Goal: Information Seeking & Learning: Find specific fact

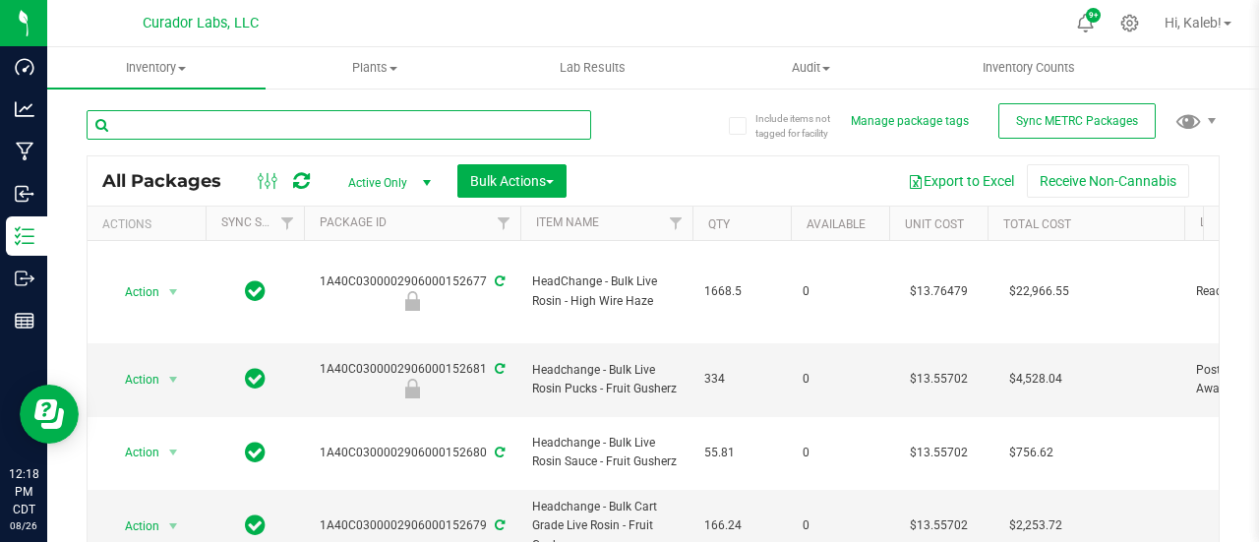
click at [299, 115] on input "text" at bounding box center [339, 125] width 505 height 30
click at [298, 115] on input "text" at bounding box center [339, 125] width 505 height 30
click at [130, 135] on input "text" at bounding box center [339, 125] width 505 height 30
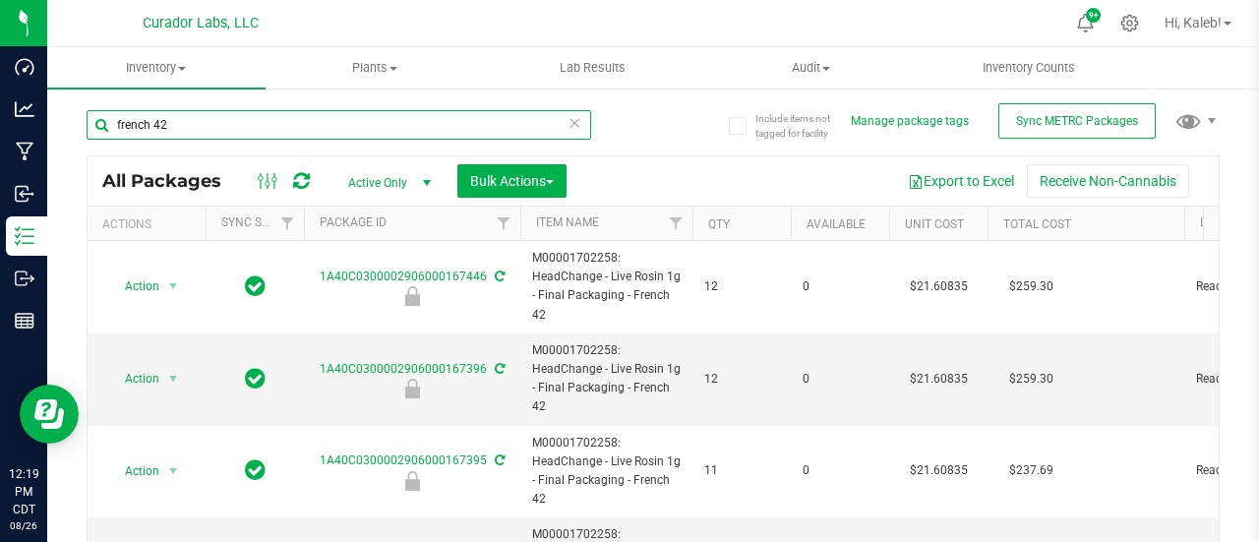
type input "french 42"
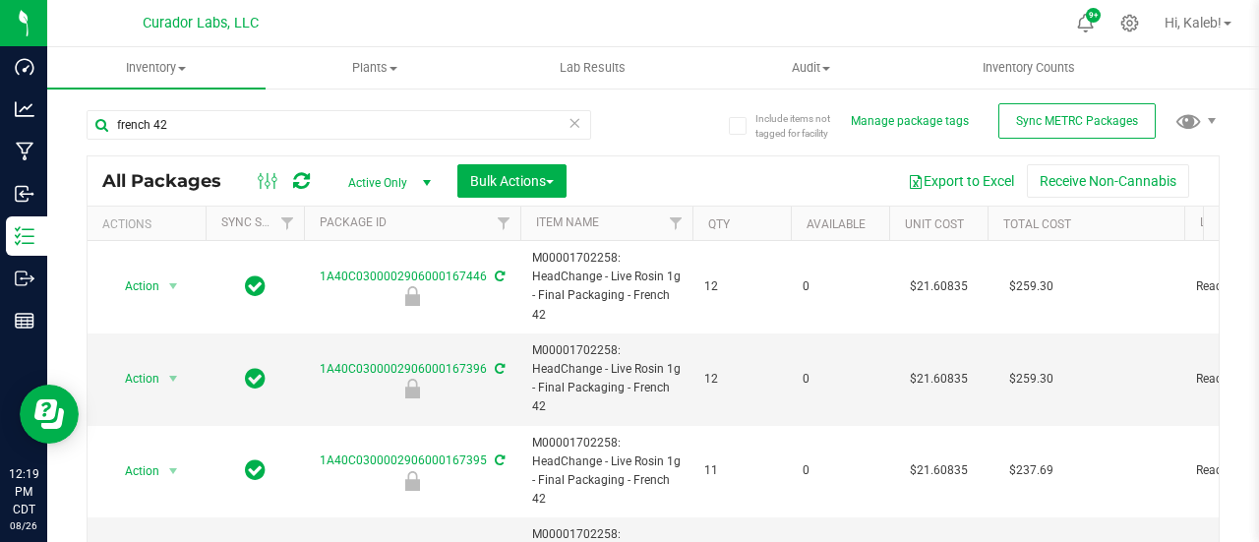
click at [651, 148] on div "french 42 All Packages Active Only Active Only Lab Samples Locked All External …" at bounding box center [653, 360] width 1133 height 539
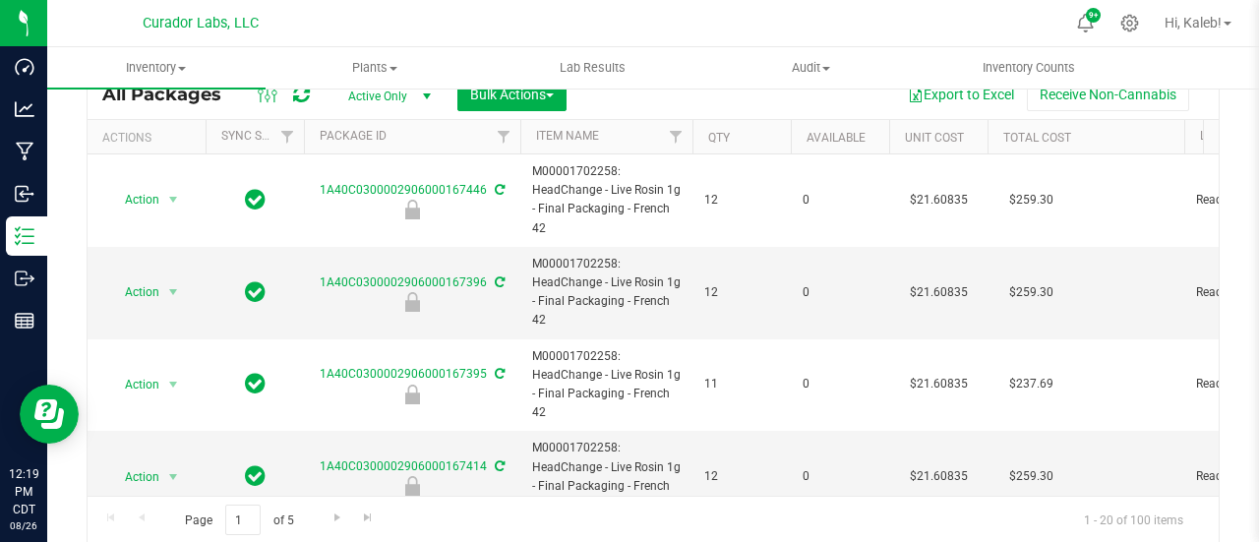
scroll to position [45, 0]
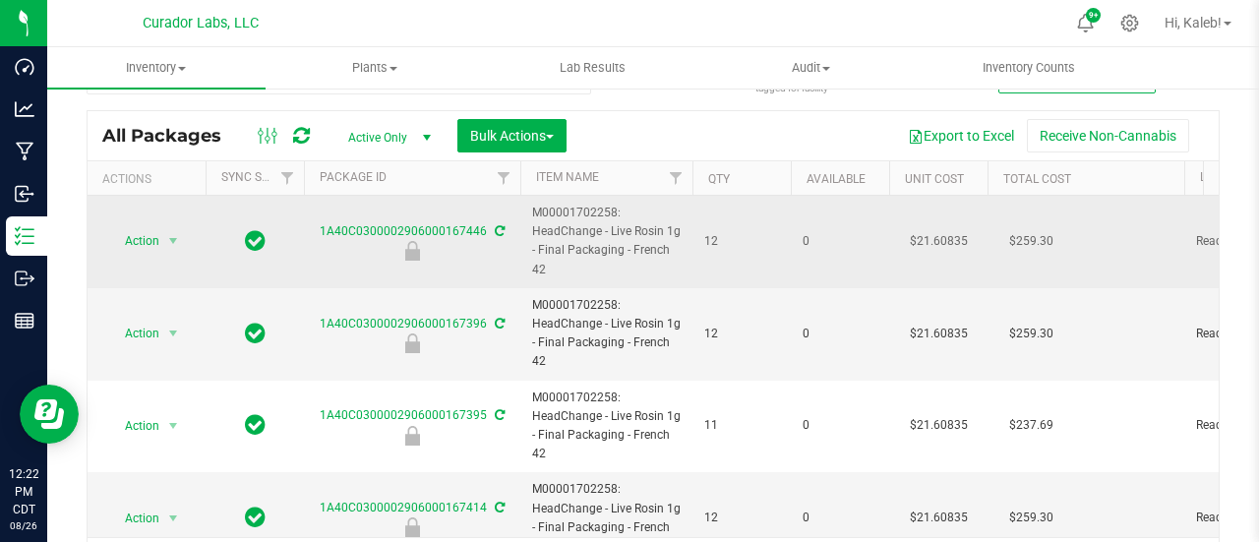
drag, startPoint x: 530, startPoint y: 212, endPoint x: 581, endPoint y: 265, distance: 73.7
click at [581, 265] on td "M00001702258: HeadChange - Live Rosin 1g - Final Packaging - French 42" at bounding box center [606, 242] width 172 height 92
copy span "M00001702258: HeadChange - Live Rosin 1g - Final Packaging - French 42"
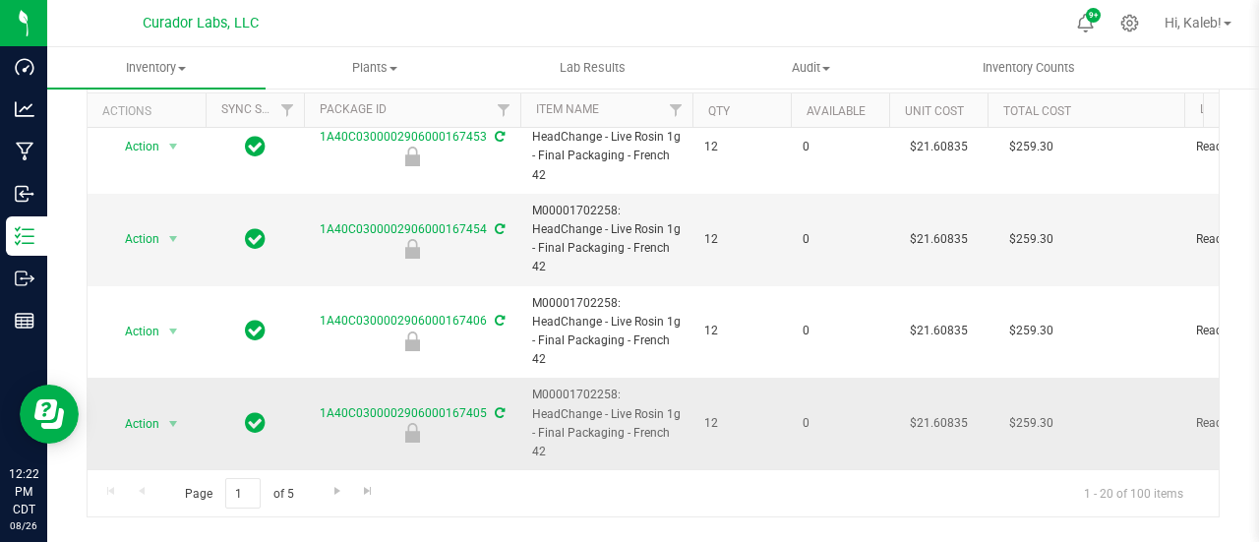
scroll to position [144, 0]
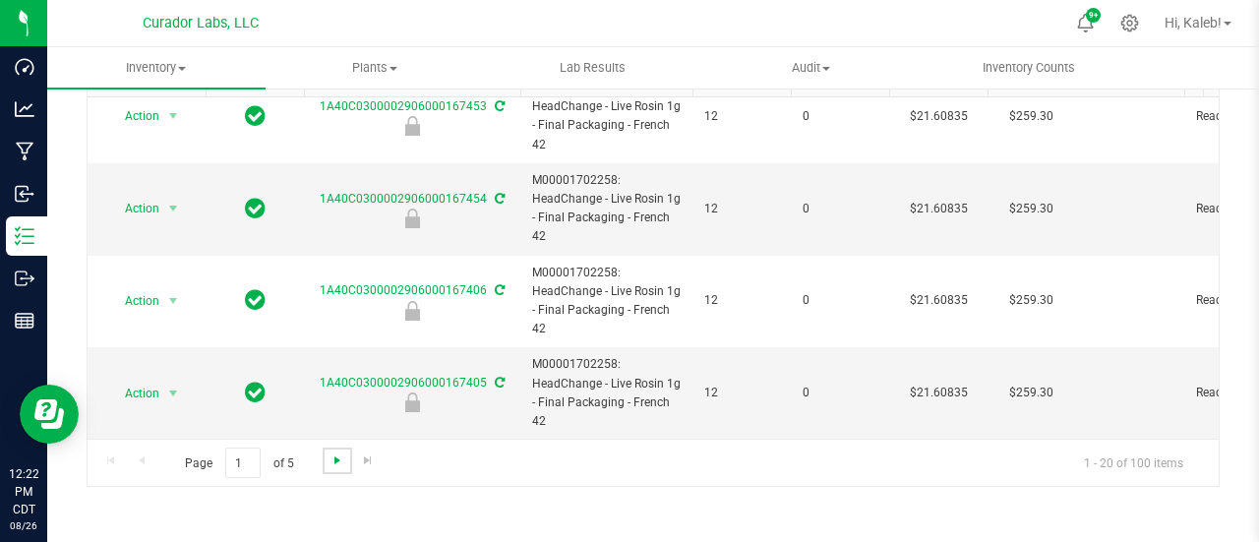
click at [340, 454] on span "Go to the next page" at bounding box center [338, 461] width 16 height 16
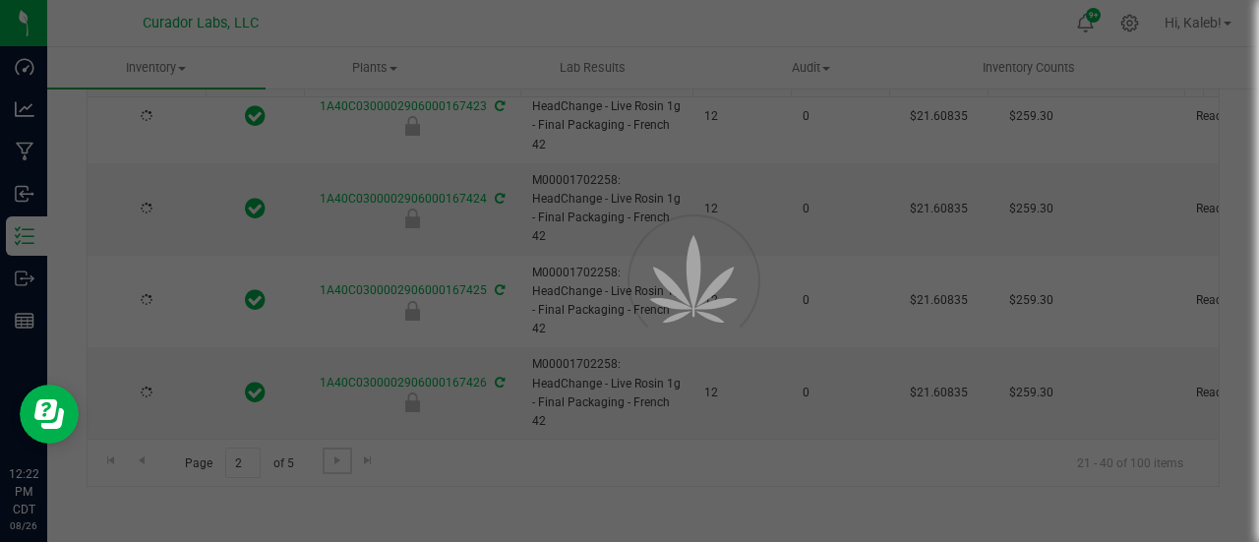
type input "2026-08-13"
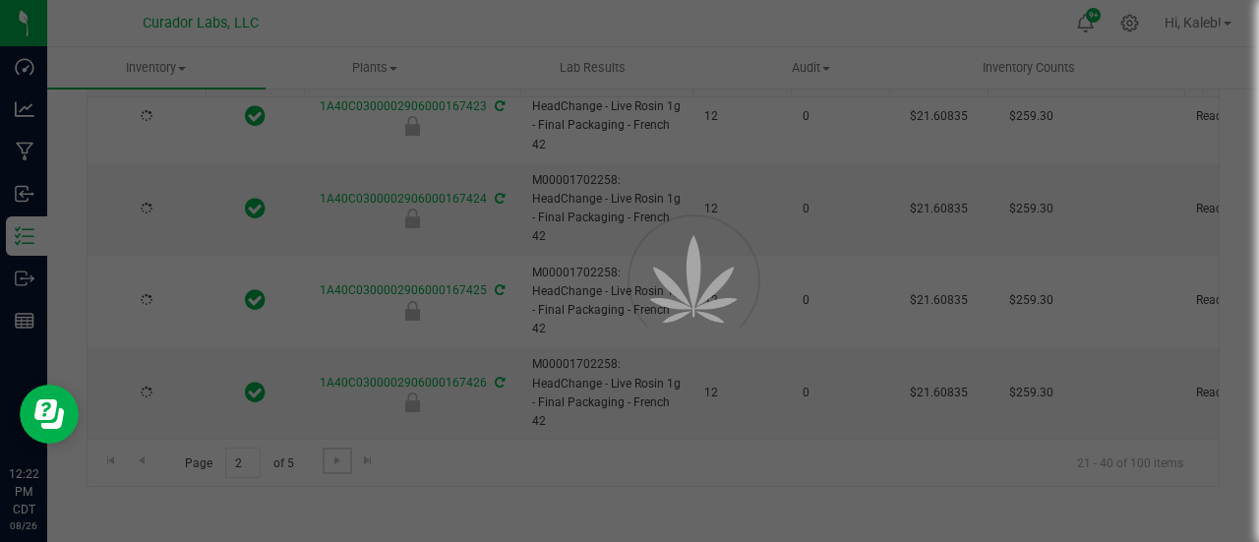
type input "2026-08-13"
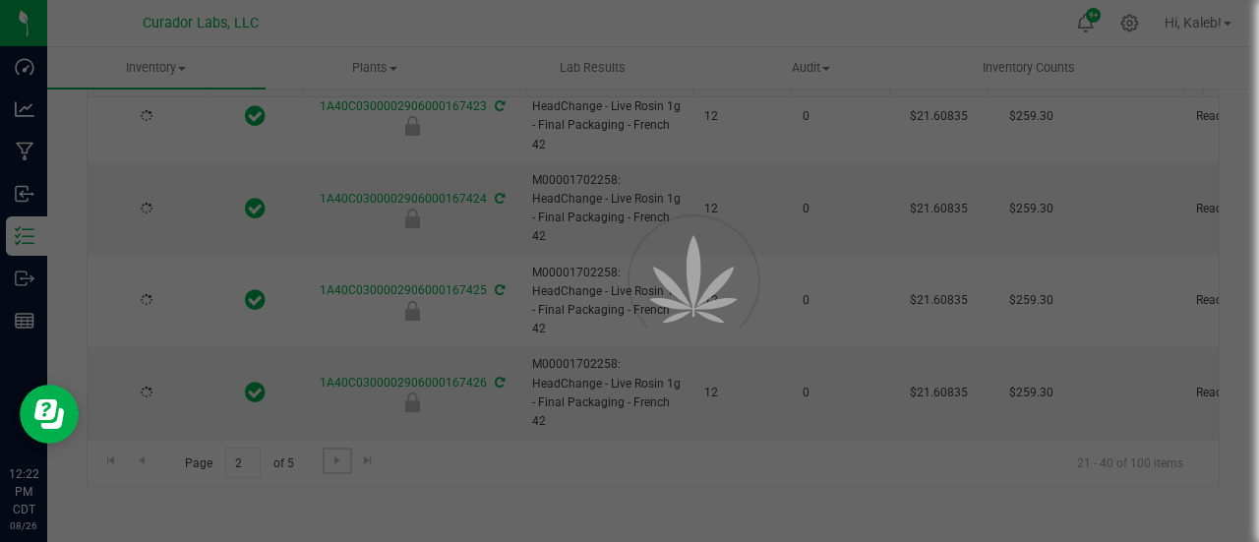
type input "2026-08-13"
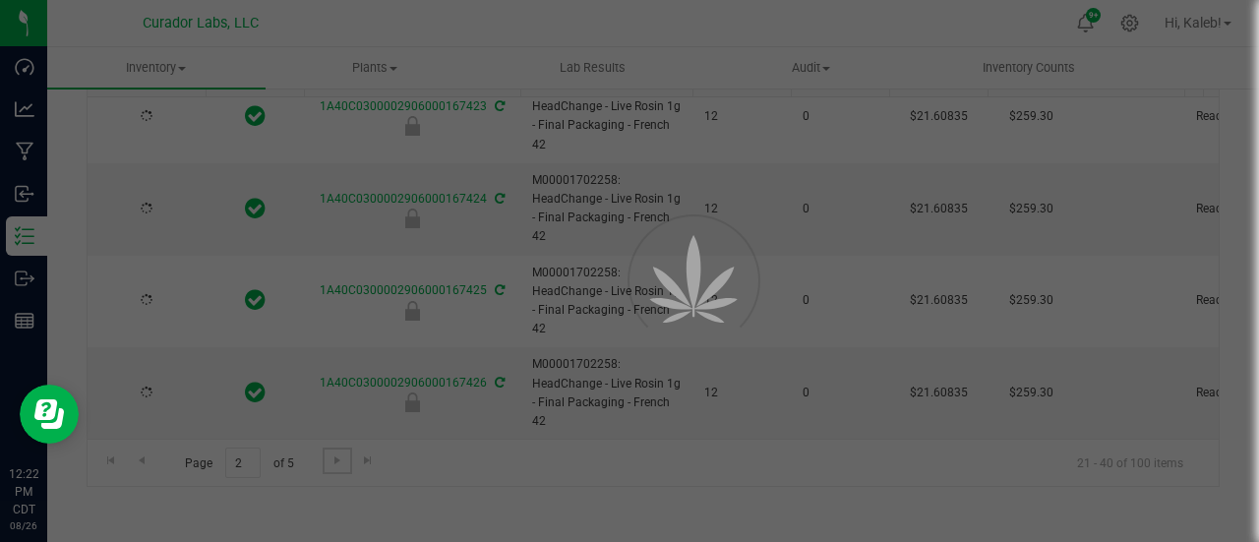
type input "2026-08-13"
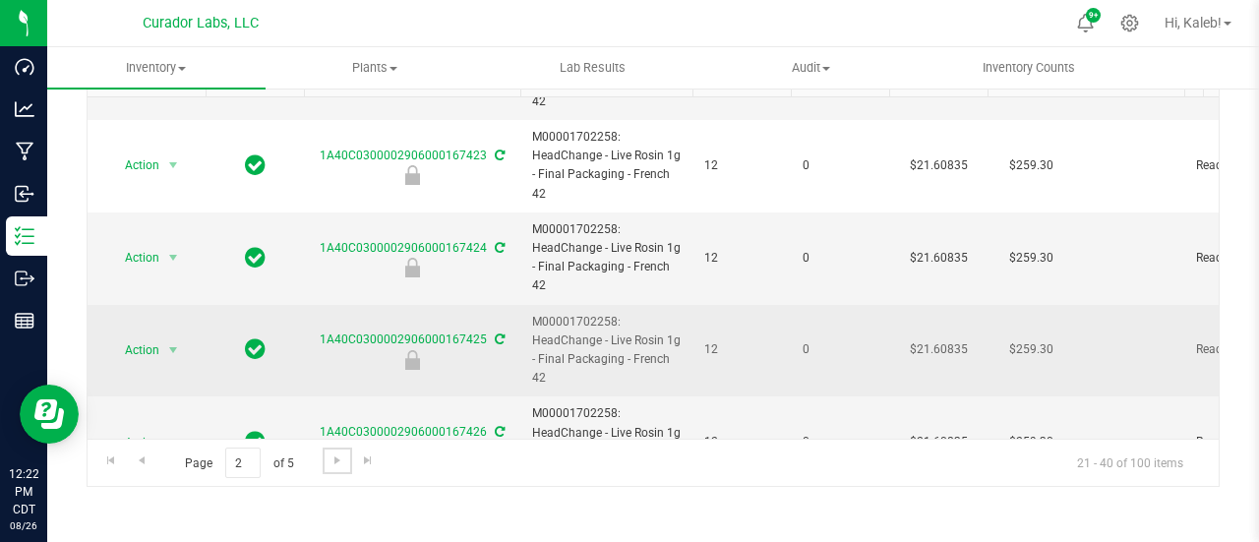
scroll to position [1511, 0]
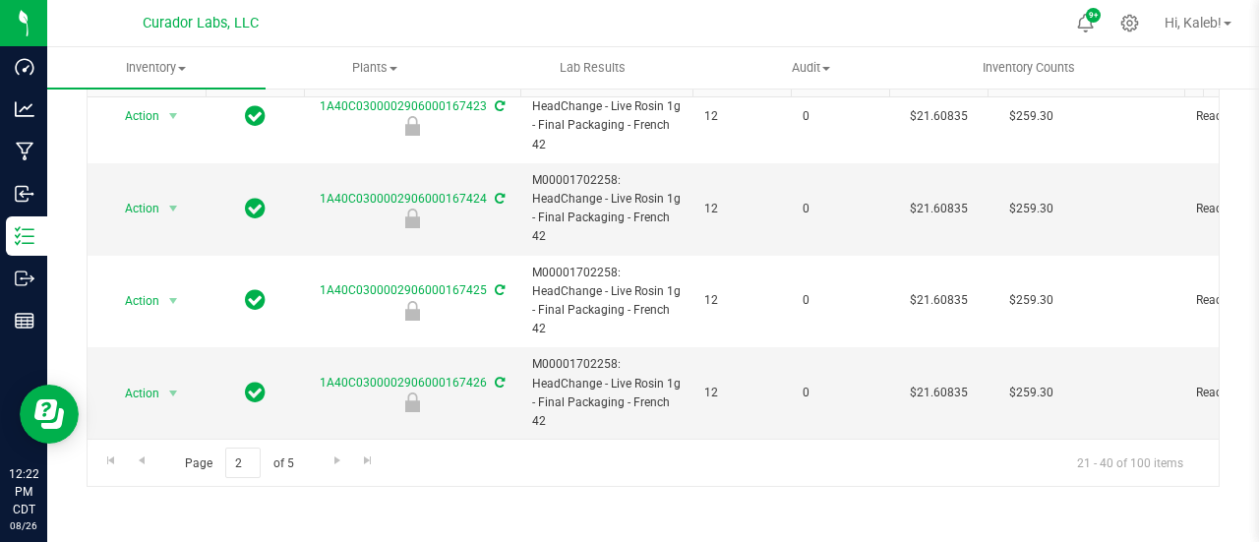
click at [328, 475] on div "Page 2 of 5 21 - 40 of 100 items" at bounding box center [653, 462] width 1131 height 47
click at [330, 458] on span "Go to the next page" at bounding box center [338, 461] width 16 height 16
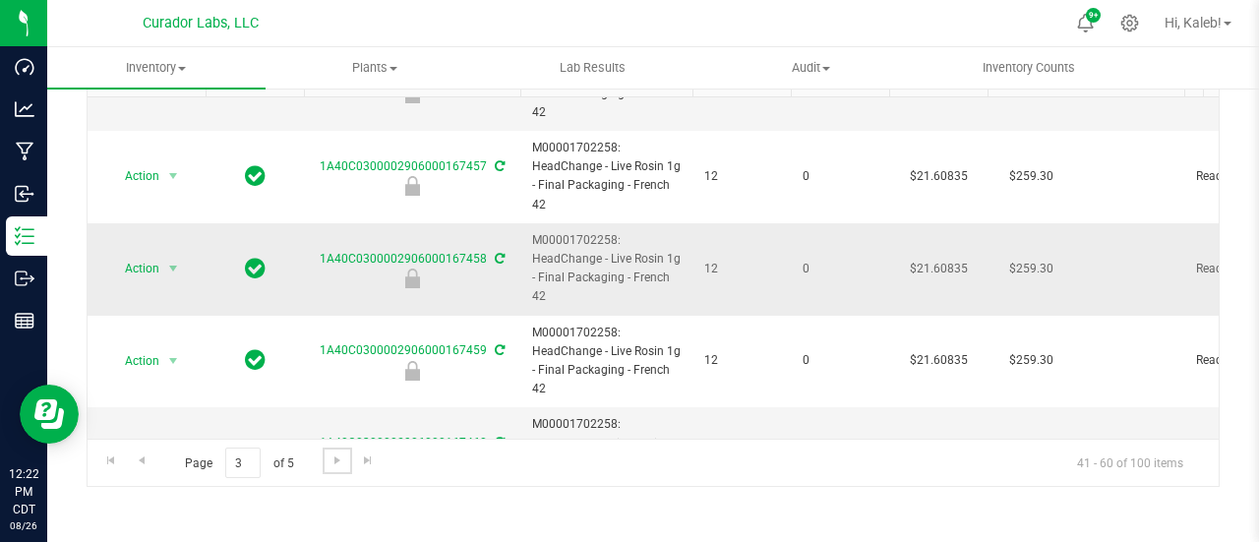
scroll to position [1413, 0]
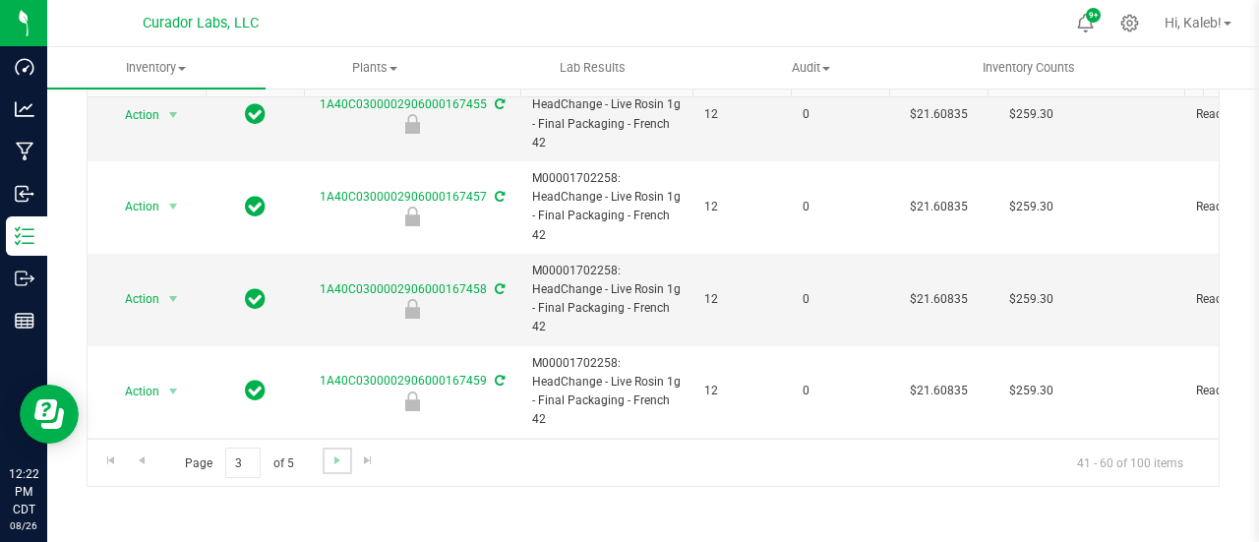
click at [333, 467] on link "Go to the next page" at bounding box center [337, 461] width 29 height 27
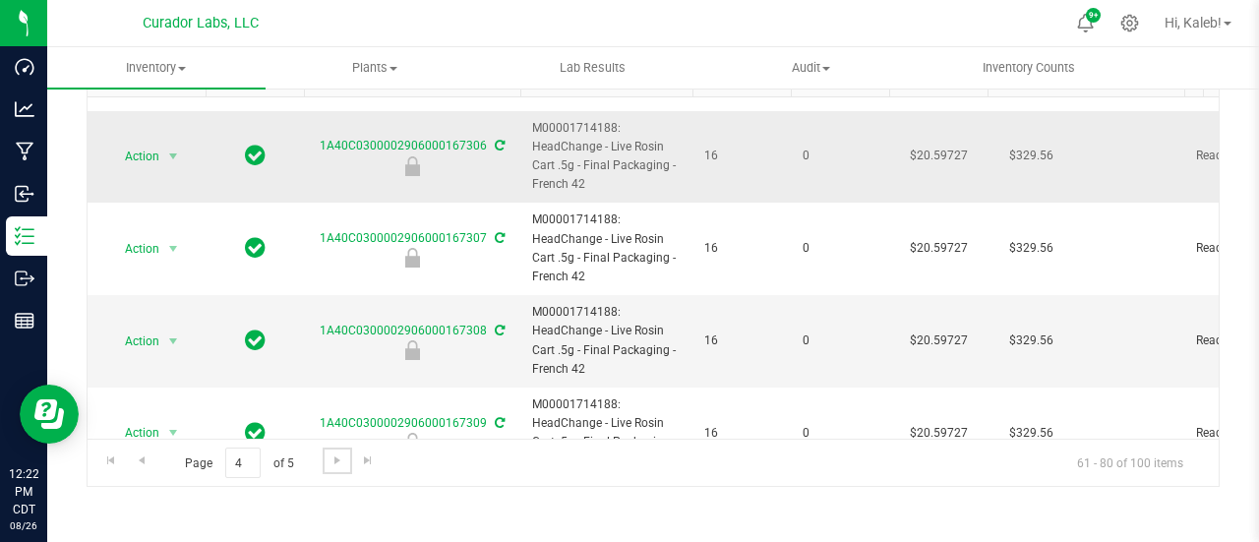
scroll to position [1181, 0]
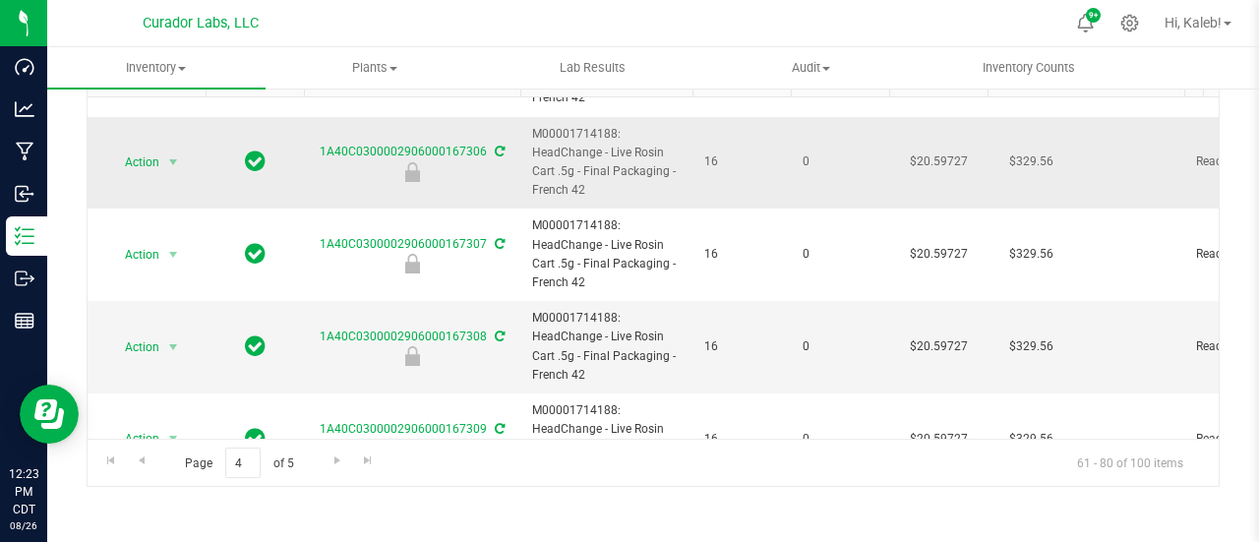
drag, startPoint x: 534, startPoint y: 125, endPoint x: 584, endPoint y: 191, distance: 82.8
click at [584, 191] on span "M00001714188: HeadChange - Live Rosin Cart .5g - Final Packaging - French 42" at bounding box center [606, 163] width 149 height 76
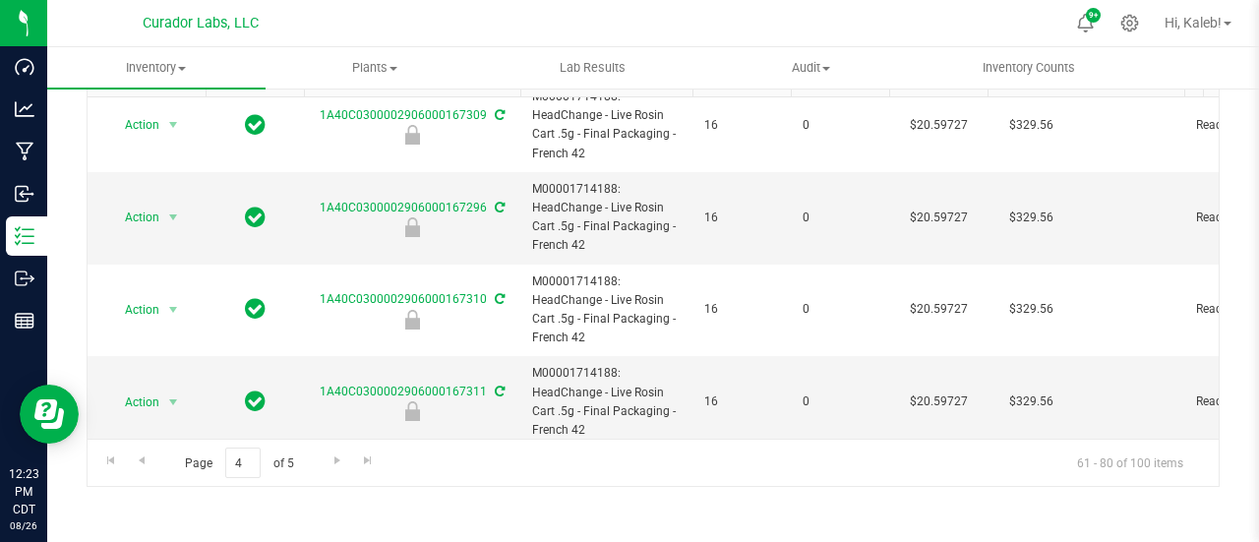
scroll to position [1511, 0]
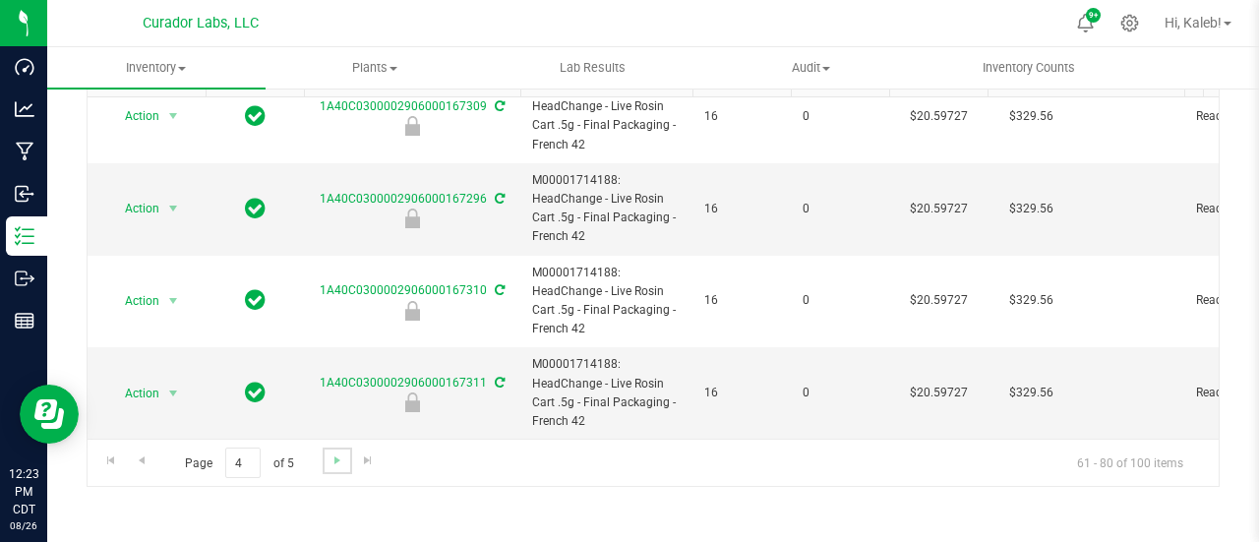
click at [335, 465] on link "Go to the next page" at bounding box center [337, 461] width 29 height 27
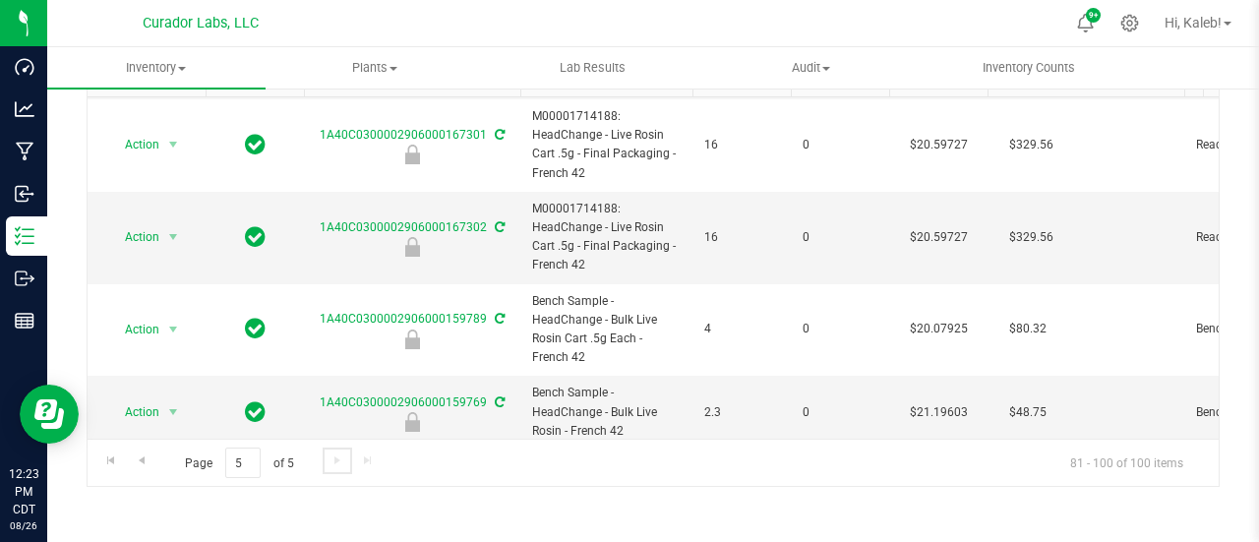
scroll to position [1491, 0]
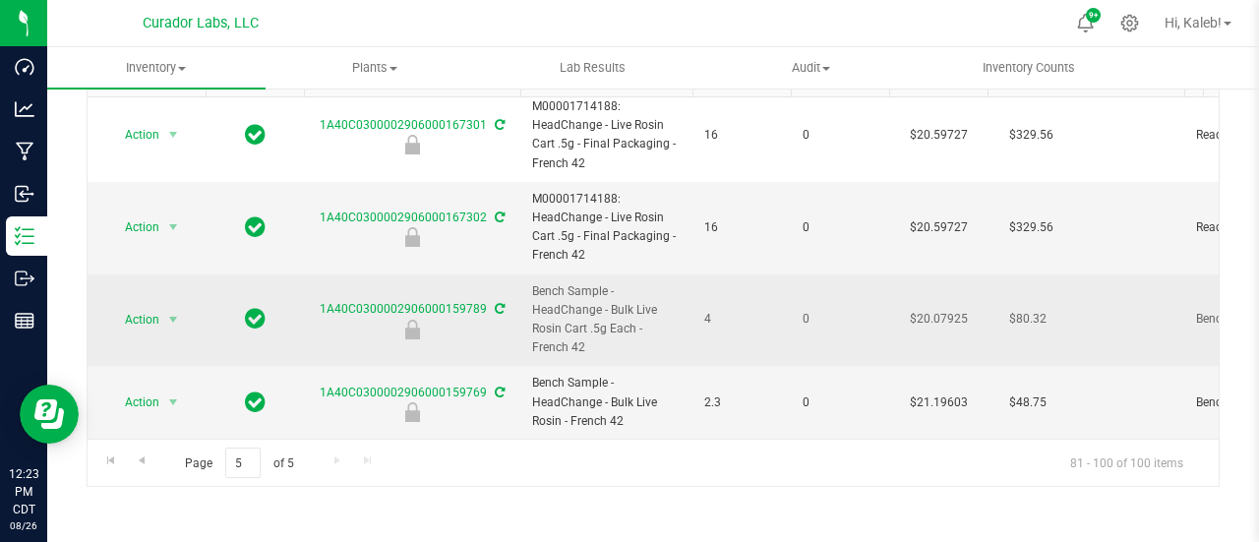
drag, startPoint x: 534, startPoint y: 275, endPoint x: 553, endPoint y: 335, distance: 62.9
click at [553, 335] on span "Bench Sample - HeadChange - Bulk Live Rosin Cart .5g Each - French 42" at bounding box center [606, 320] width 149 height 76
copy span "Bench Sample - HeadChange - Bulk Live Rosin Cart .5g Each - French 42"
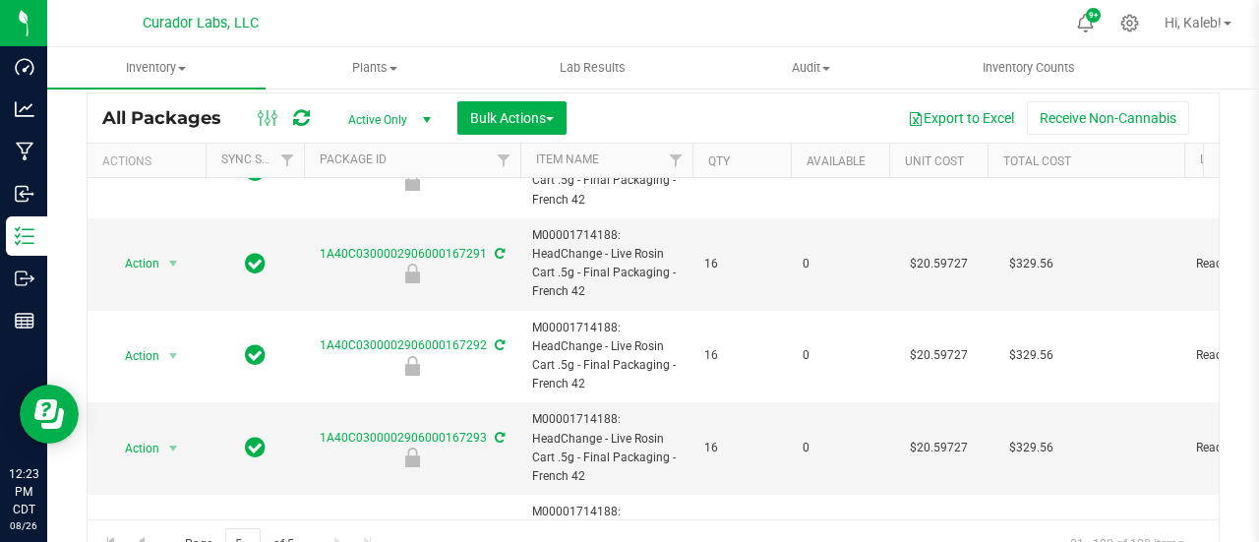
scroll to position [0, 0]
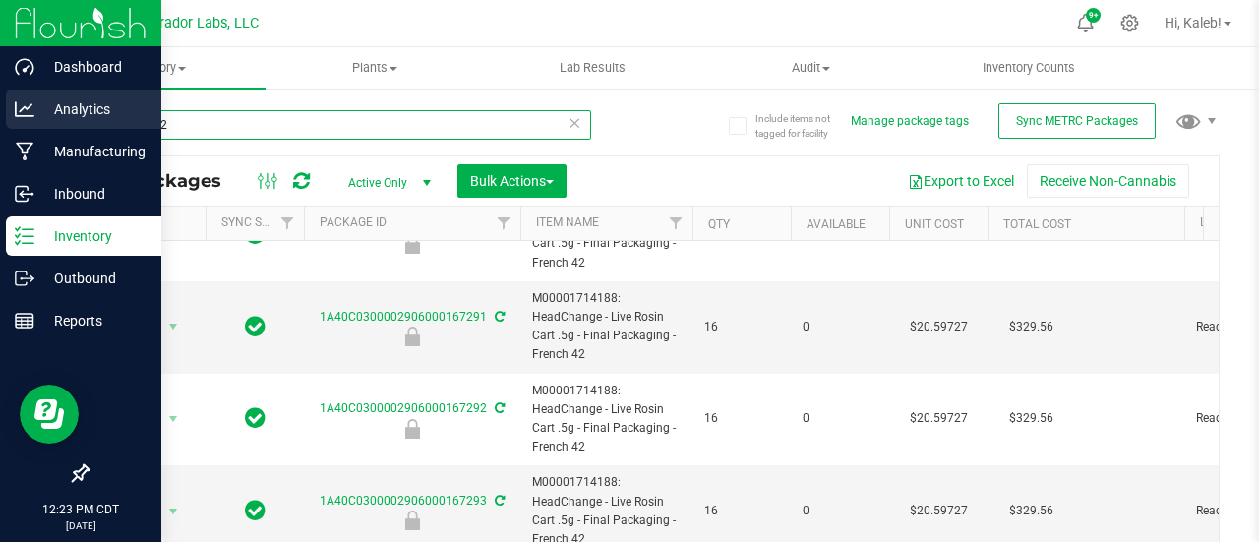
drag, startPoint x: 218, startPoint y: 122, endPoint x: 0, endPoint y: 108, distance: 218.8
click at [0, 120] on div "Dashboard Analytics Manufacturing Inbound Inventory Outbound Reports 12:23 PM C…" at bounding box center [629, 271] width 1259 height 542
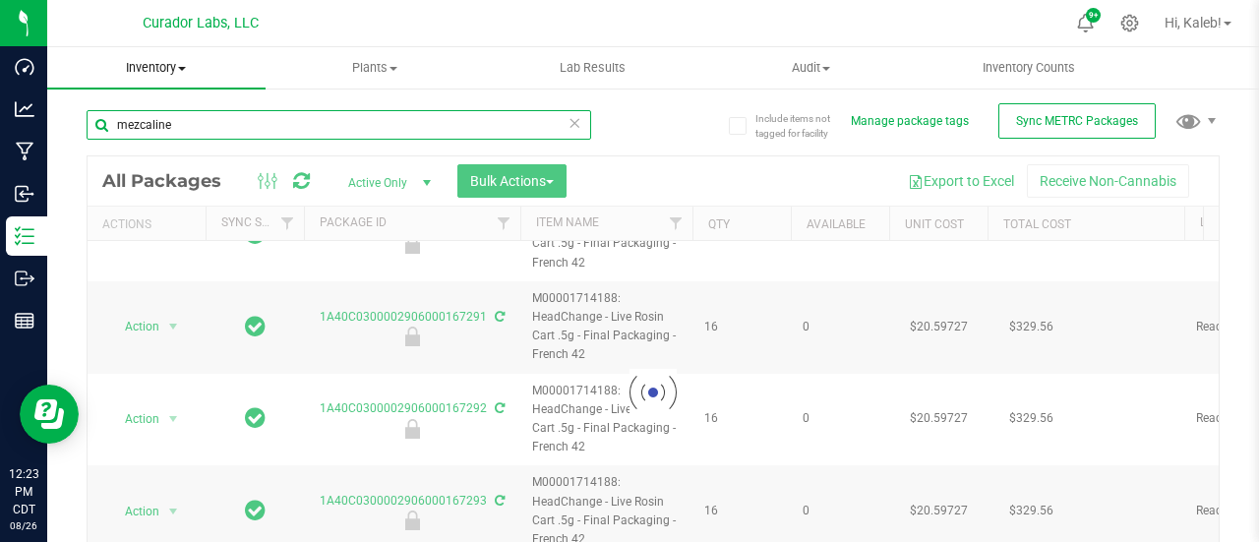
type input "mezcaline"
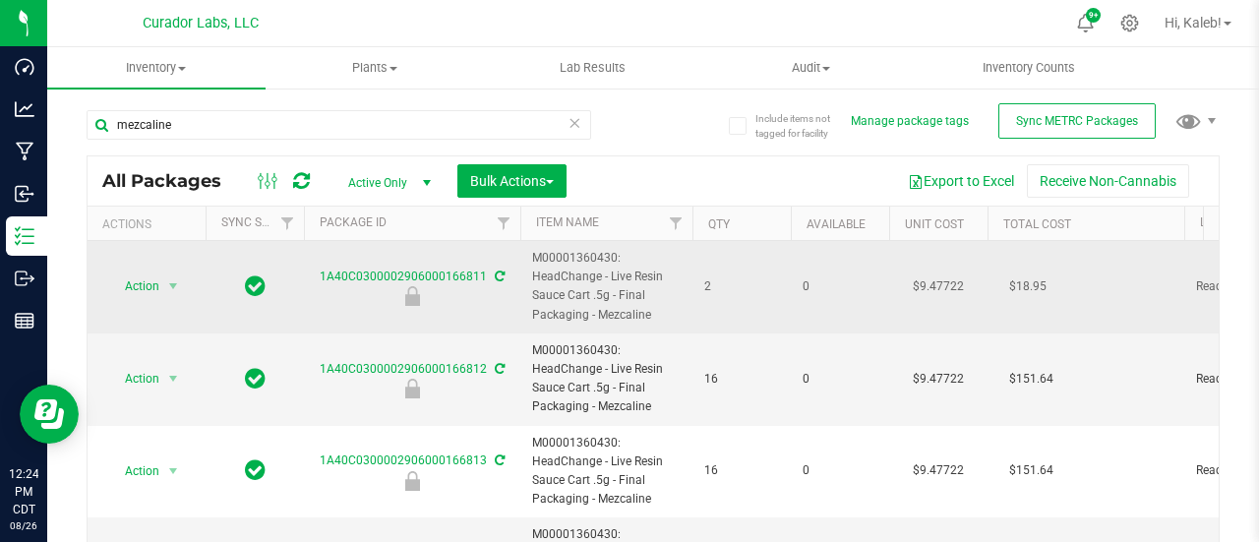
drag, startPoint x: 595, startPoint y: 312, endPoint x: 678, endPoint y: 309, distance: 82.7
click at [678, 309] on span "M00001360430: HeadChange - Live Resin Sauce Cart .5g - Final Packaging - Mezcal…" at bounding box center [606, 287] width 149 height 76
copy span "Mezcaline"
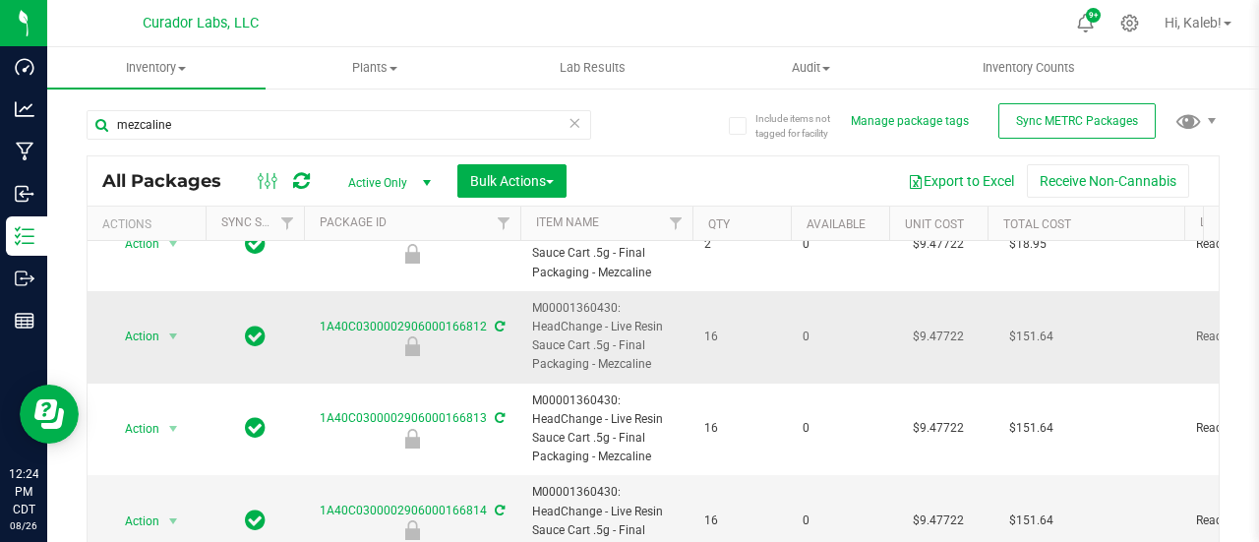
scroll to position [98, 0]
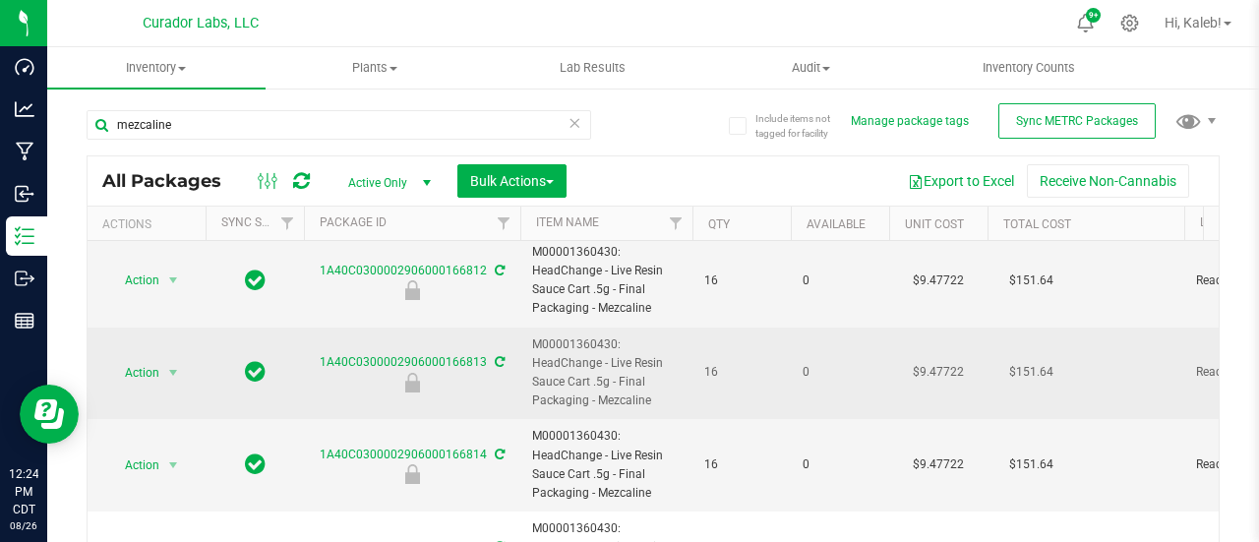
drag, startPoint x: 534, startPoint y: 340, endPoint x: 661, endPoint y: 396, distance: 138.7
click at [661, 396] on span "M00001360430: HeadChange - Live Resin Sauce Cart .5g - Final Packaging - Mezcal…" at bounding box center [606, 373] width 149 height 76
copy span "M00001360430: HeadChange - Live Resin Sauce Cart .5g - Final Packaging - Mezcal…"
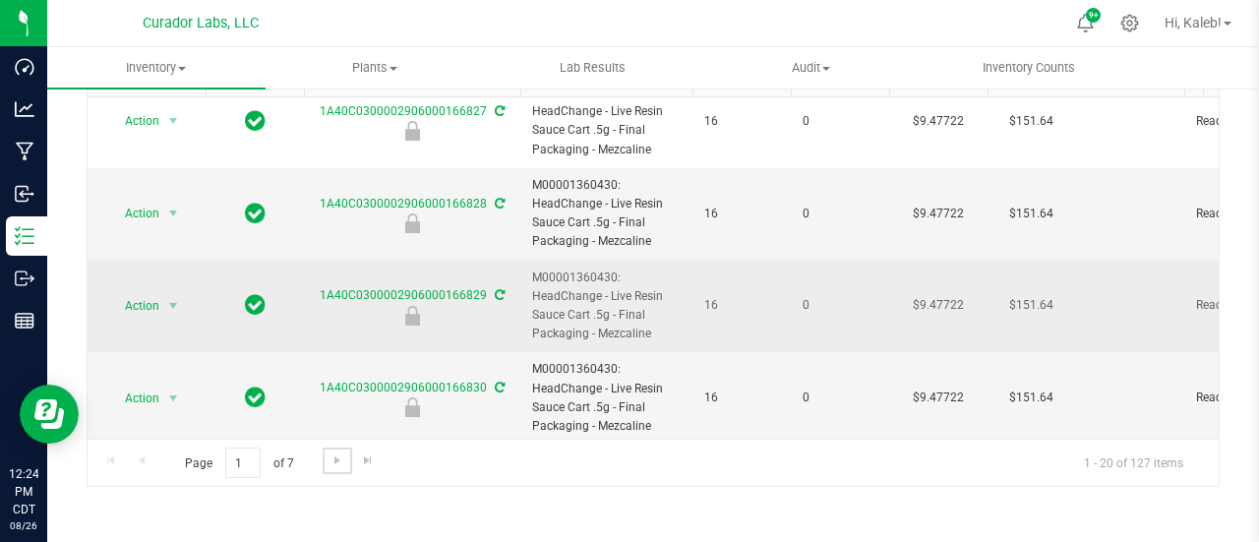
scroll to position [1511, 0]
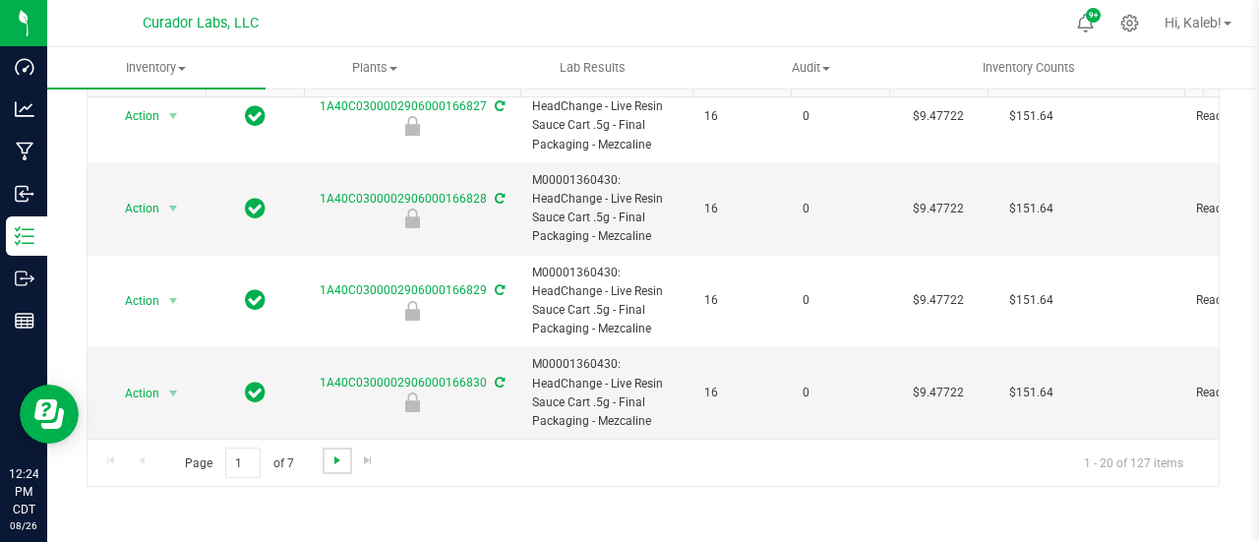
click at [339, 455] on span "Go to the next page" at bounding box center [338, 461] width 16 height 16
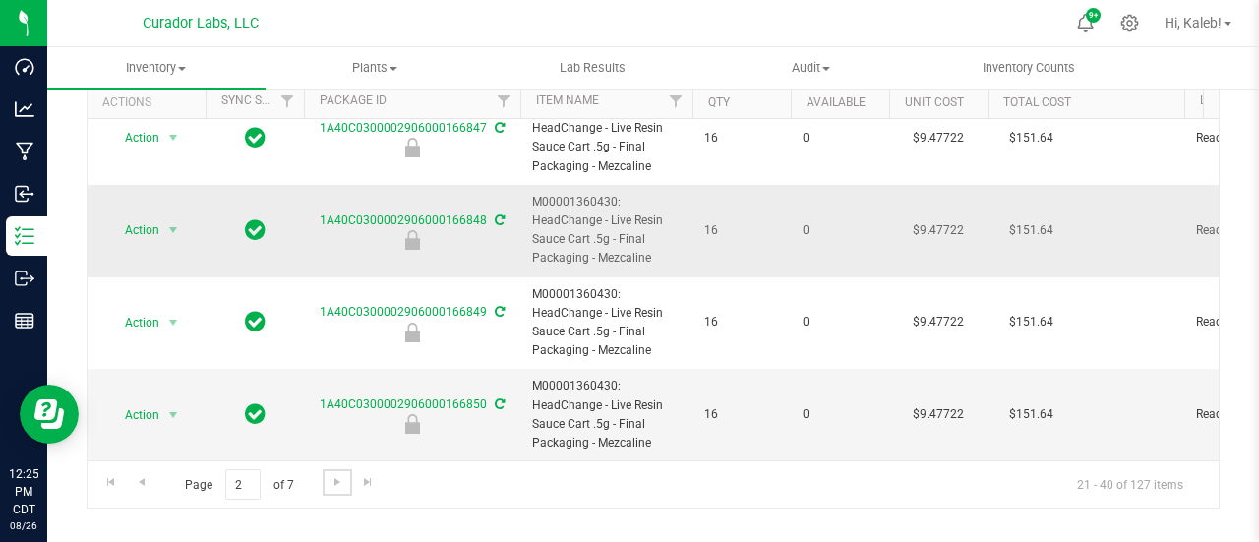
scroll to position [144, 0]
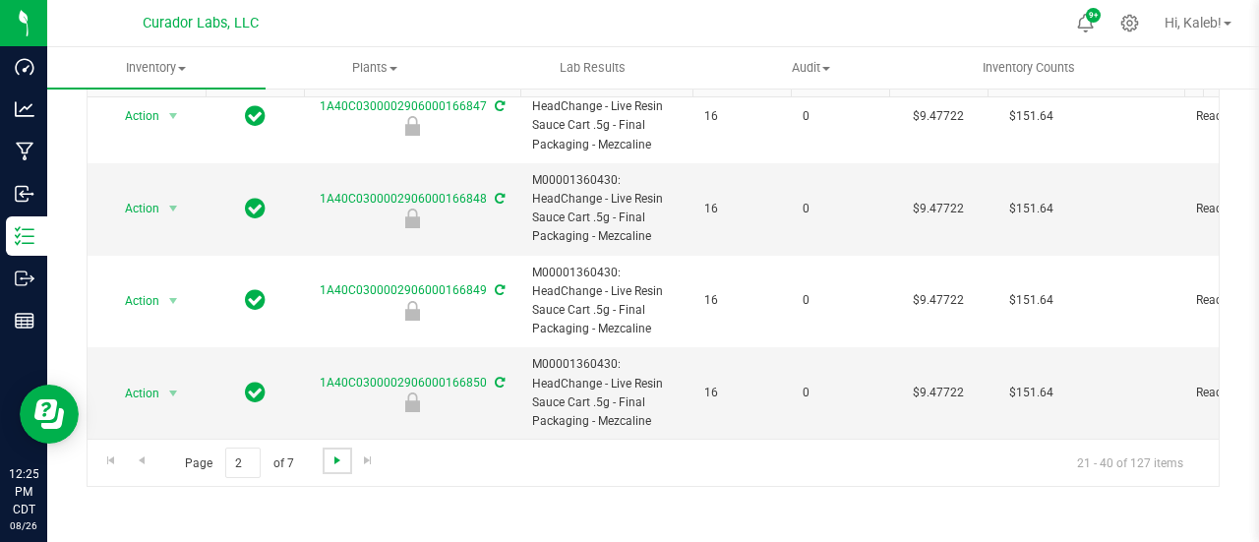
click at [342, 461] on span "Go to the next page" at bounding box center [338, 461] width 16 height 16
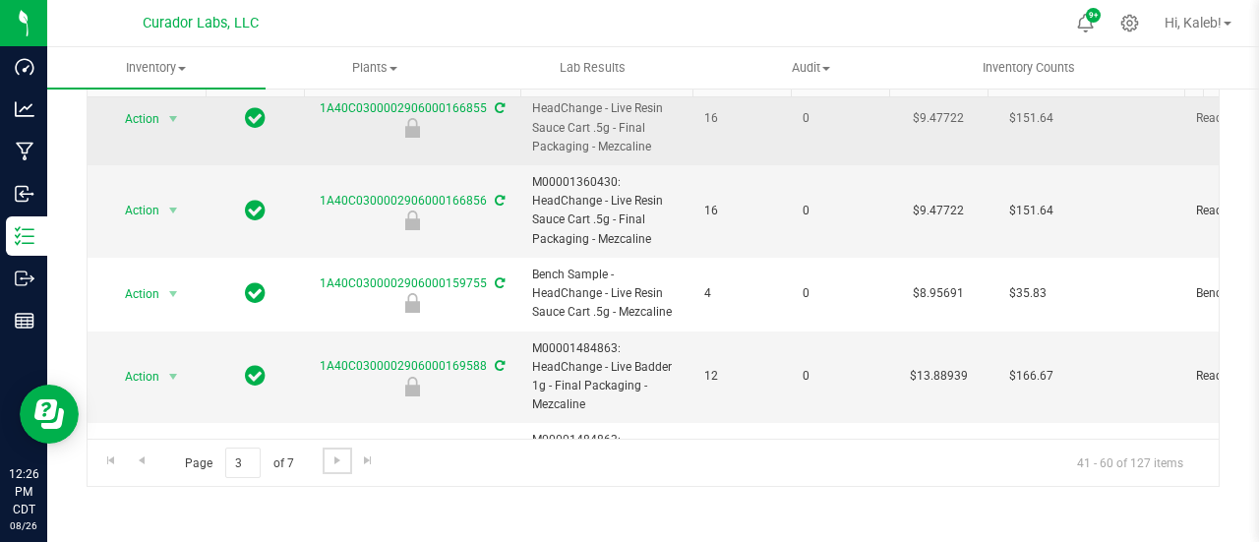
scroll to position [492, 0]
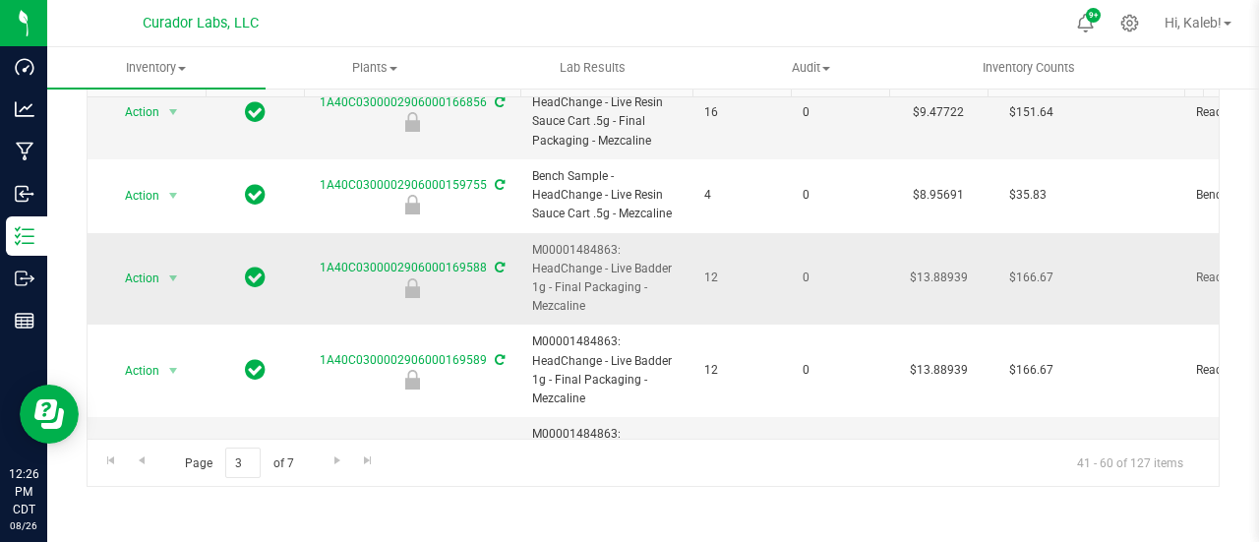
drag, startPoint x: 523, startPoint y: 245, endPoint x: 630, endPoint y: 294, distance: 117.1
click at [630, 294] on td "M00001484863: HeadChange - Live Badder 1g - Final Packaging - Mezcaline" at bounding box center [606, 279] width 172 height 92
copy span "M00001484863: HeadChange - Live Badder 1g - Final Packaging - Mezcaline"
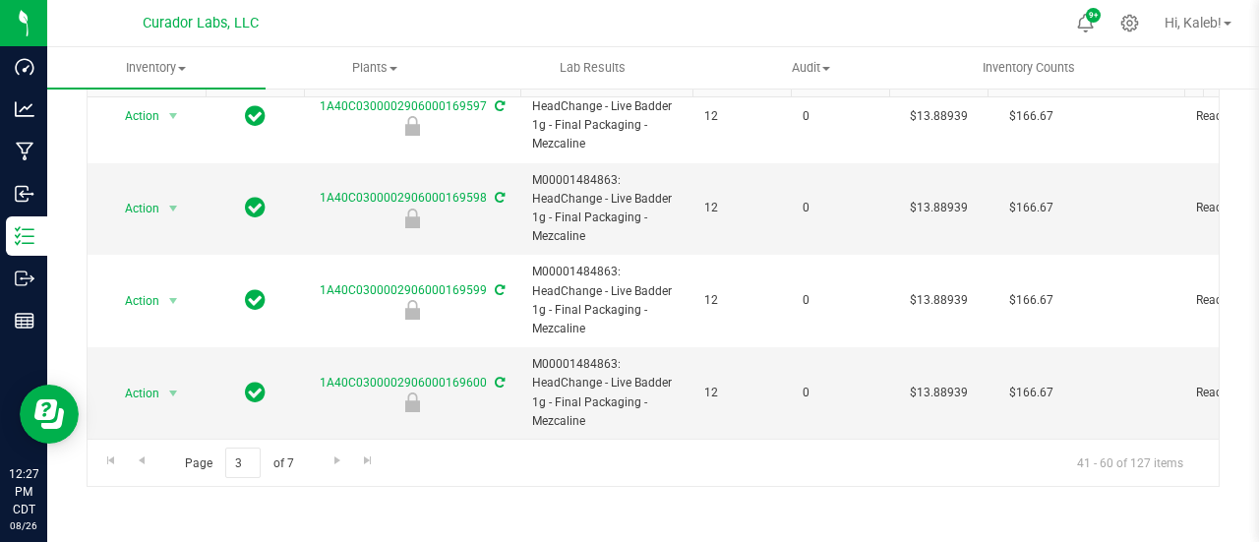
scroll to position [1491, 0]
click at [336, 461] on span "Go to the next page" at bounding box center [338, 461] width 16 height 16
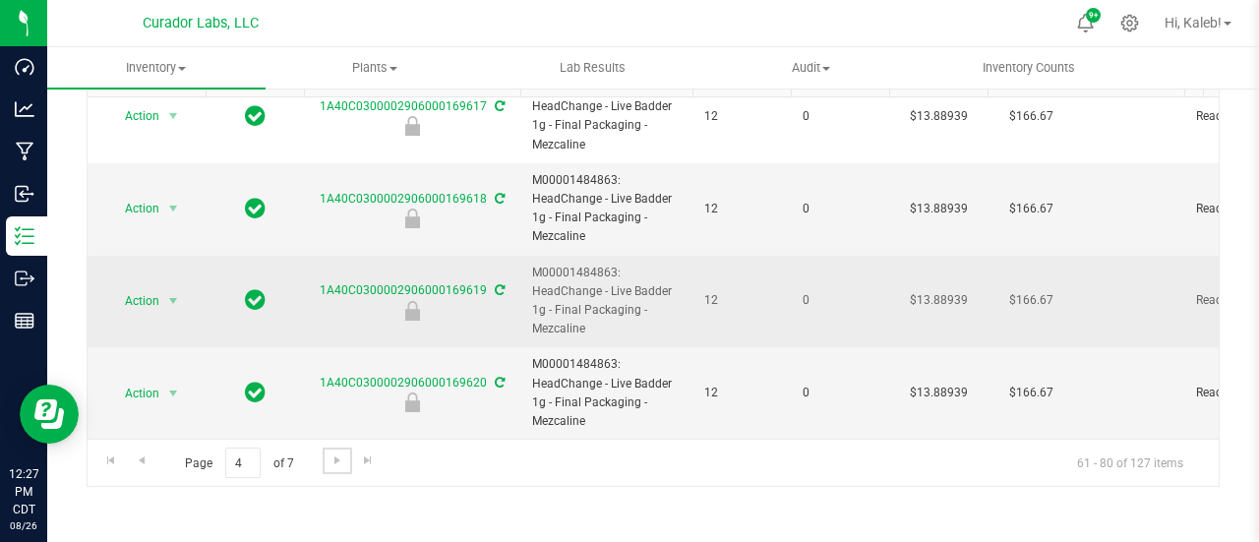
scroll to position [1511, 0]
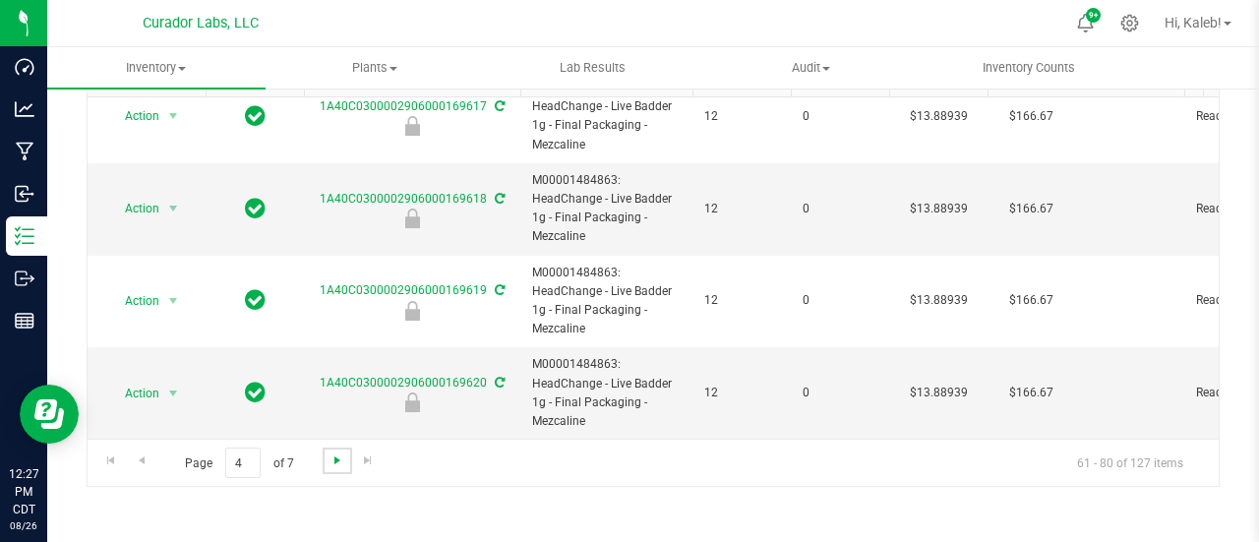
click at [338, 460] on span "Go to the next page" at bounding box center [338, 461] width 16 height 16
type input "2026-07-22"
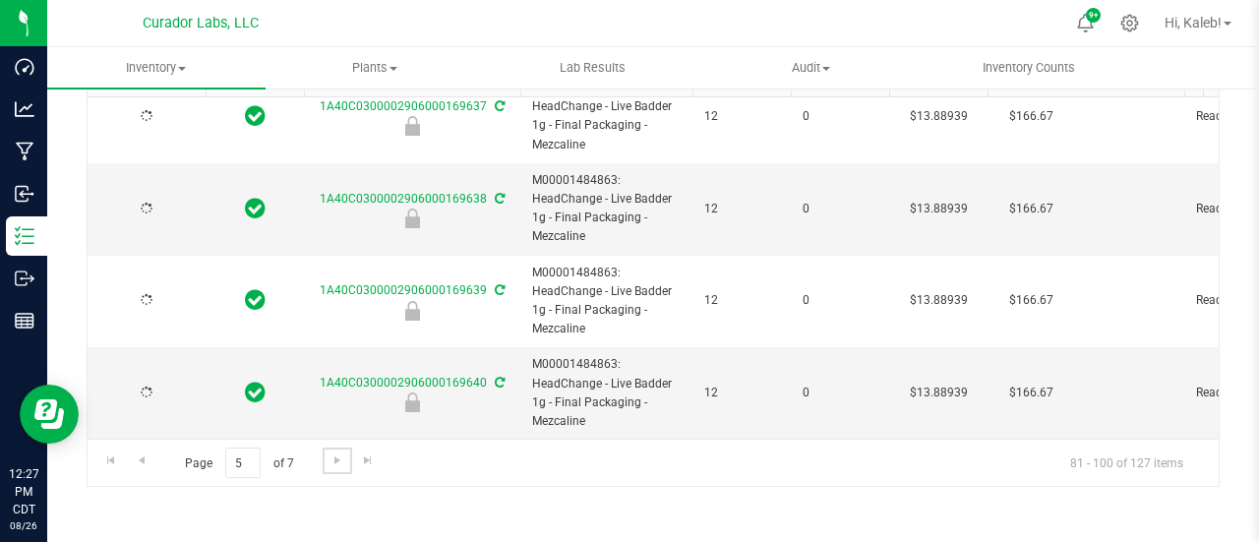
type input "2026-07-22"
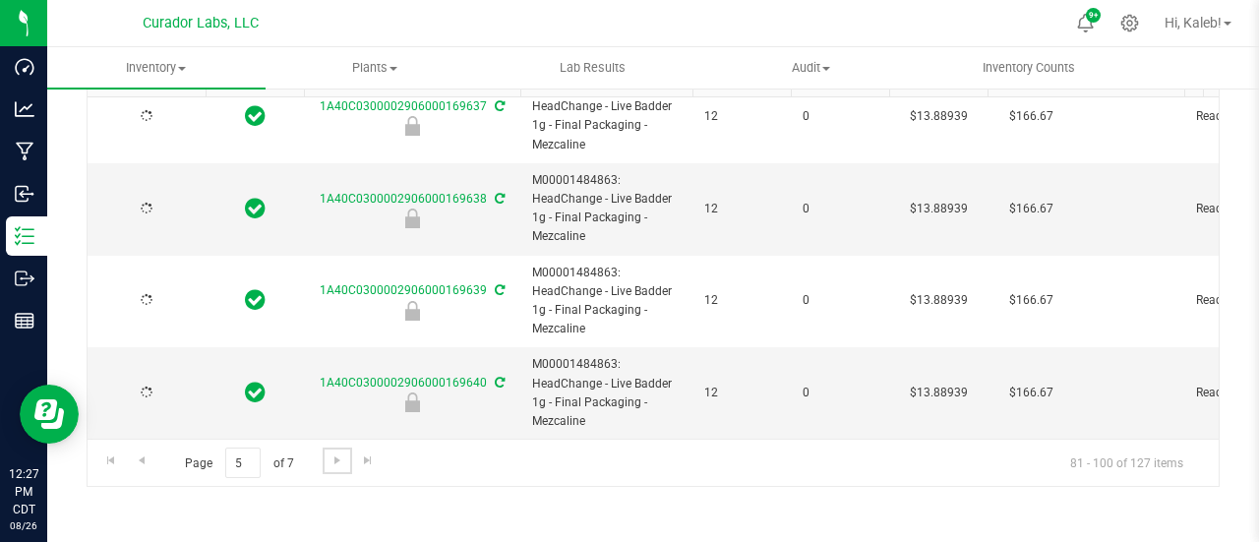
type input "2026-07-22"
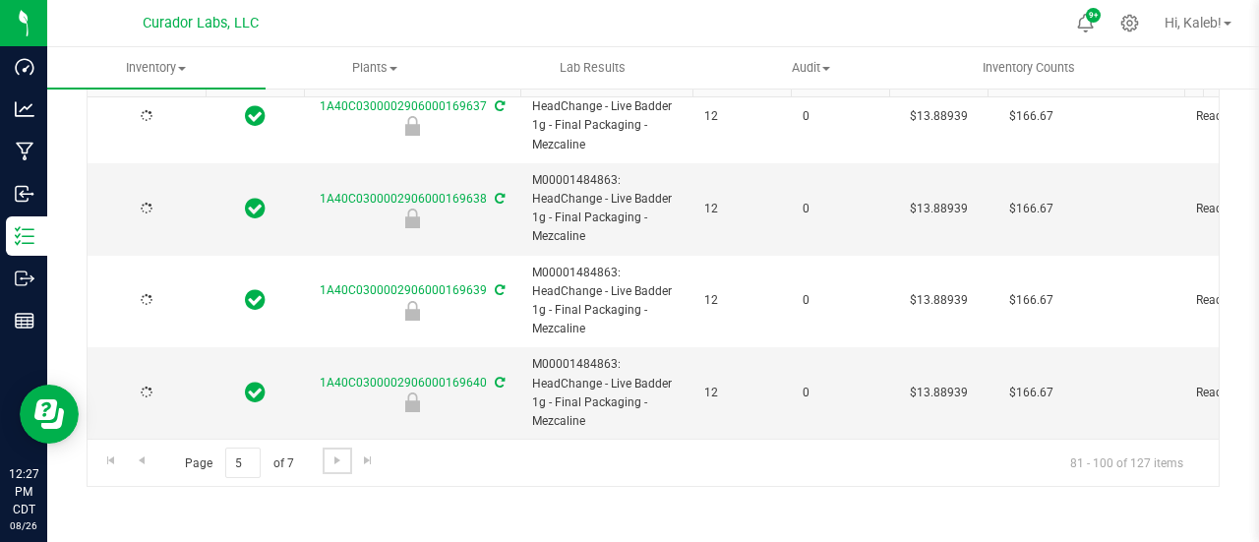
type input "2026-07-22"
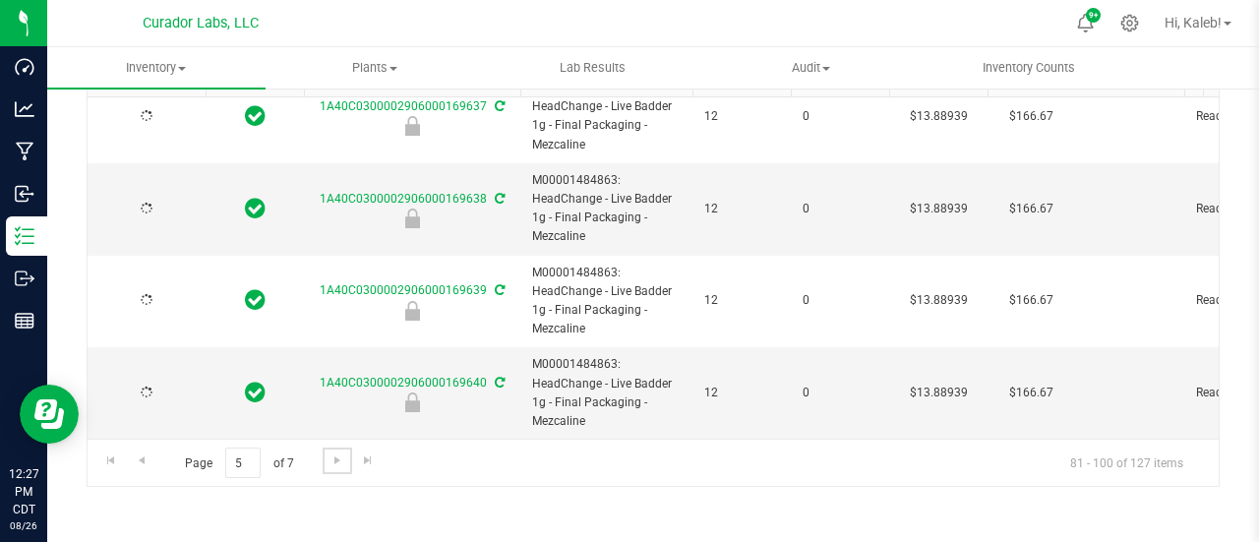
type input "2026-07-22"
click at [335, 465] on span "Go to the next page" at bounding box center [338, 461] width 16 height 16
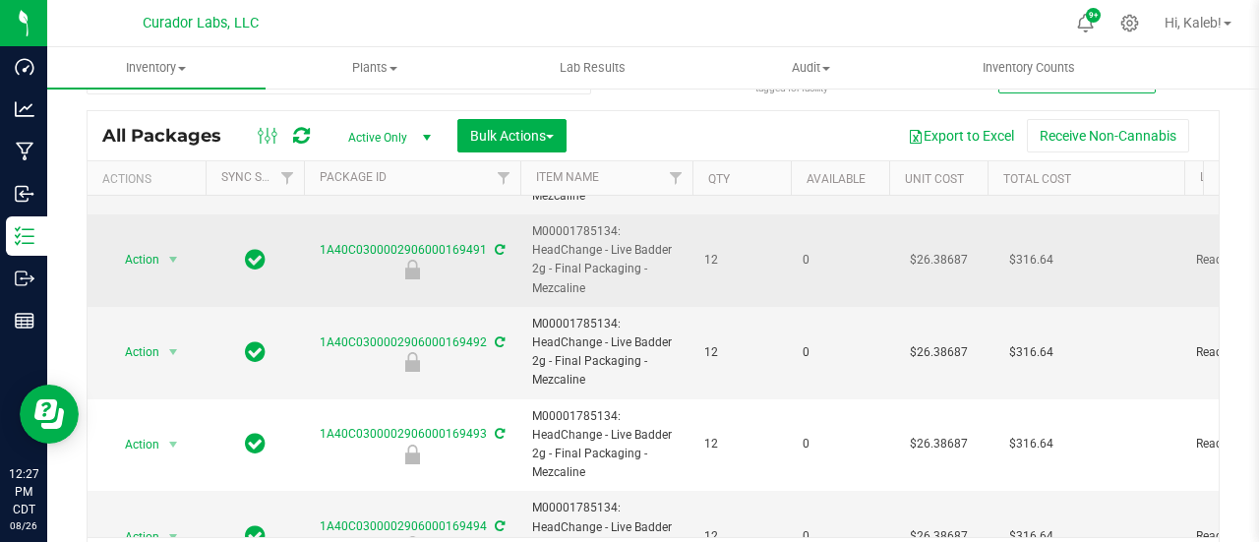
scroll to position [492, 0]
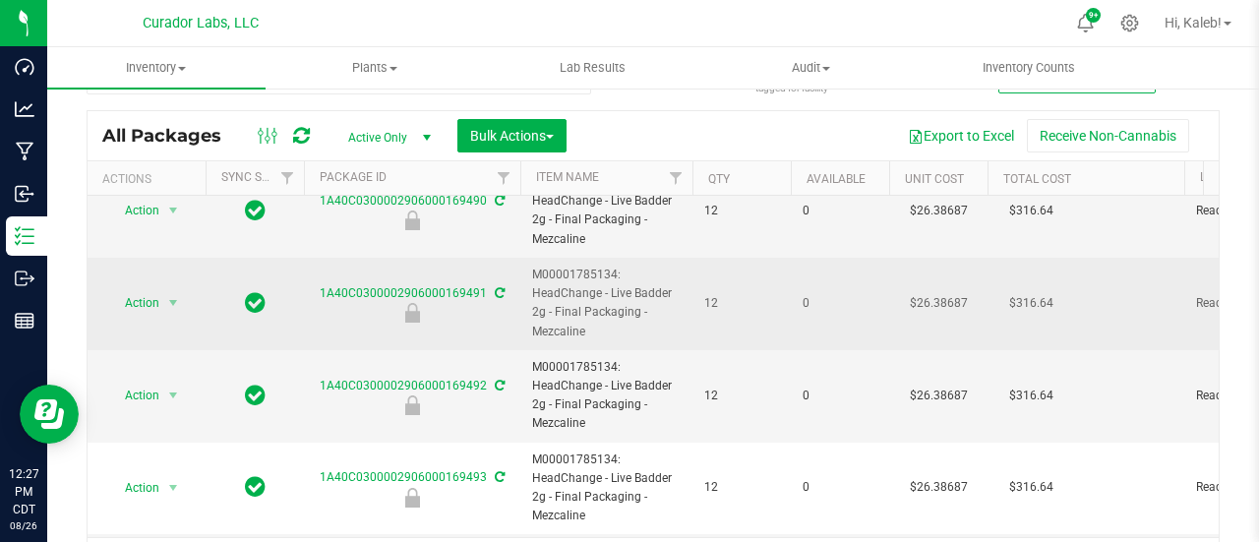
drag, startPoint x: 532, startPoint y: 271, endPoint x: 601, endPoint y: 331, distance: 91.3
click at [601, 331] on span "M00001785134: HeadChange - Live Badder 2g - Final Packaging - Mezcaline" at bounding box center [606, 304] width 149 height 76
copy span "M00001785134: HeadChange - Live Badder 2g - Final Packaging - Mezcaline"
drag, startPoint x: 598, startPoint y: 291, endPoint x: 616, endPoint y: 303, distance: 21.3
copy span "M00001785134: HeadChange - Live Badder 2g - Final Packaging - Mezcaline"
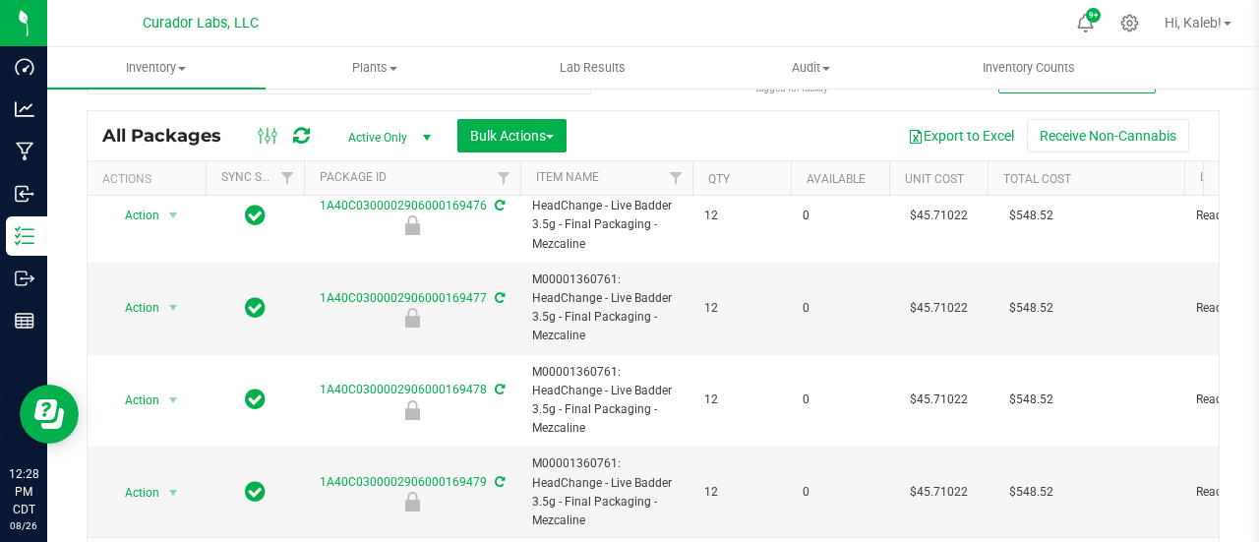
scroll to position [1511, 0]
drag, startPoint x: 531, startPoint y: 260, endPoint x: 600, endPoint y: 318, distance: 90.1
click at [600, 318] on td "M00001360761: HeadChange - Live Badder 3.5g - Final Packaging - Mezcaline" at bounding box center [606, 308] width 172 height 92
copy span "M00001360761: HeadChange - Live Badder 3.5g - Final Packaging - Mezcaline"
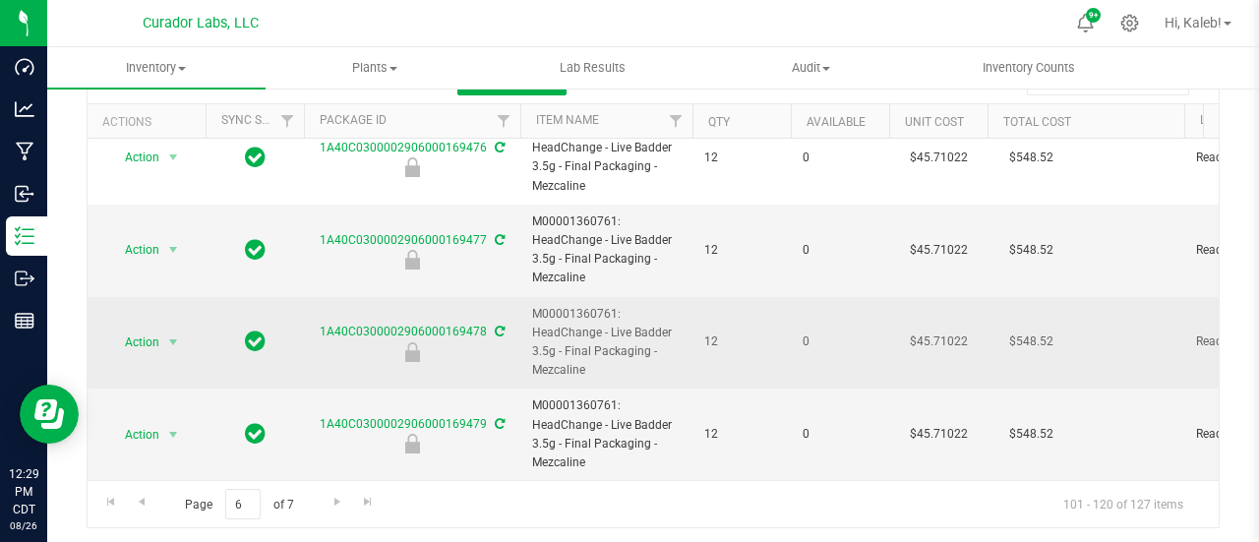
scroll to position [144, 0]
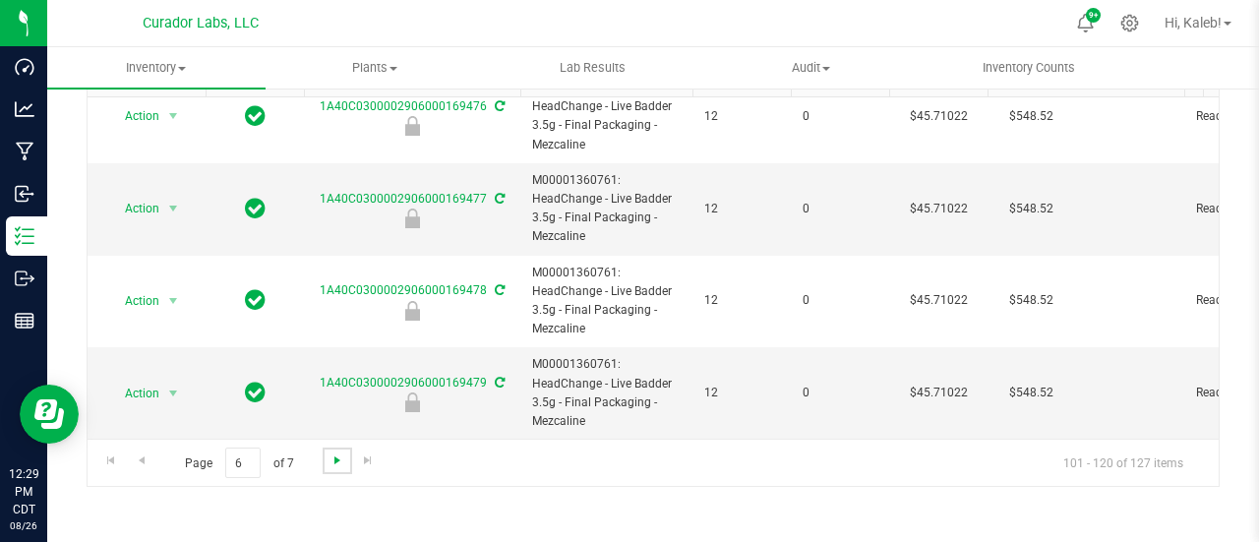
click at [333, 454] on span "Go to the next page" at bounding box center [338, 461] width 16 height 16
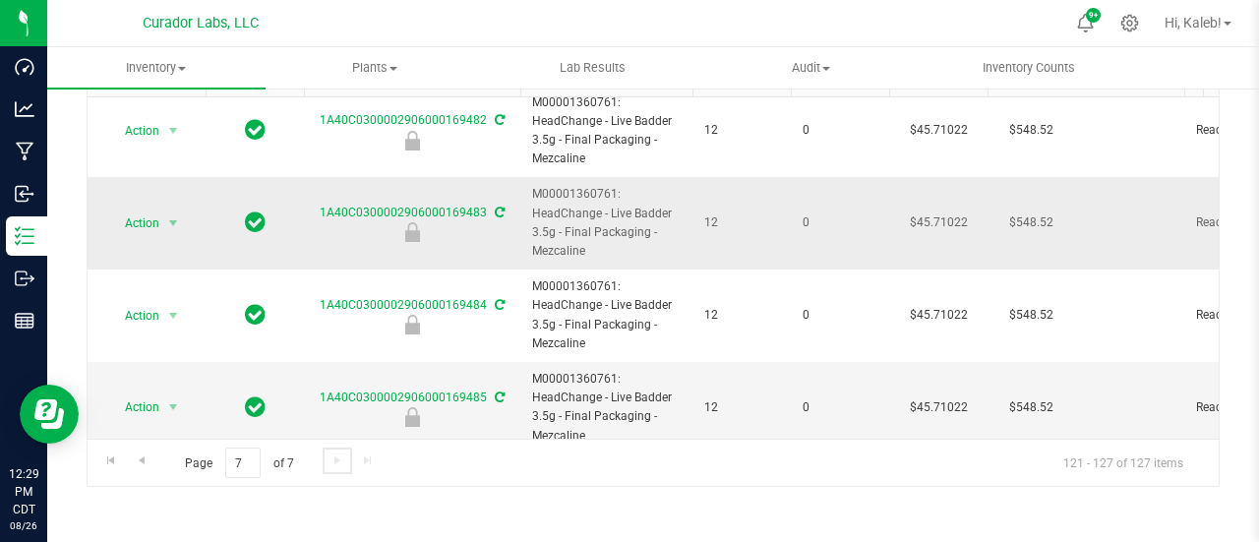
scroll to position [297, 0]
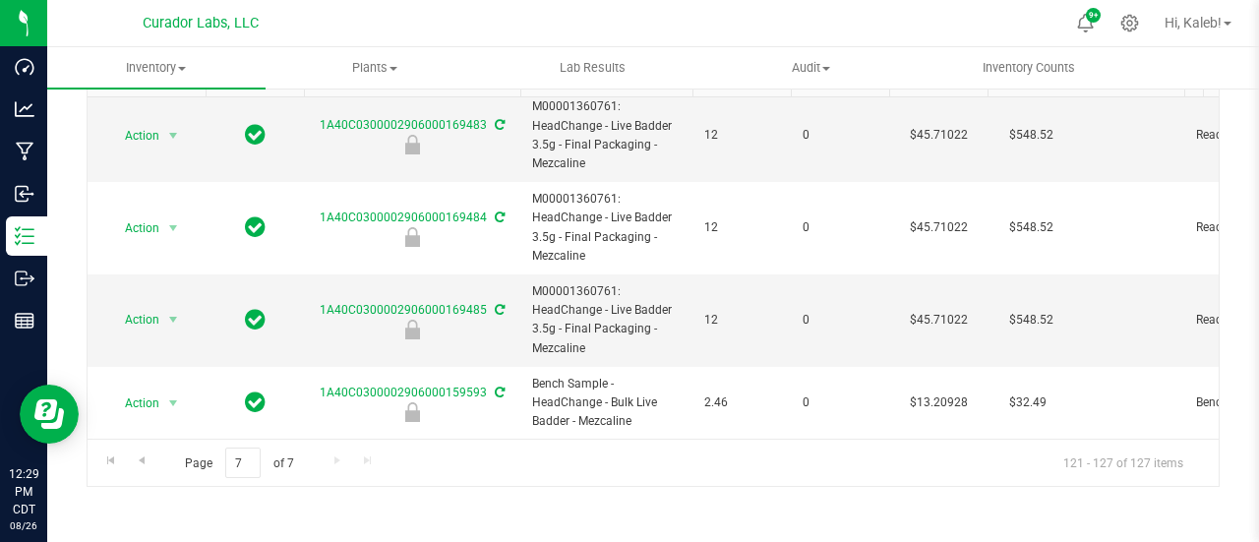
click at [1227, 275] on div "Include items not tagged for facility Manage package tags Sync METRC Packages m…" at bounding box center [653, 243] width 1212 height 600
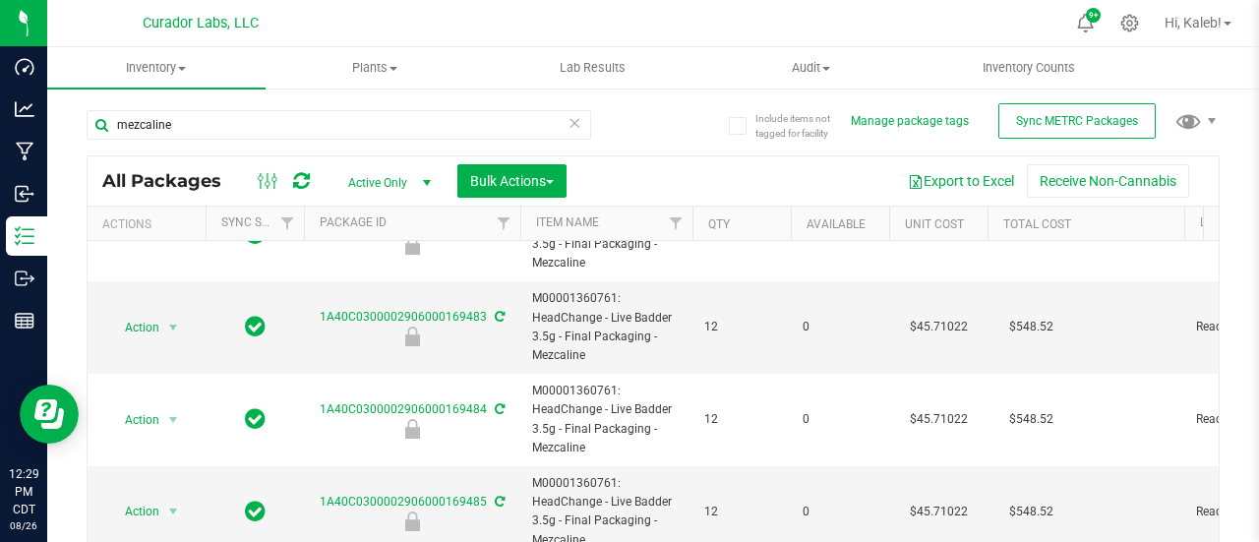
scroll to position [199, 0]
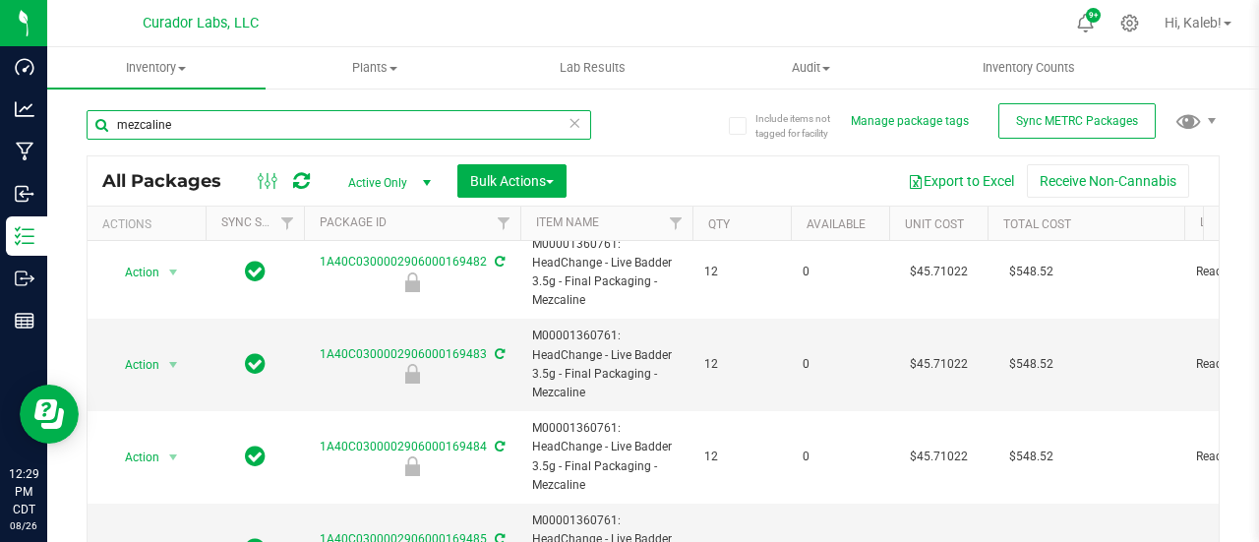
click at [151, 126] on input "mezcaline" at bounding box center [339, 125] width 505 height 30
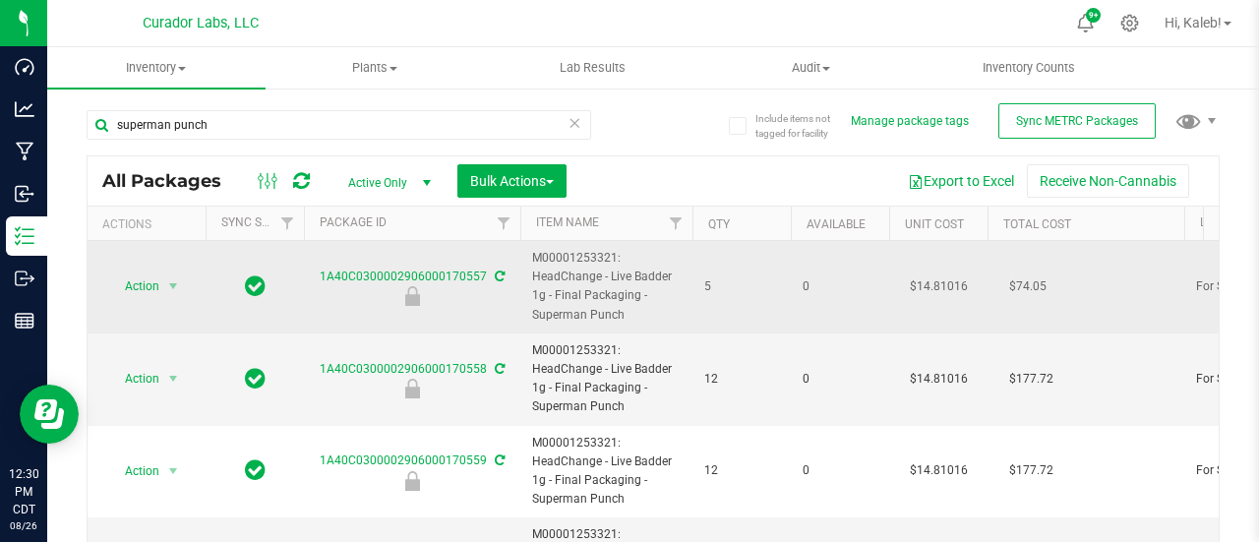
drag, startPoint x: 532, startPoint y: 258, endPoint x: 626, endPoint y: 314, distance: 109.0
click at [626, 314] on span "M00001253321: HeadChange - Live Badder 1g - Final Packaging - Superman Punch" at bounding box center [606, 287] width 149 height 76
copy span "M00001253321: HeadChange - Live Badder 1g - Final Packaging - Superman Punch"
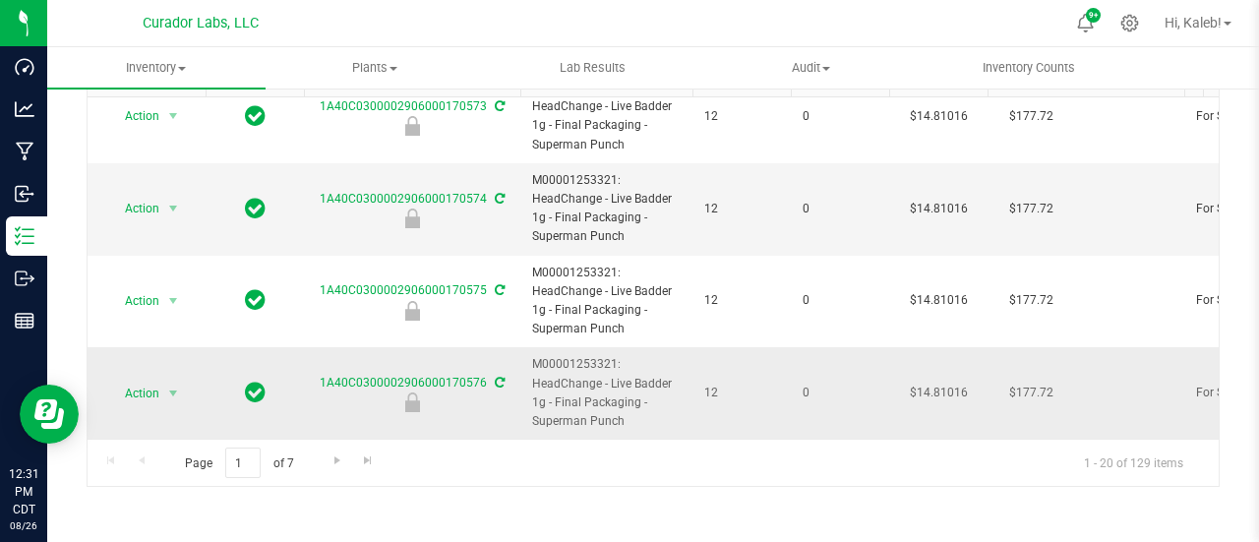
scroll to position [144, 0]
click at [337, 458] on span "Go to the next page" at bounding box center [338, 461] width 16 height 16
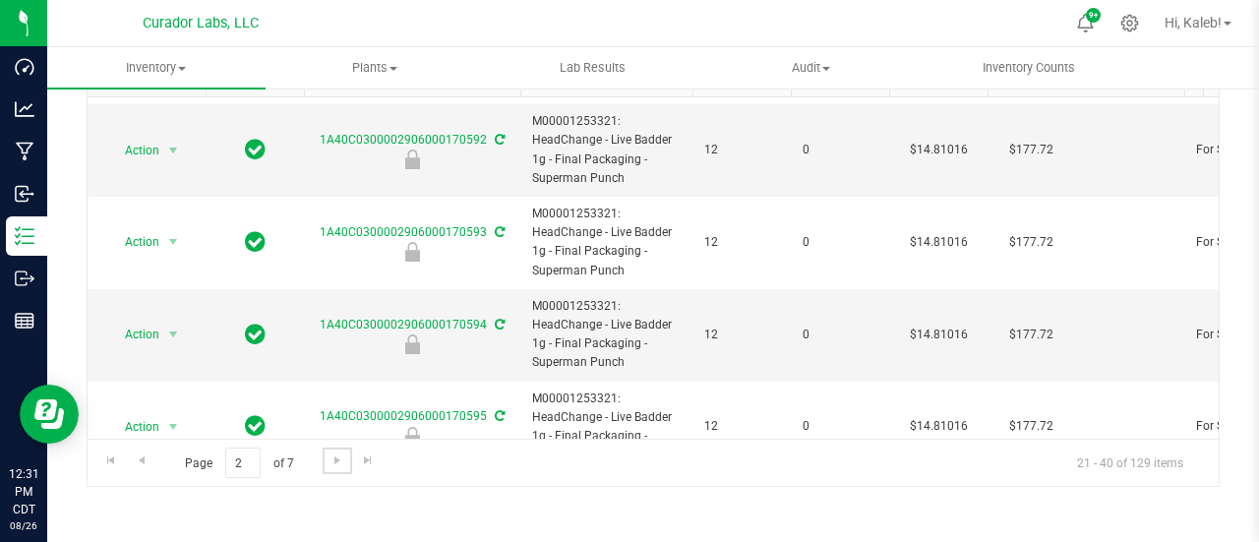
scroll to position [1511, 0]
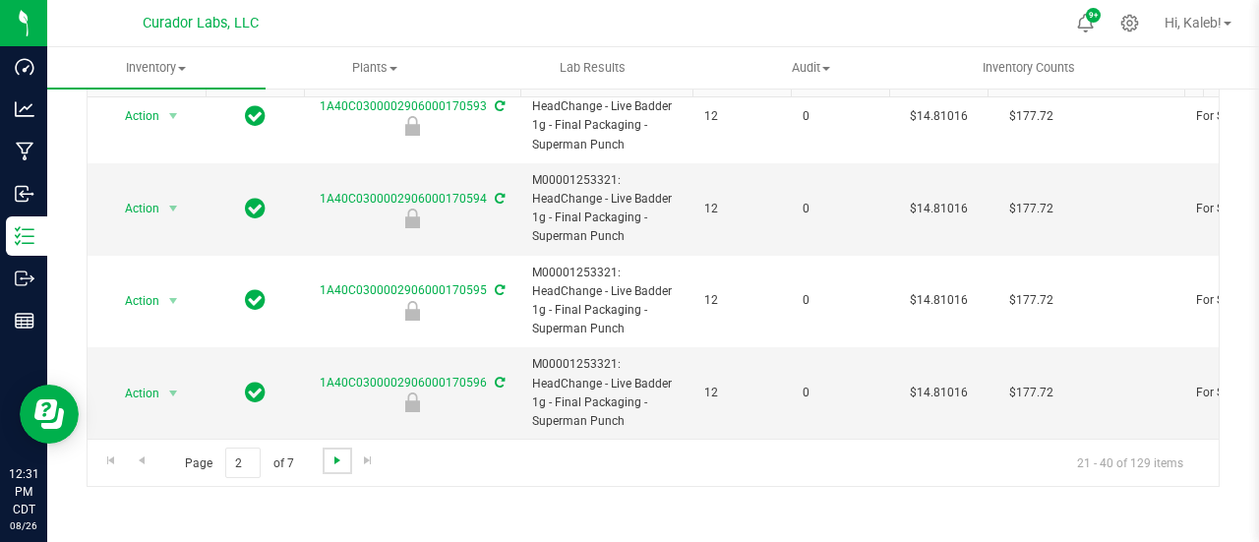
click at [340, 462] on span "Go to the next page" at bounding box center [338, 461] width 16 height 16
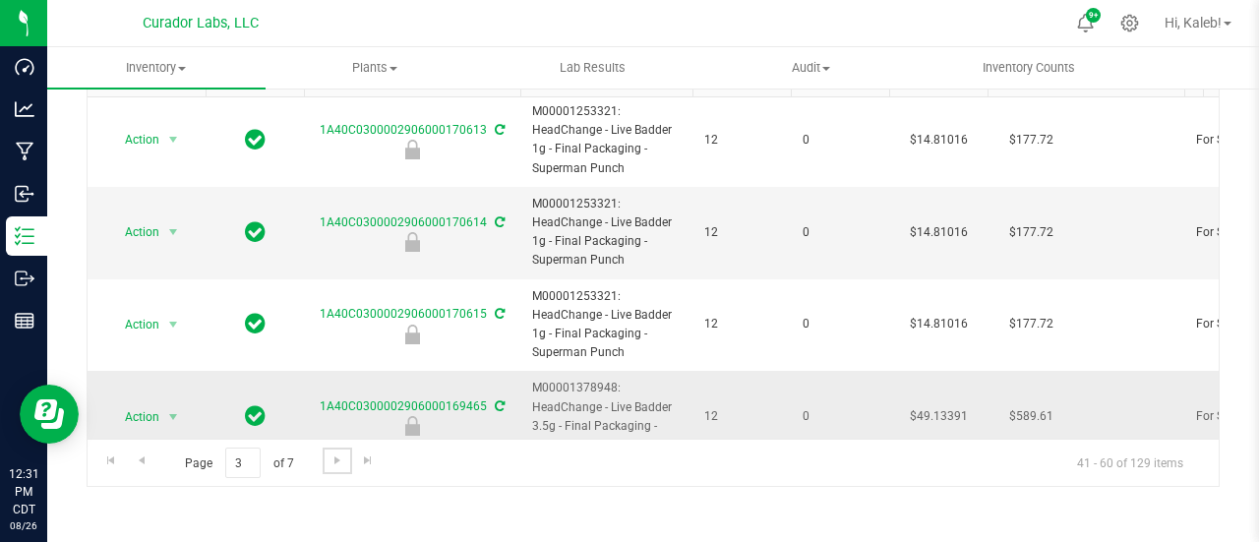
scroll to position [1511, 0]
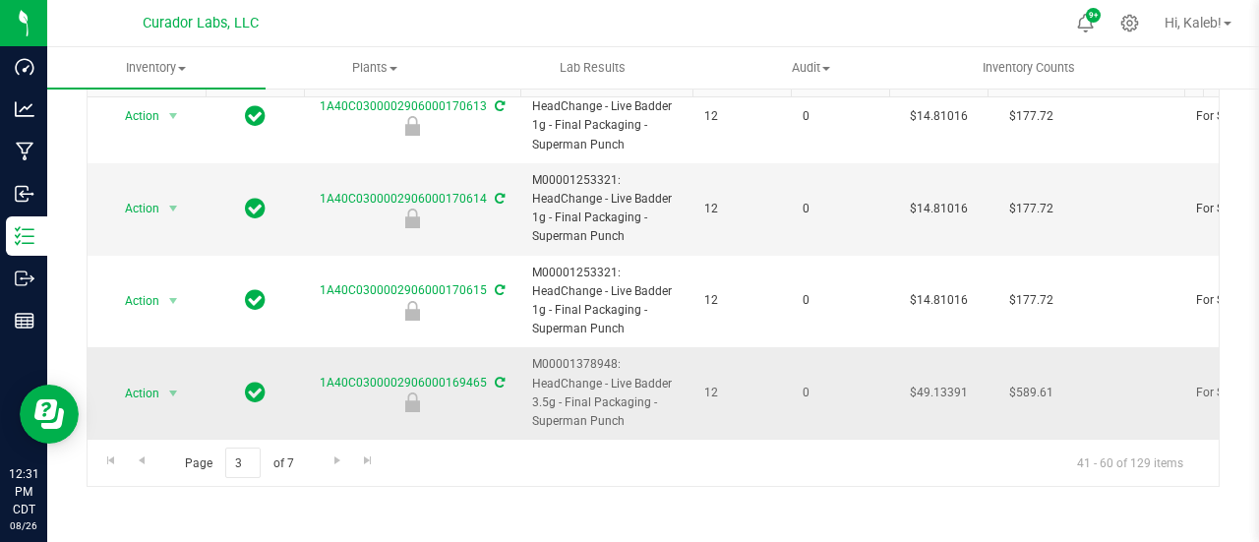
drag, startPoint x: 536, startPoint y: 348, endPoint x: 620, endPoint y: 398, distance: 97.5
click at [620, 398] on span "M00001378948: HeadChange - Live Badder 3.5g - Final Packaging - Superman Punch" at bounding box center [606, 393] width 149 height 76
click at [344, 461] on link "Go to the next page" at bounding box center [337, 461] width 29 height 27
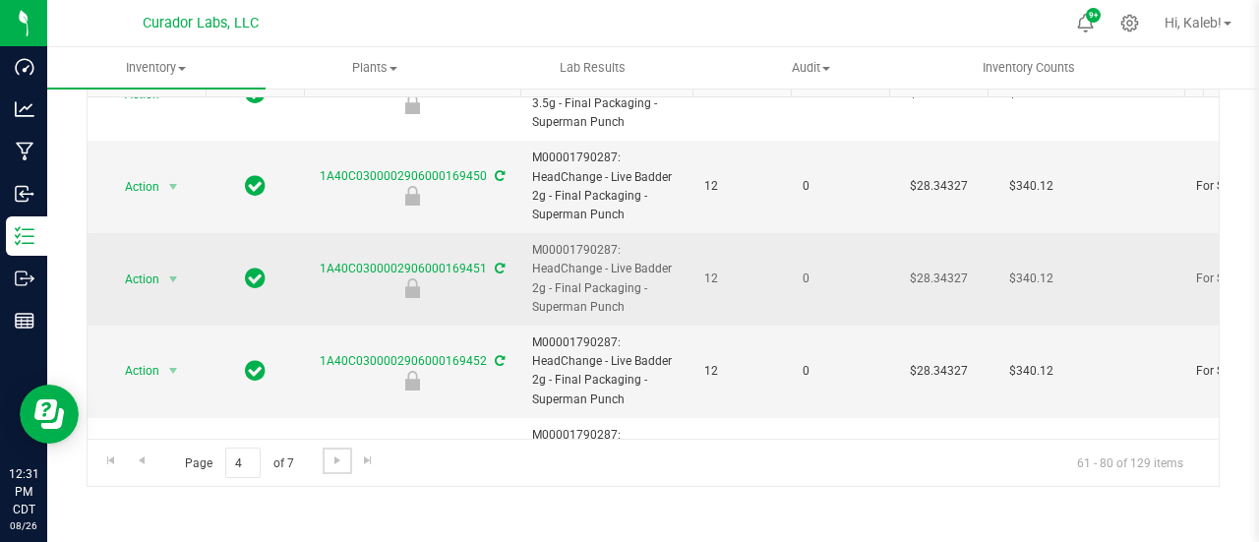
scroll to position [885, 0]
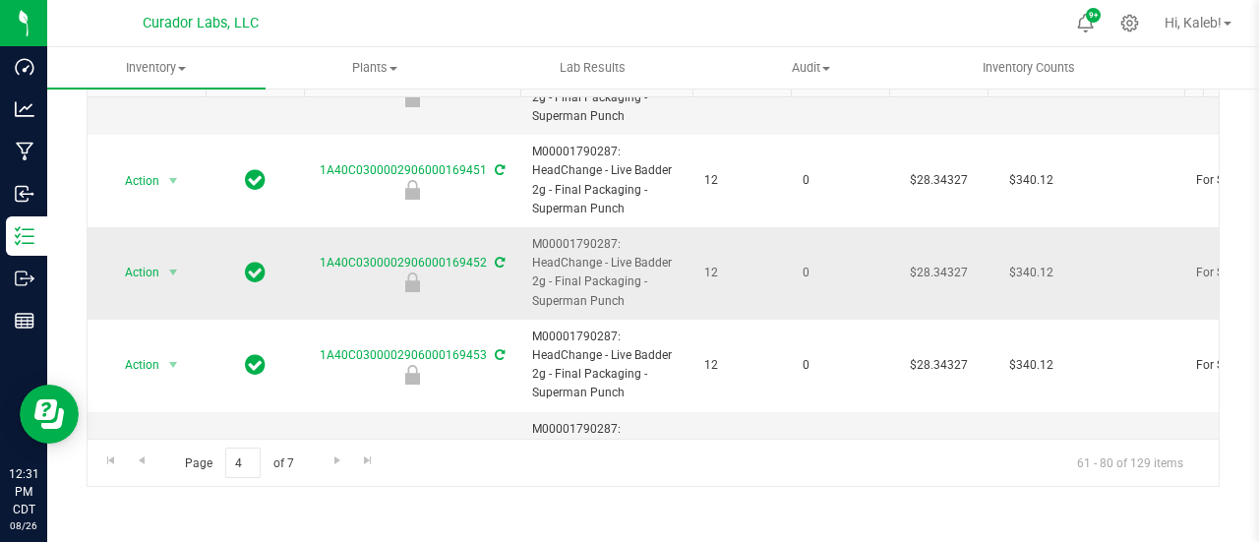
drag, startPoint x: 533, startPoint y: 240, endPoint x: 632, endPoint y: 294, distance: 112.3
click at [632, 294] on span "M00001790287: HeadChange - Live Badder 2g - Final Packaging - Superman Punch" at bounding box center [606, 273] width 149 height 76
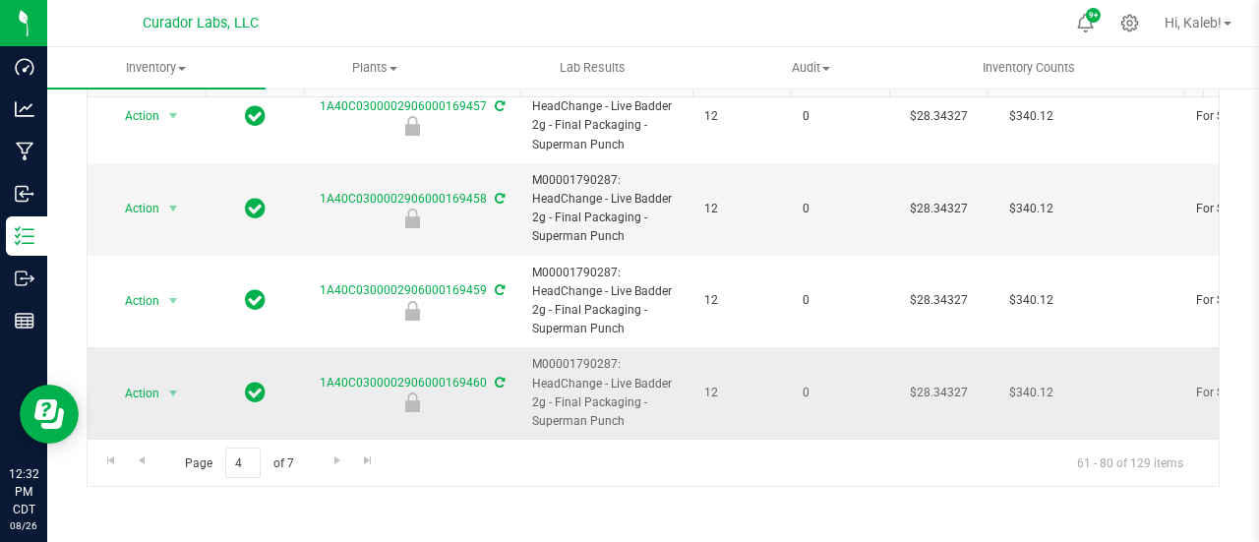
scroll to position [1511, 0]
click at [330, 457] on span "Go to the next page" at bounding box center [338, 461] width 16 height 16
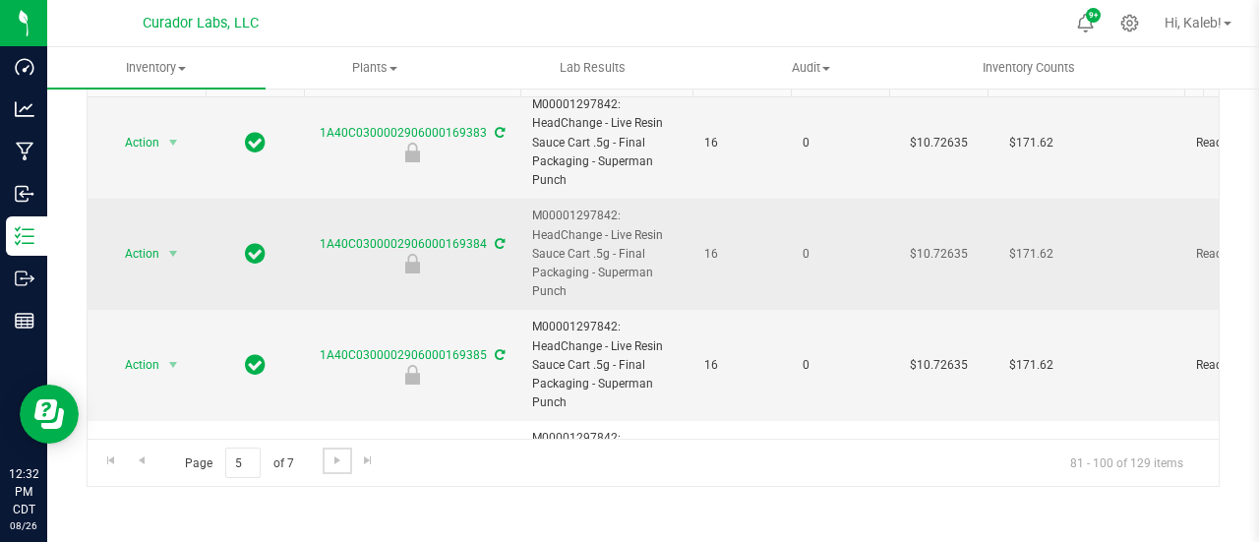
scroll to position [492, 0]
drag, startPoint x: 530, startPoint y: 208, endPoint x: 581, endPoint y: 288, distance: 95.5
click at [581, 288] on td "M00001297842: HeadChange - Live Resin Sauce Cart .5g - Final Packaging - Superm…" at bounding box center [606, 252] width 172 height 111
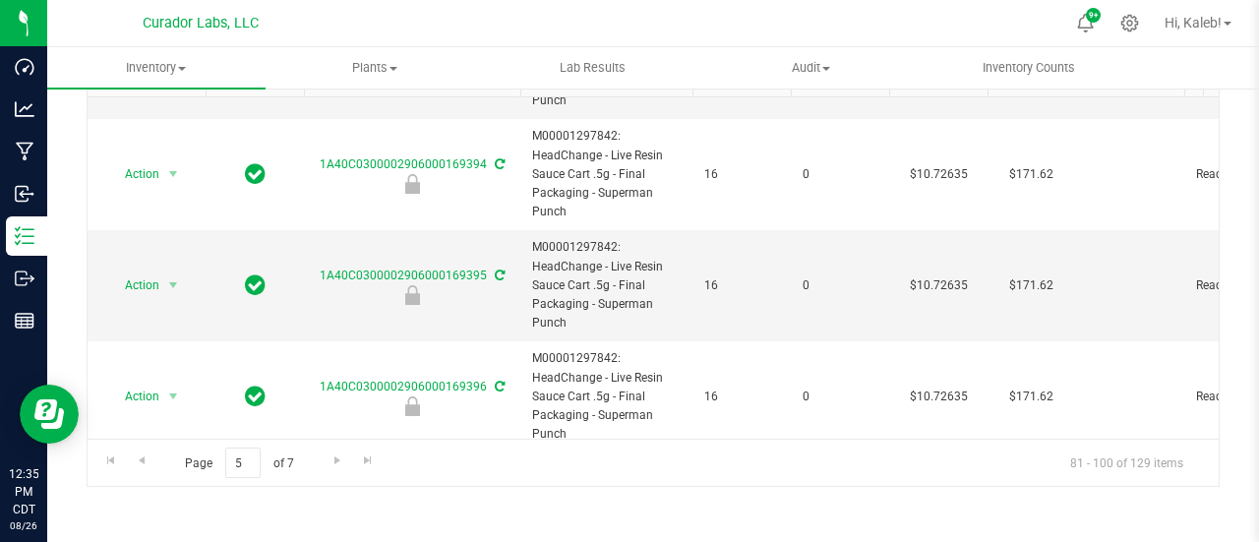
scroll to position [1813, 0]
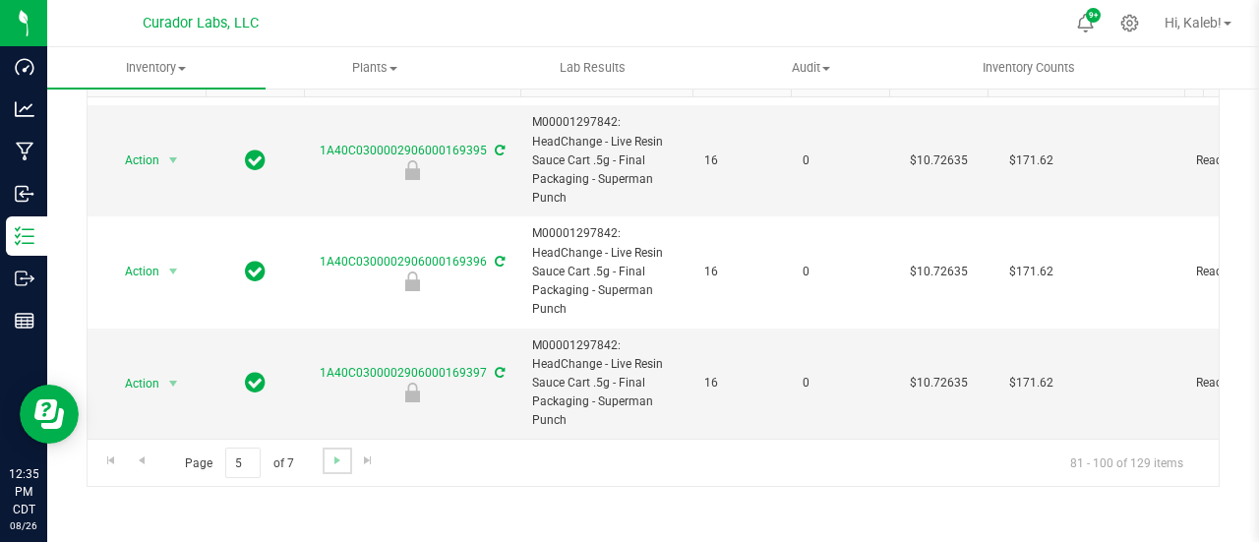
click at [348, 470] on link "Go to the next page" at bounding box center [337, 461] width 29 height 27
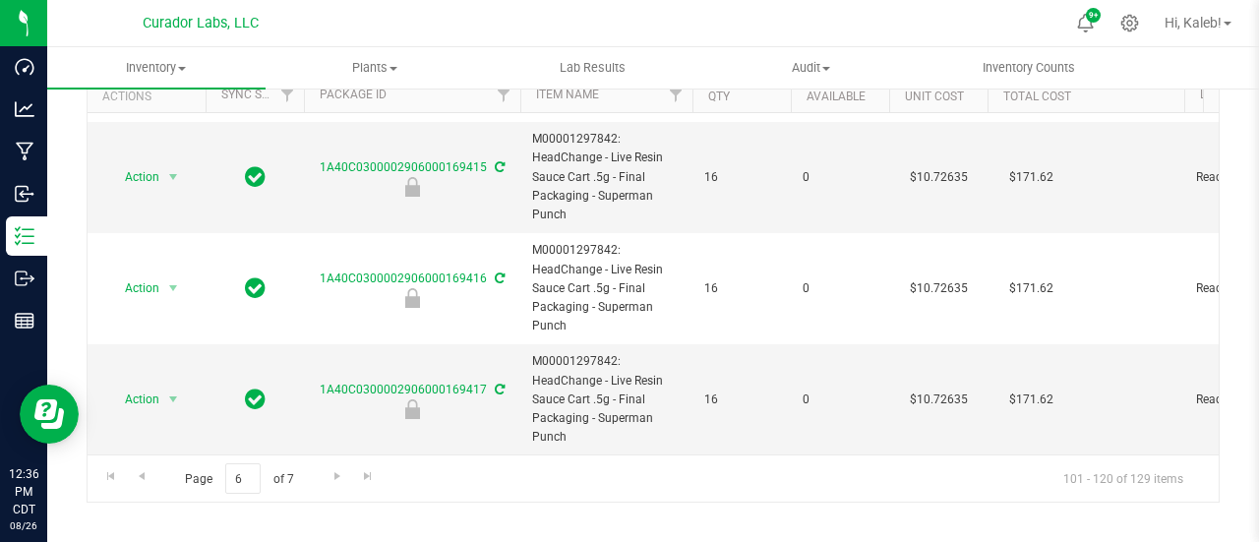
scroll to position [144, 0]
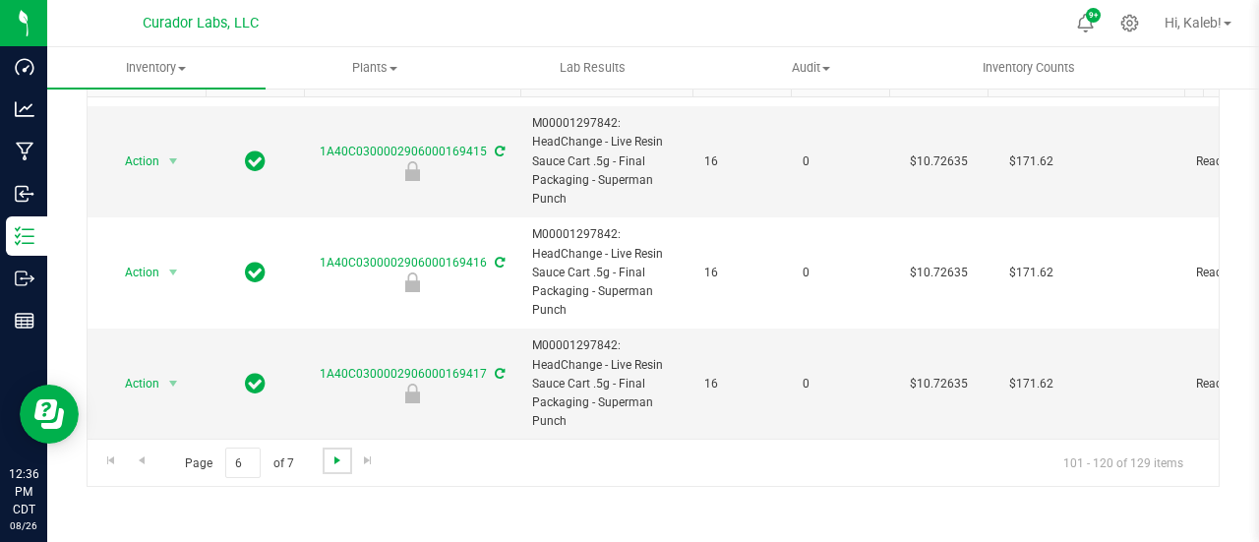
click at [340, 456] on span "Go to the next page" at bounding box center [338, 461] width 16 height 16
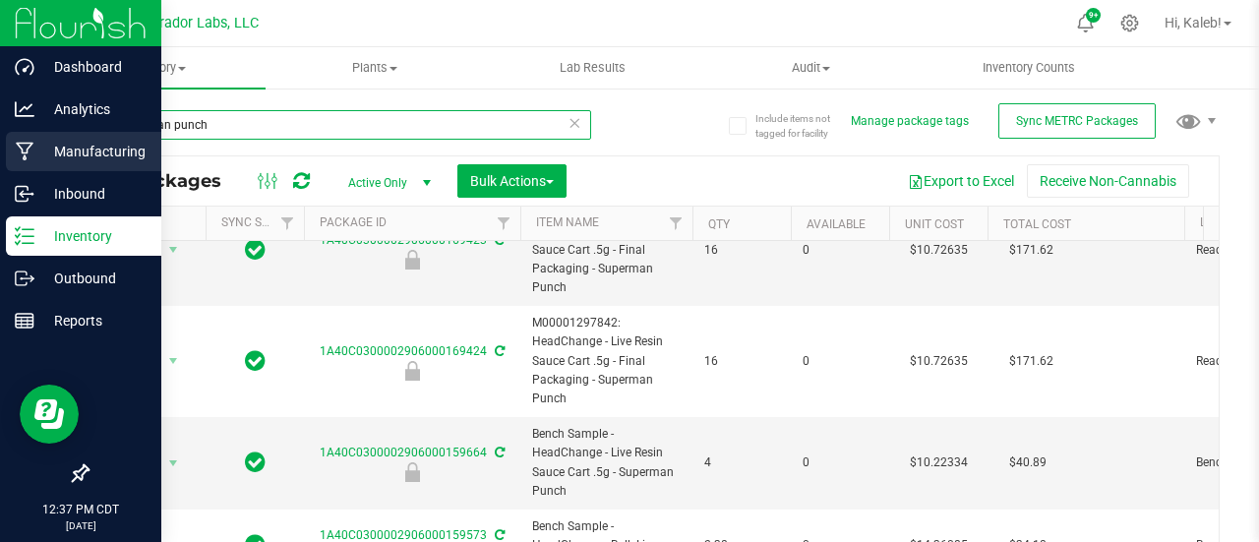
drag, startPoint x: 225, startPoint y: 135, endPoint x: 0, endPoint y: 133, distance: 225.3
click at [0, 133] on div "Dashboard Analytics Manufacturing Inbound Inventory Outbound Reports 12:37 PM C…" at bounding box center [629, 271] width 1259 height 542
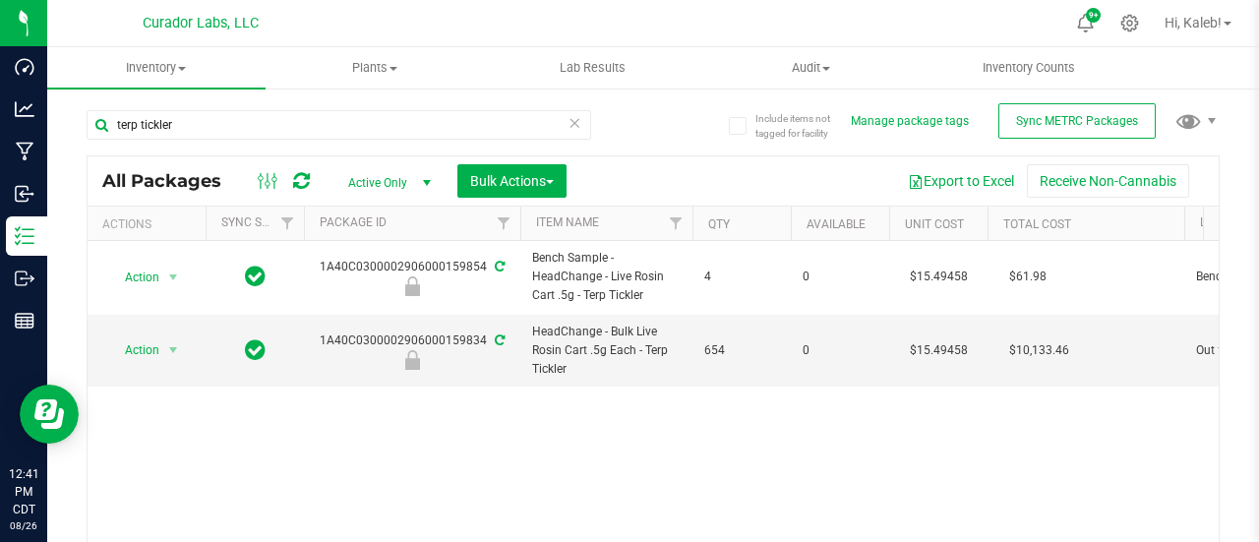
click at [213, 141] on div "terp tickler" at bounding box center [339, 132] width 505 height 45
drag, startPoint x: 213, startPoint y: 140, endPoint x: 174, endPoint y: 139, distance: 39.4
click at [174, 139] on div "terp tickler" at bounding box center [339, 132] width 505 height 45
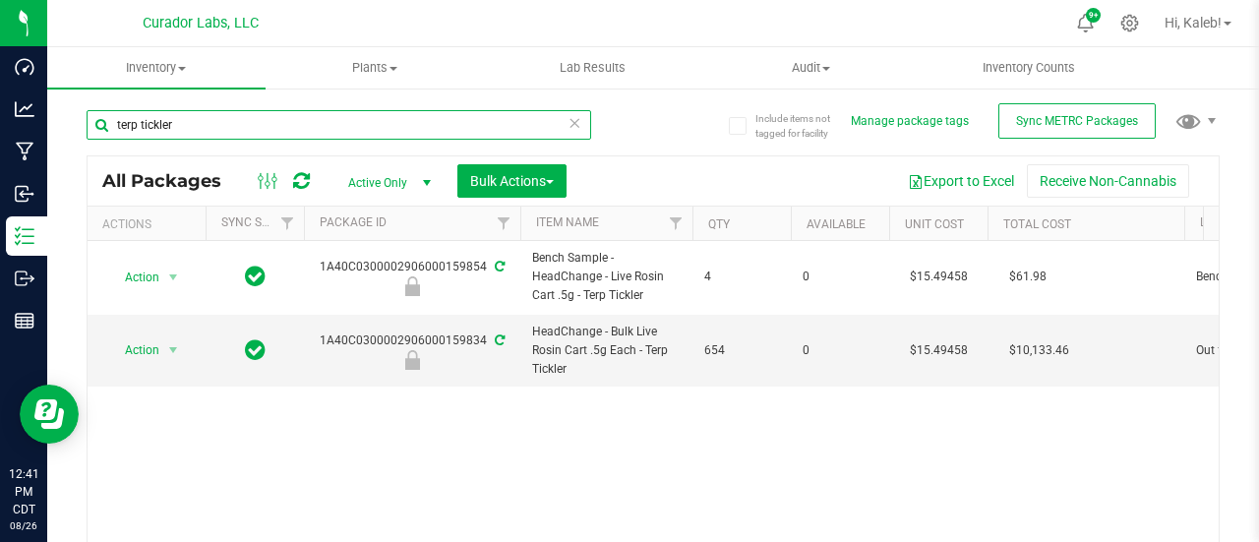
drag, startPoint x: 196, startPoint y: 125, endPoint x: 57, endPoint y: 135, distance: 139.1
click at [57, 135] on div "Include items not tagged for facility Manage package tags Sync METRC Packages t…" at bounding box center [653, 387] width 1212 height 600
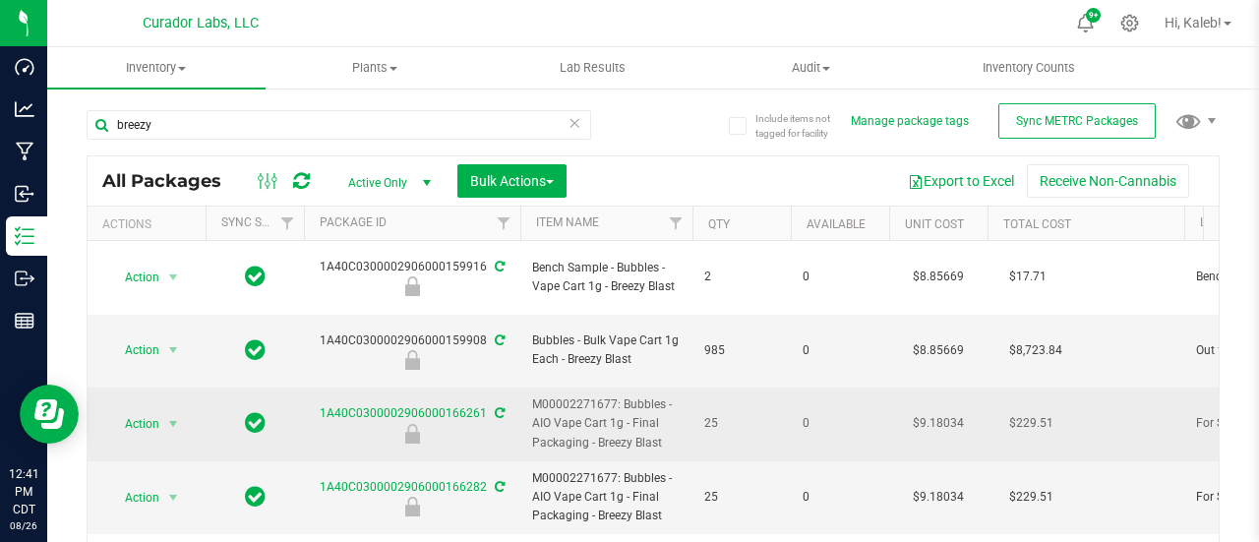
drag, startPoint x: 531, startPoint y: 366, endPoint x: 681, endPoint y: 407, distance: 155.1
click at [681, 407] on td "M00002271677: Bubbles - AIO Vape Cart 1g - Final Packaging - Breezy Blast" at bounding box center [606, 425] width 172 height 74
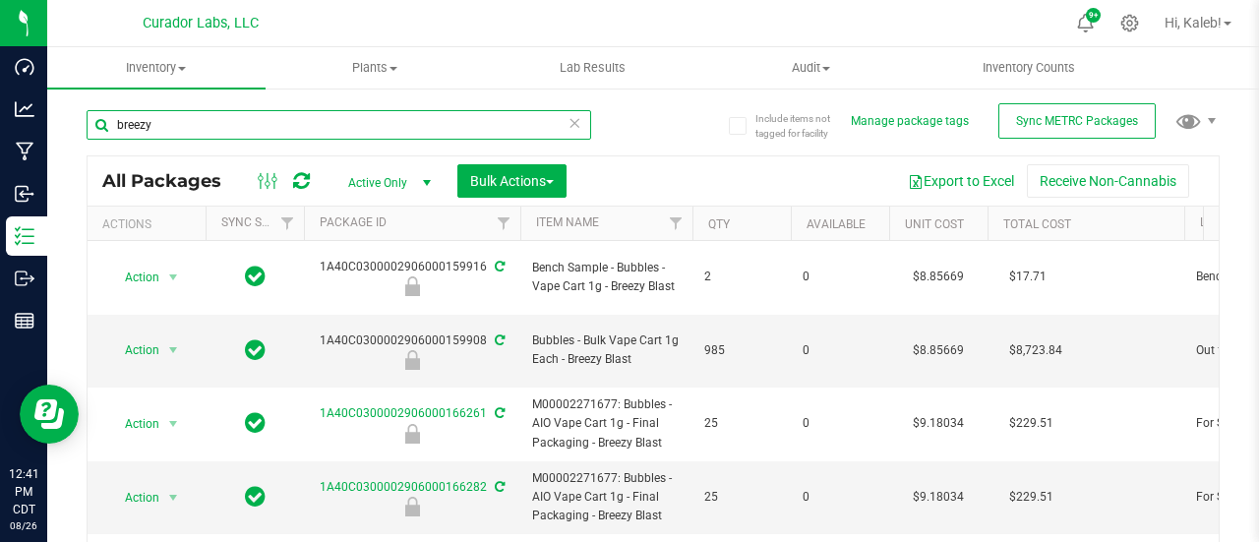
click at [125, 127] on input "breezy" at bounding box center [339, 125] width 505 height 30
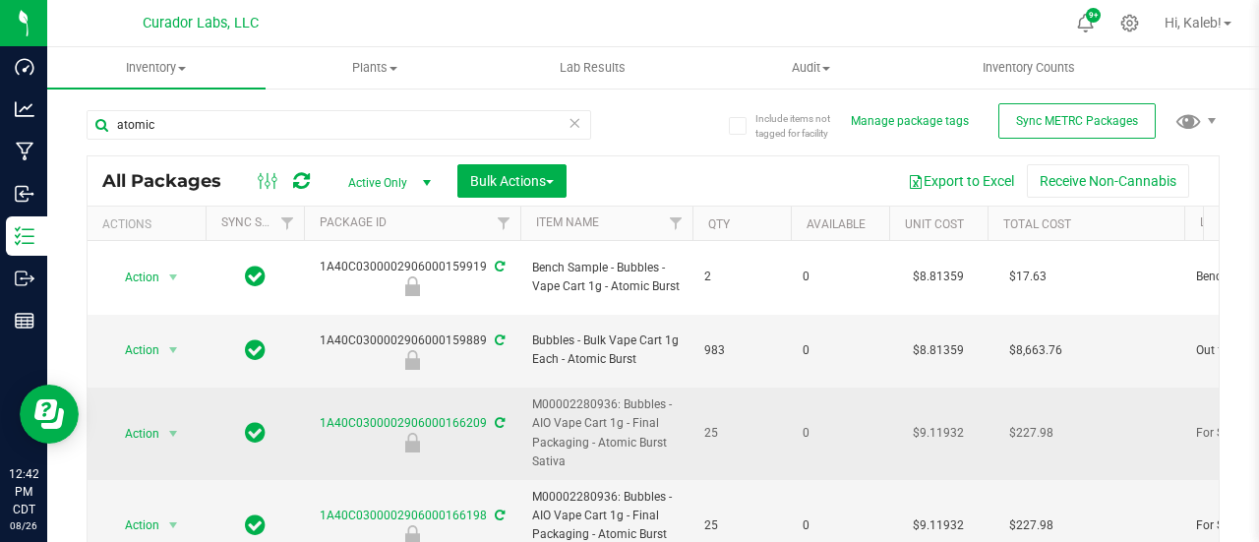
drag, startPoint x: 533, startPoint y: 369, endPoint x: 561, endPoint y: 422, distance: 59.8
click at [561, 422] on span "M00002280936: Bubbles - AIO Vape Cart 1g - Final Packaging - Atomic Burst Sativa" at bounding box center [606, 433] width 149 height 76
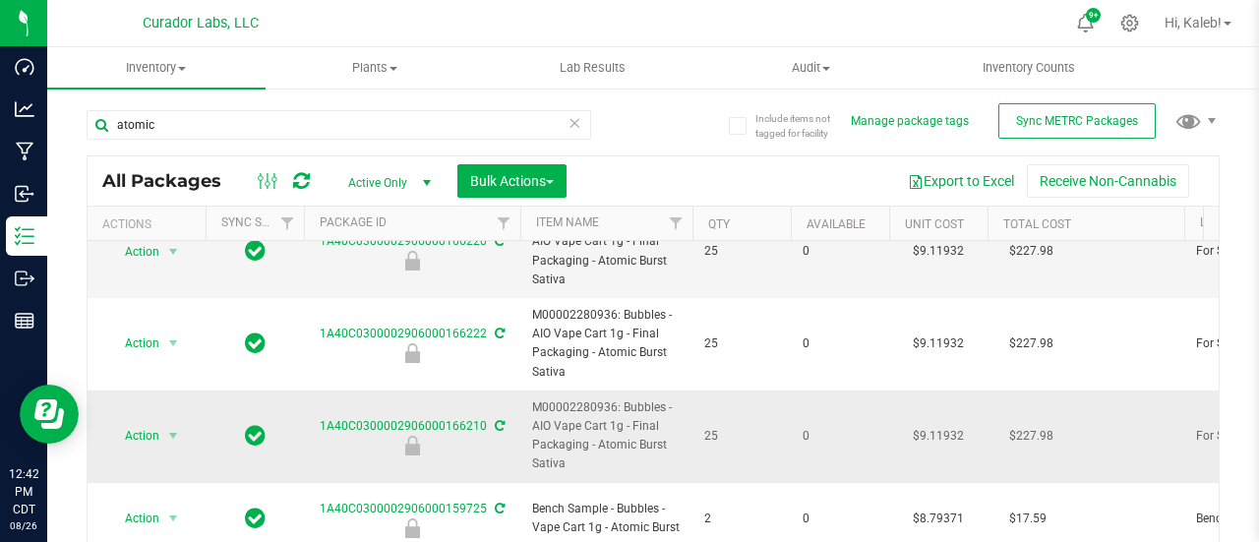
scroll to position [144, 0]
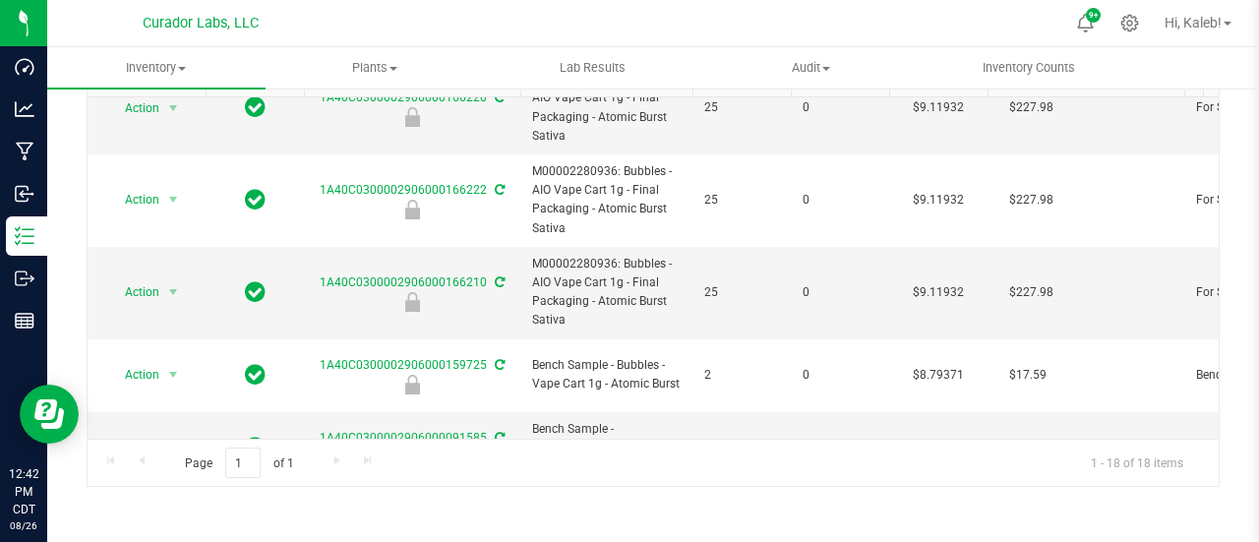
click at [1210, 204] on div "Include items not tagged for facility Manage package tags Sync METRC Packages a…" at bounding box center [653, 243] width 1212 height 600
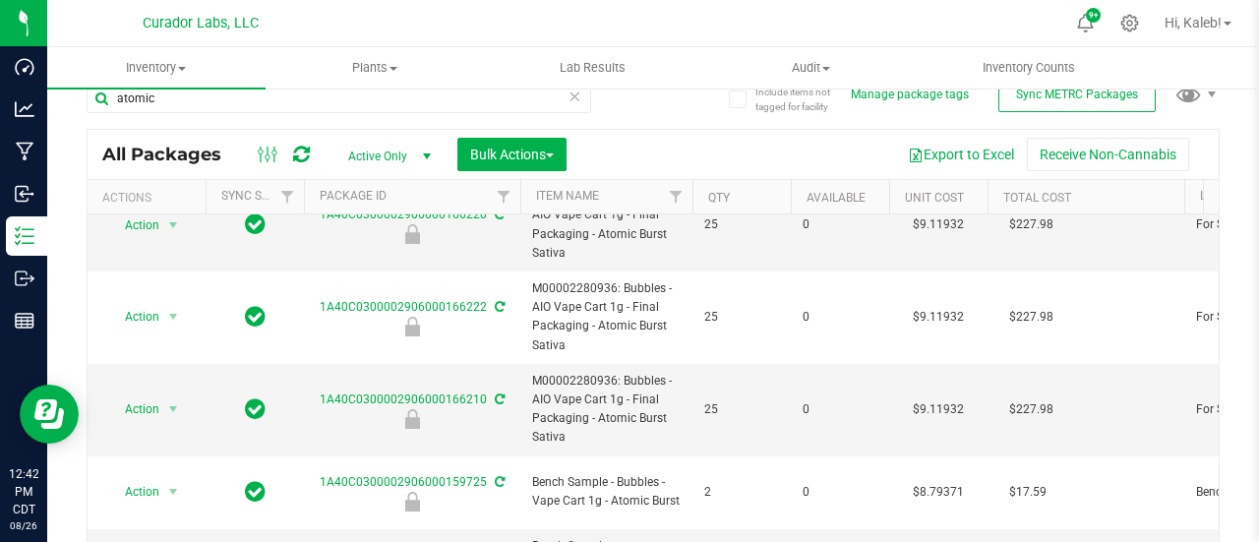
scroll to position [0, 0]
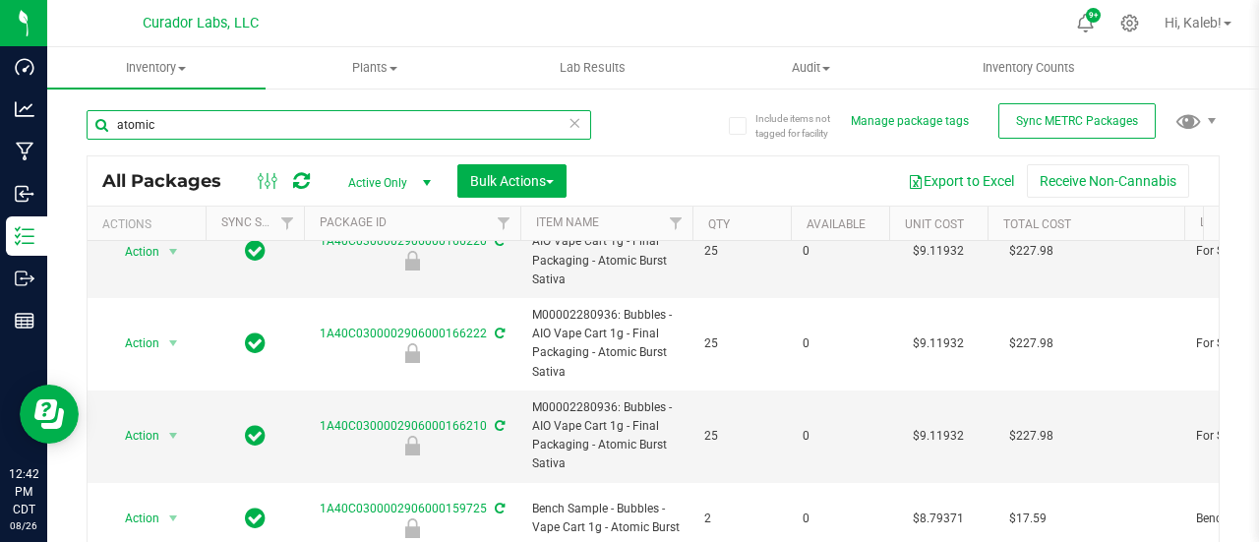
click at [134, 117] on input "atomic" at bounding box center [339, 125] width 505 height 30
click at [133, 117] on input "atomic" at bounding box center [339, 125] width 505 height 30
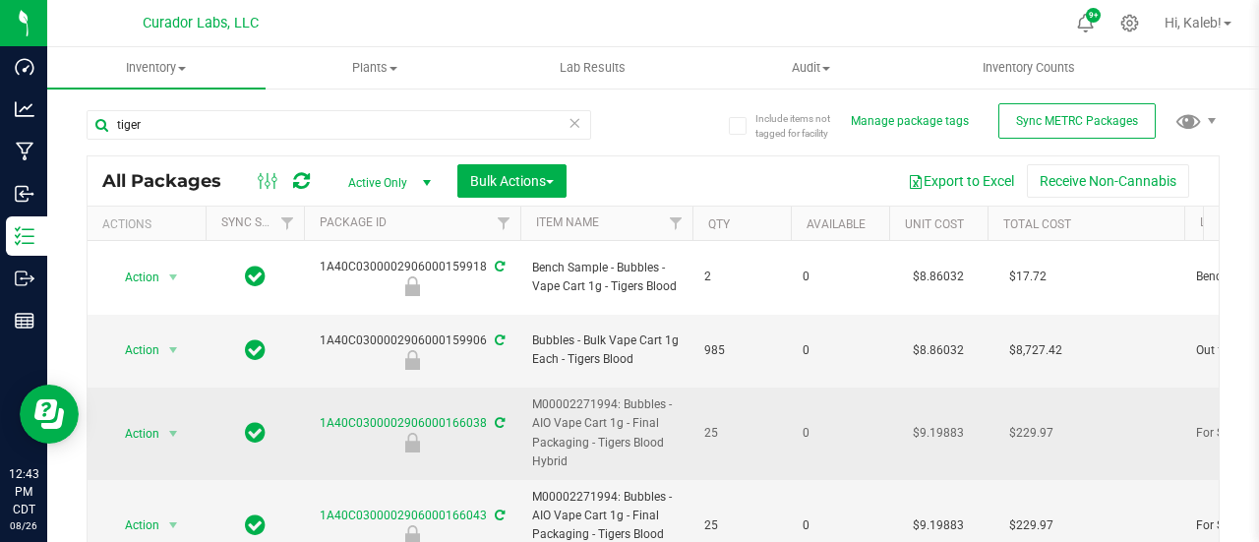
drag, startPoint x: 534, startPoint y: 364, endPoint x: 569, endPoint y: 418, distance: 64.1
click at [569, 418] on span "M00002271994: Bubbles - AIO Vape Cart 1g - Final Packaging - Tigers Blood Hybrid" at bounding box center [606, 433] width 149 height 76
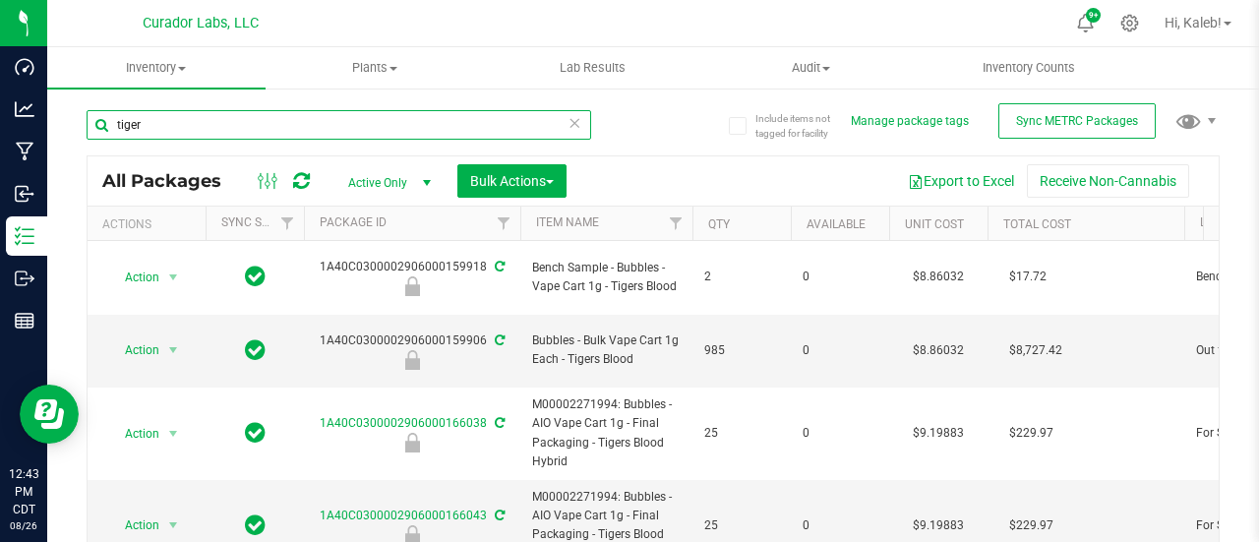
click at [126, 121] on input "tiger" at bounding box center [339, 125] width 505 height 30
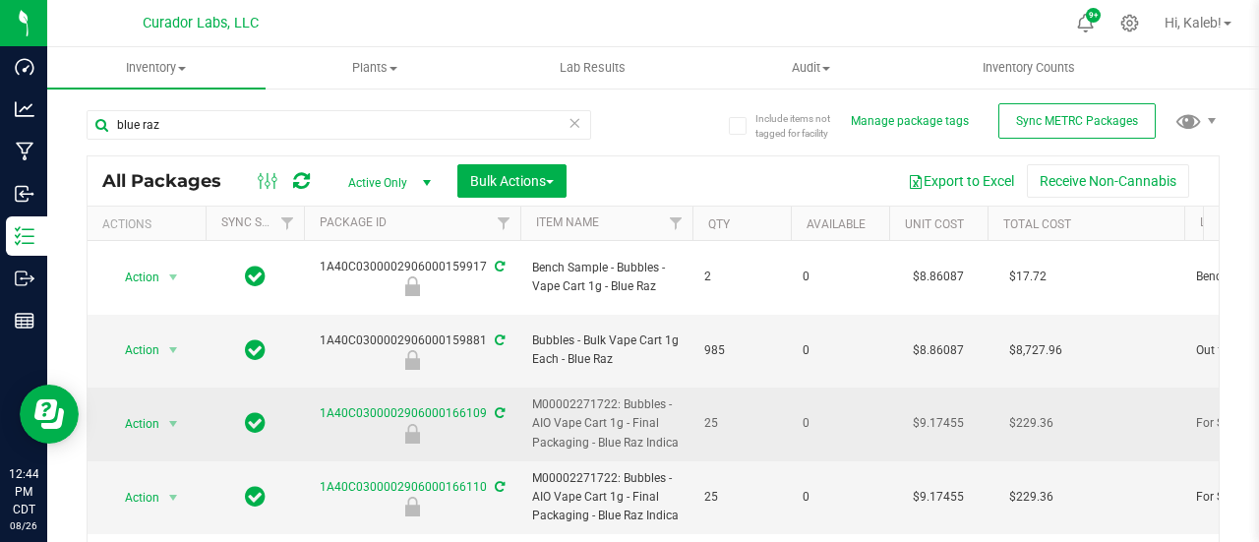
drag, startPoint x: 536, startPoint y: 364, endPoint x: 685, endPoint y: 398, distance: 152.5
click at [685, 398] on td "M00002271722: Bubbles - AIO Vape Cart 1g - Final Packaging - Blue Raz Indica" at bounding box center [606, 425] width 172 height 74
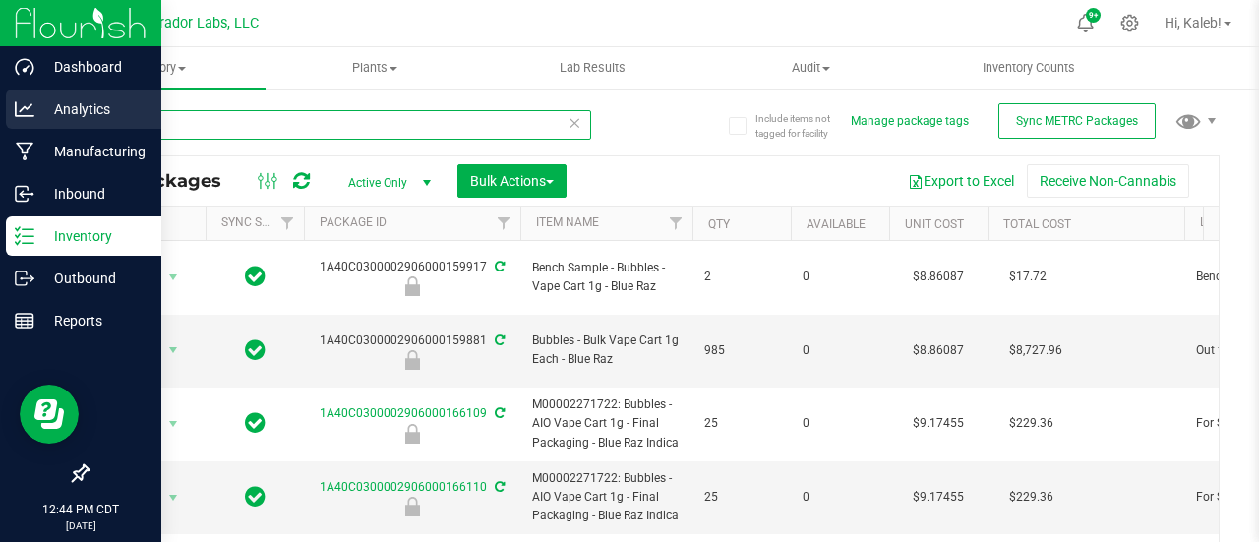
drag, startPoint x: 285, startPoint y: 124, endPoint x: 0, endPoint y: 122, distance: 285.3
click at [0, 120] on div "Dashboard Analytics Manufacturing Inbound Inventory Outbound Reports 12:44 PM C…" at bounding box center [629, 271] width 1259 height 542
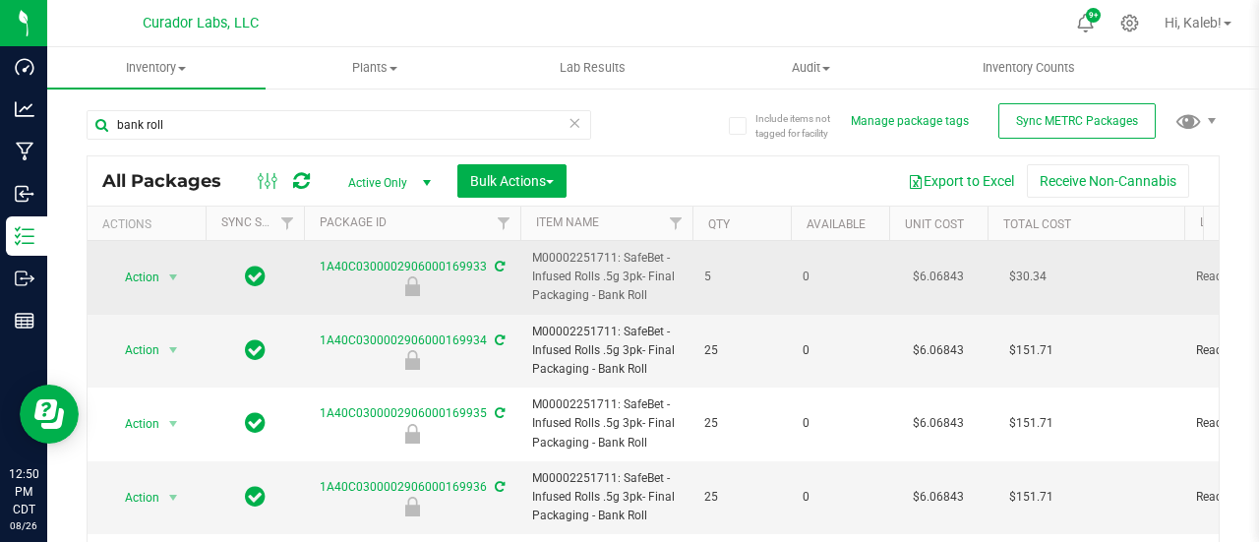
drag, startPoint x: 534, startPoint y: 258, endPoint x: 649, endPoint y: 300, distance: 122.6
click at [649, 300] on span "M00002251711: SafeBet - Infused Rolls .5g 3pk- Final Packaging - Bank Roll" at bounding box center [606, 277] width 149 height 57
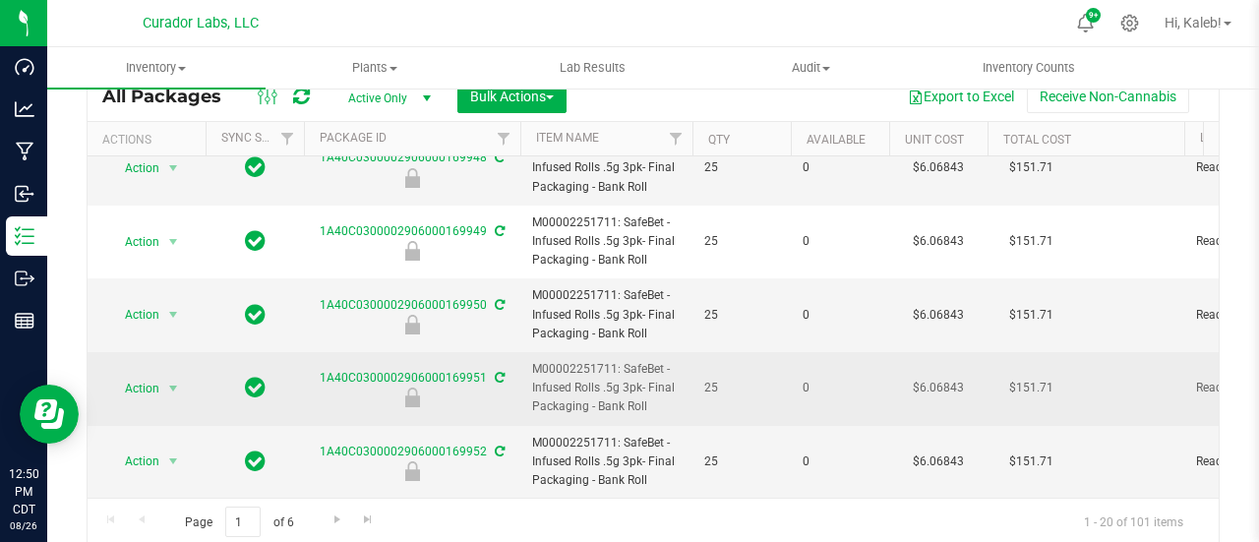
scroll to position [144, 0]
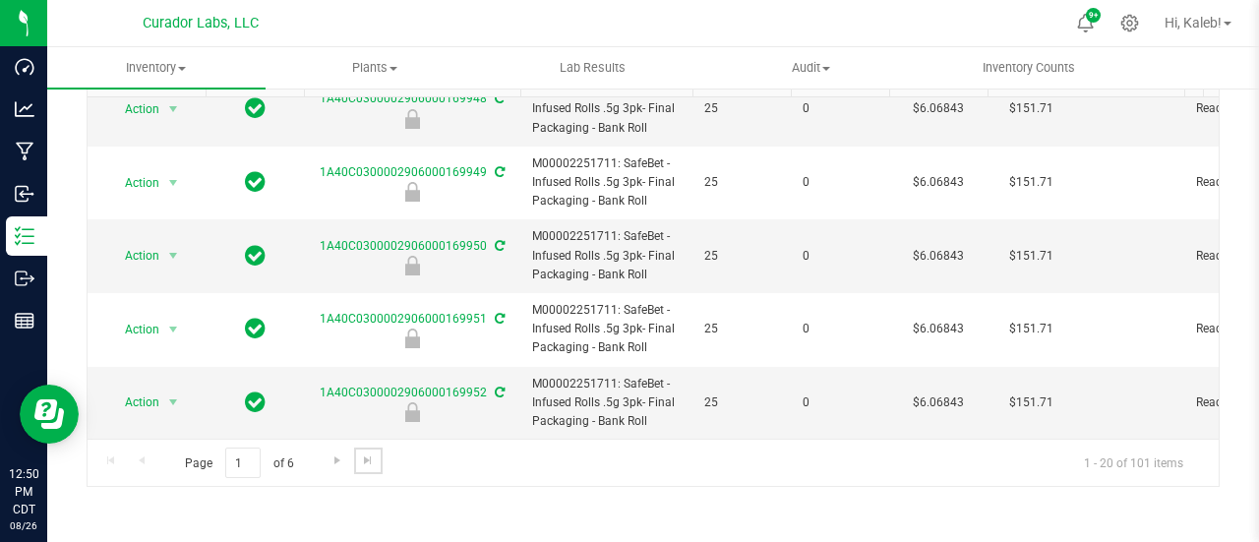
drag, startPoint x: 368, startPoint y: 463, endPoint x: 457, endPoint y: 46, distance: 426.6
click at [368, 463] on span "Go to the last page" at bounding box center [368, 461] width 16 height 16
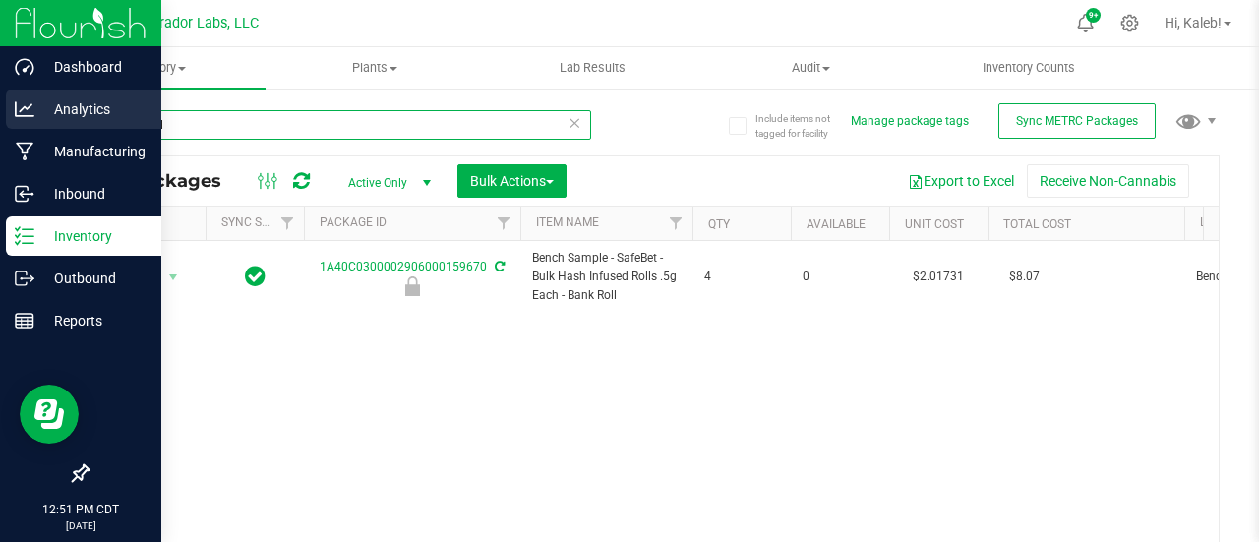
drag, startPoint x: 183, startPoint y: 126, endPoint x: 0, endPoint y: 125, distance: 183.0
click at [0, 125] on div "Dashboard Analytics Manufacturing Inbound Inventory Outbound Reports 12:51 PM C…" at bounding box center [629, 271] width 1259 height 542
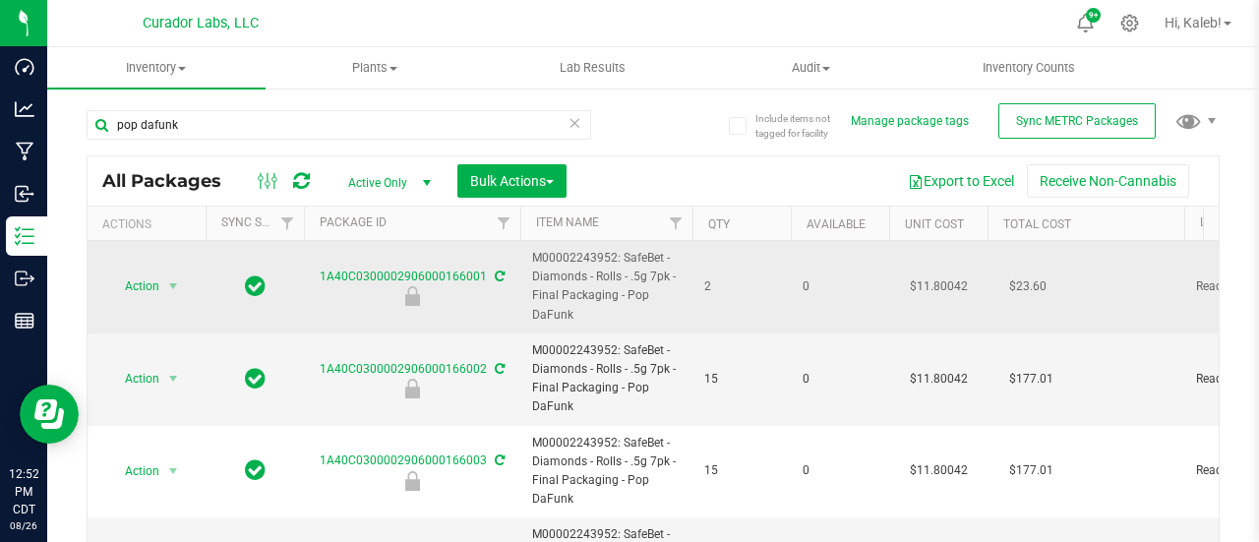
drag, startPoint x: 529, startPoint y: 293, endPoint x: 581, endPoint y: 322, distance: 59.4
click at [581, 322] on td "M00002243952: SafeBet - Diamonds - Rolls - .5g 7pk - Final Packaging - Pop DaFu…" at bounding box center [606, 287] width 172 height 92
click at [581, 322] on span "M00002243952: SafeBet - Diamonds - Rolls - .5g 7pk - Final Packaging - Pop DaFu…" at bounding box center [606, 287] width 149 height 76
drag, startPoint x: 569, startPoint y: 318, endPoint x: 533, endPoint y: 292, distance: 43.7
click at [533, 292] on span "M00002243952: SafeBet - Diamonds - Rolls - .5g 7pk - Final Packaging - Pop DaFu…" at bounding box center [606, 287] width 149 height 76
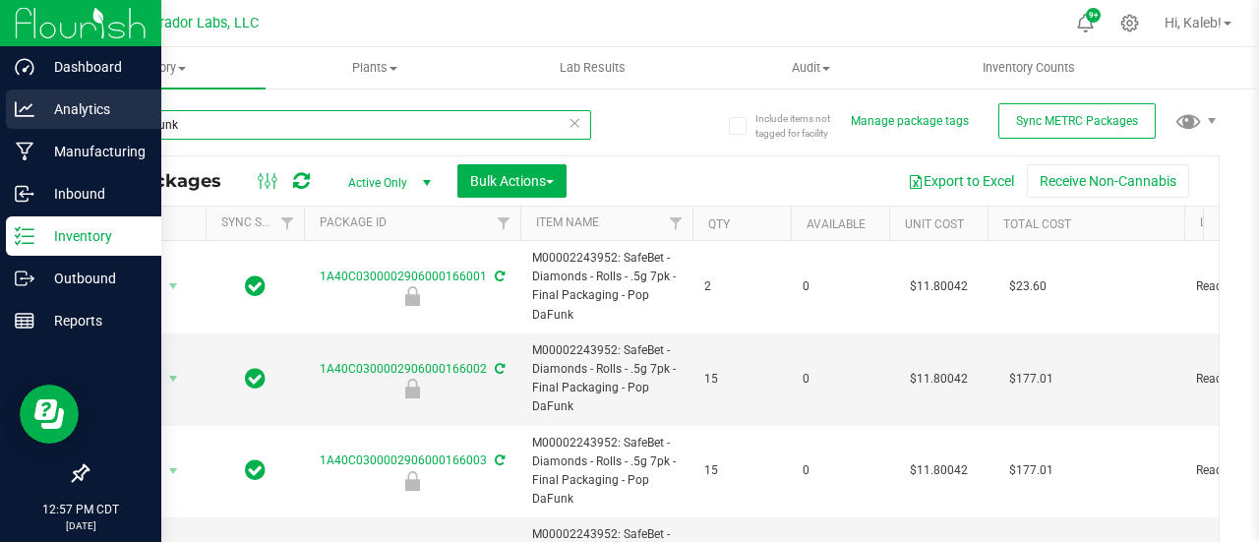
drag, startPoint x: 334, startPoint y: 123, endPoint x: 0, endPoint y: 123, distance: 334.5
click at [0, 123] on div "Dashboard Analytics Manufacturing Inbound Inventory Outbound Reports 12:57 PM C…" at bounding box center [629, 271] width 1259 height 542
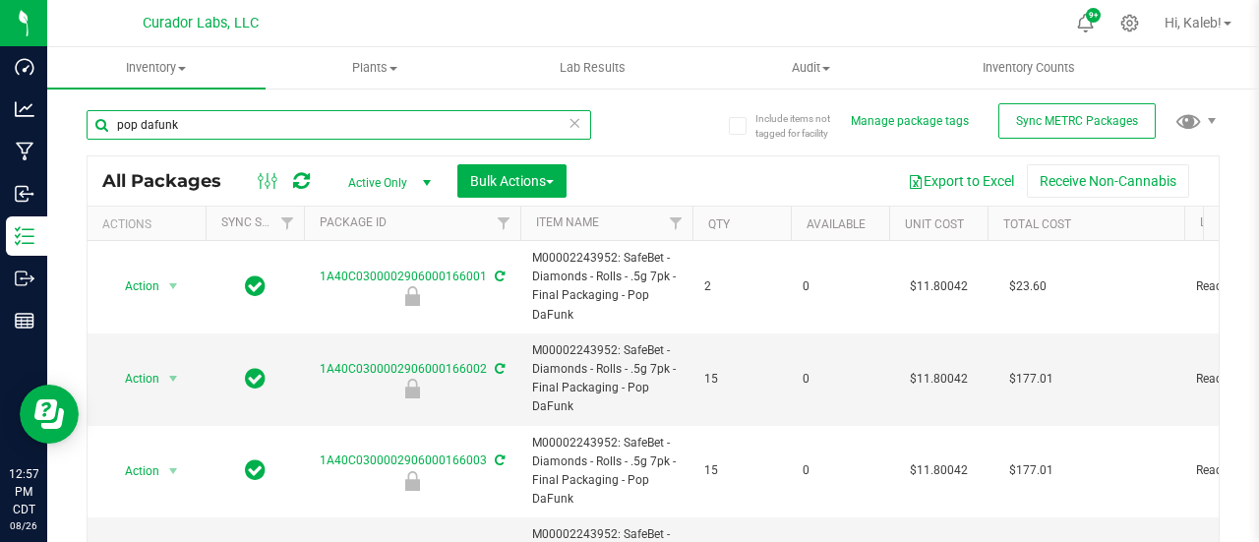
paste input "M00001220502: SafeBet - Vape Cart 1g - Final Packaging - DayWrecker Cough"
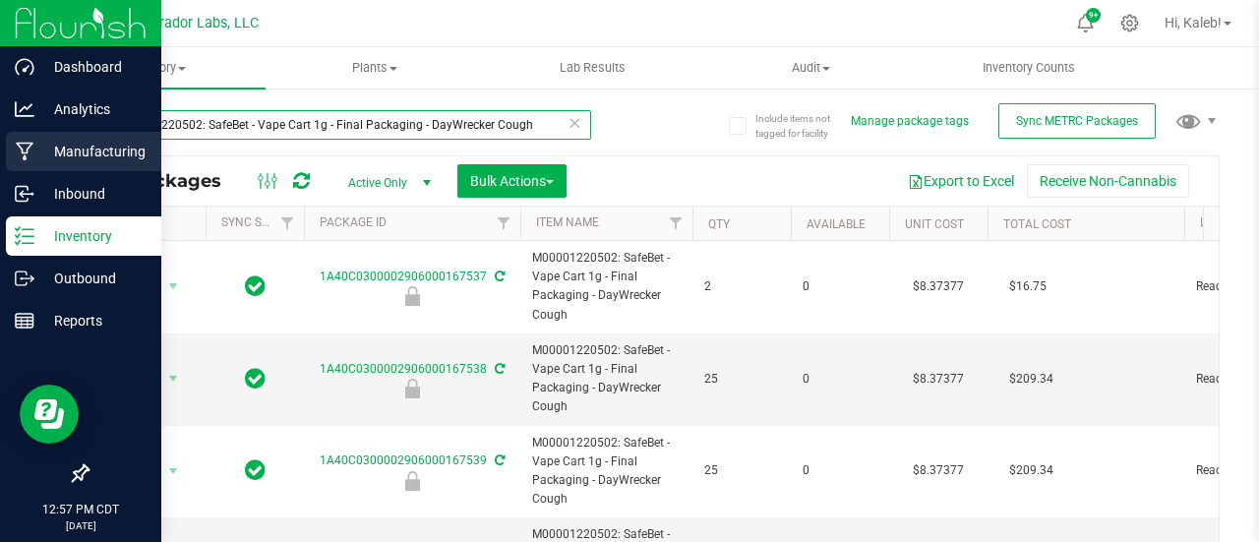
drag, startPoint x: 525, startPoint y: 119, endPoint x: 0, endPoint y: 133, distance: 525.5
click at [0, 133] on div "Dashboard Analytics Manufacturing Inbound Inventory Outbound Reports 12:57 PM C…" at bounding box center [629, 271] width 1259 height 542
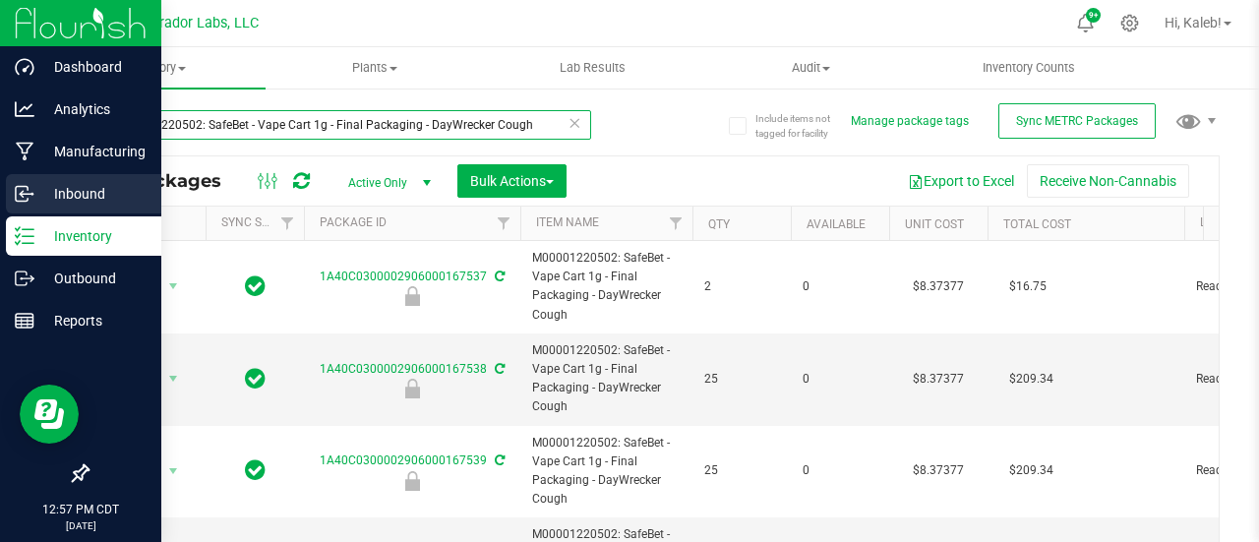
paste input "SafeBet - Vape Cart 1g - Final Packaging - [GEOGRAPHIC_DATA]"
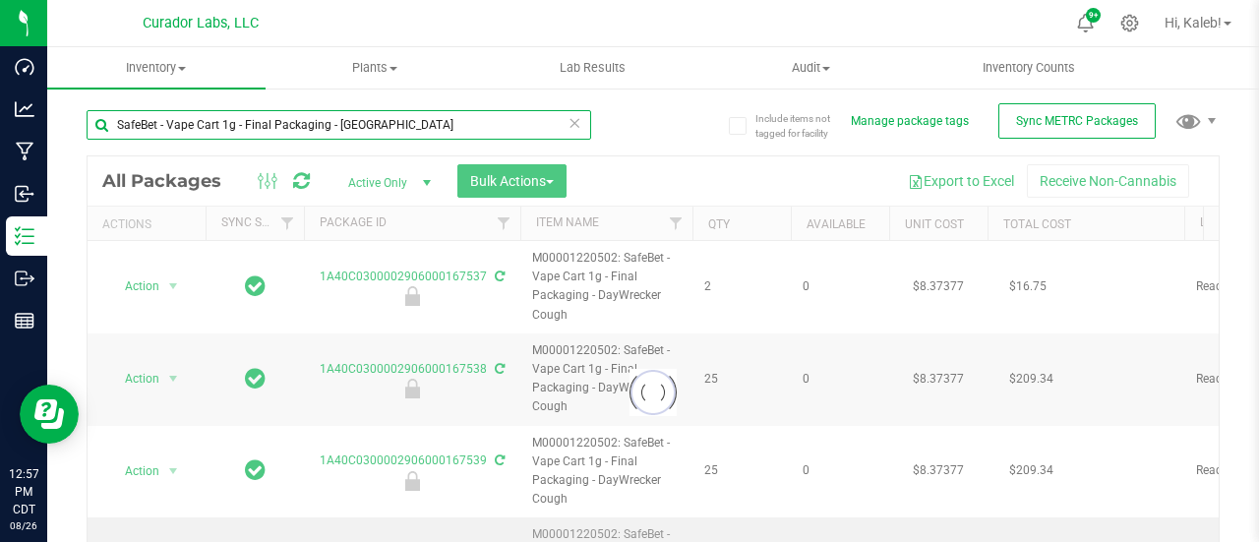
type input "SafeBet - Vape Cart 1g - Final Packaging - [GEOGRAPHIC_DATA]"
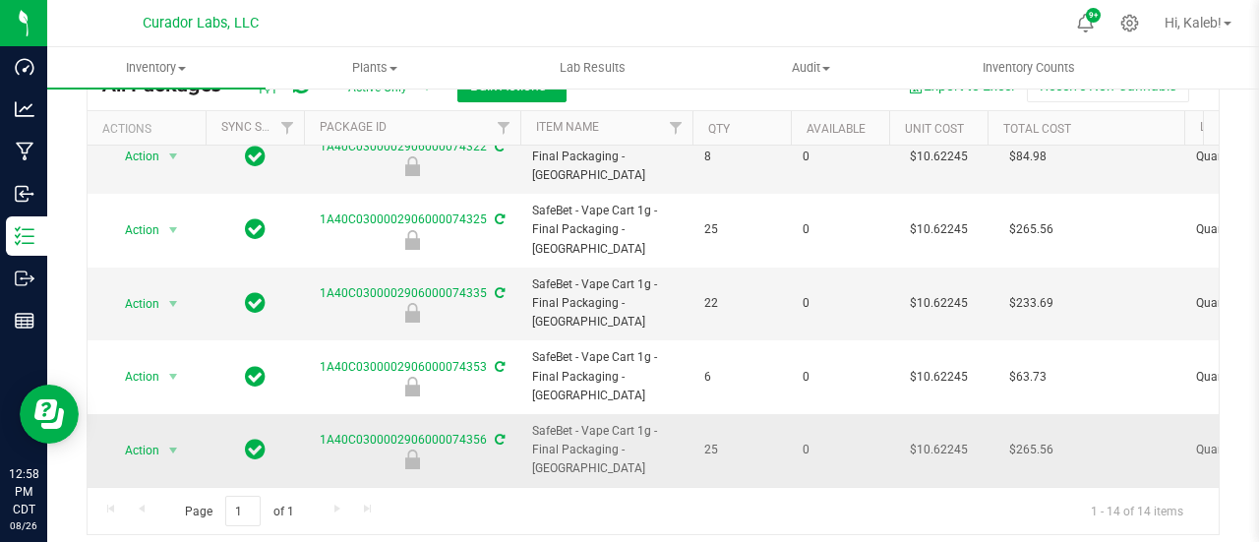
scroll to position [144, 0]
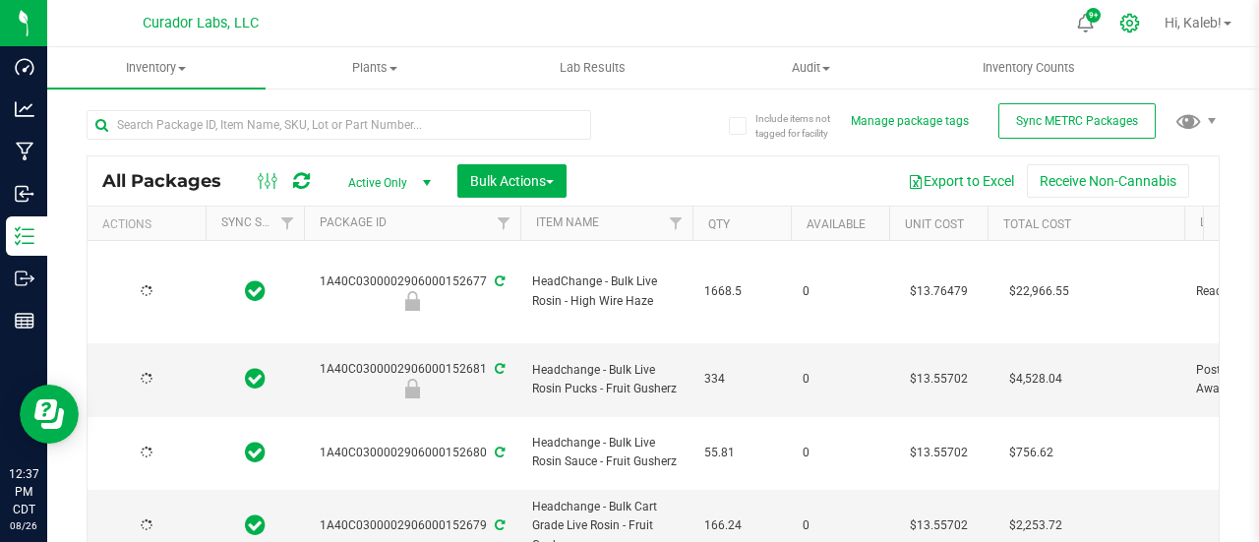
click at [1120, 17] on icon at bounding box center [1130, 23] width 21 height 21
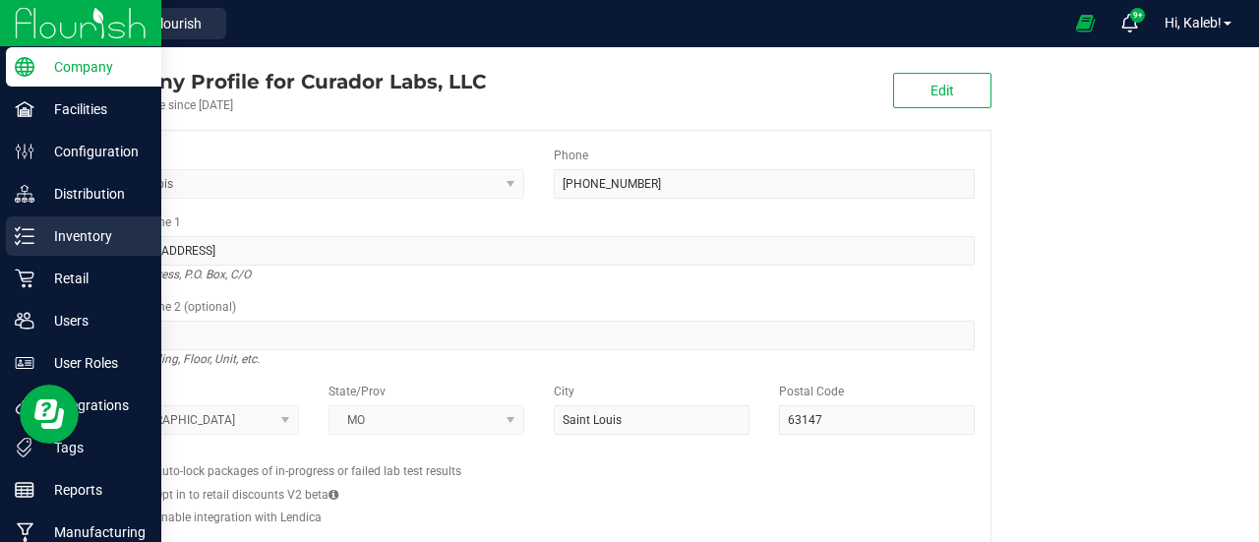
click at [84, 235] on p "Inventory" at bounding box center [93, 236] width 118 height 24
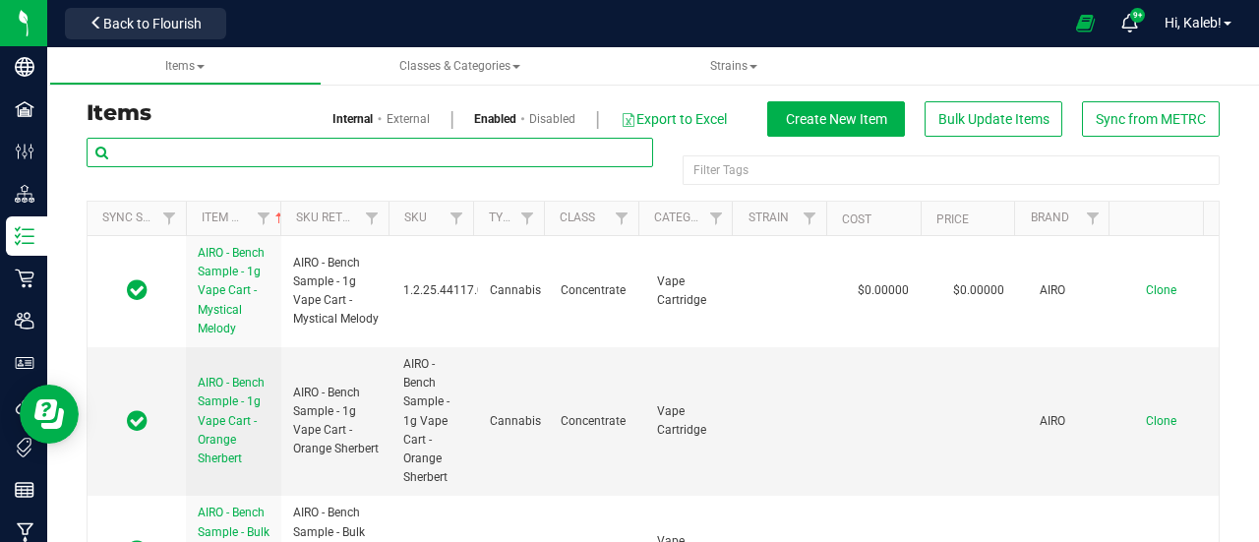
click at [230, 154] on input "text" at bounding box center [370, 153] width 567 height 30
click at [207, 154] on input "text" at bounding box center [370, 153] width 567 height 30
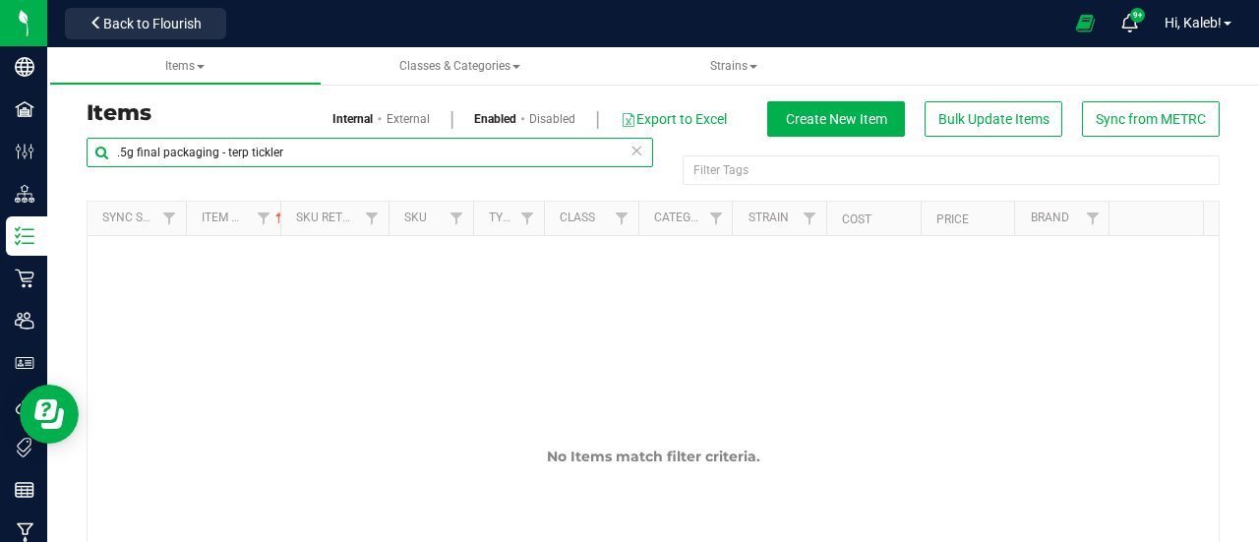
click at [132, 141] on input ".5g final packaging - terp tickler" at bounding box center [370, 153] width 567 height 30
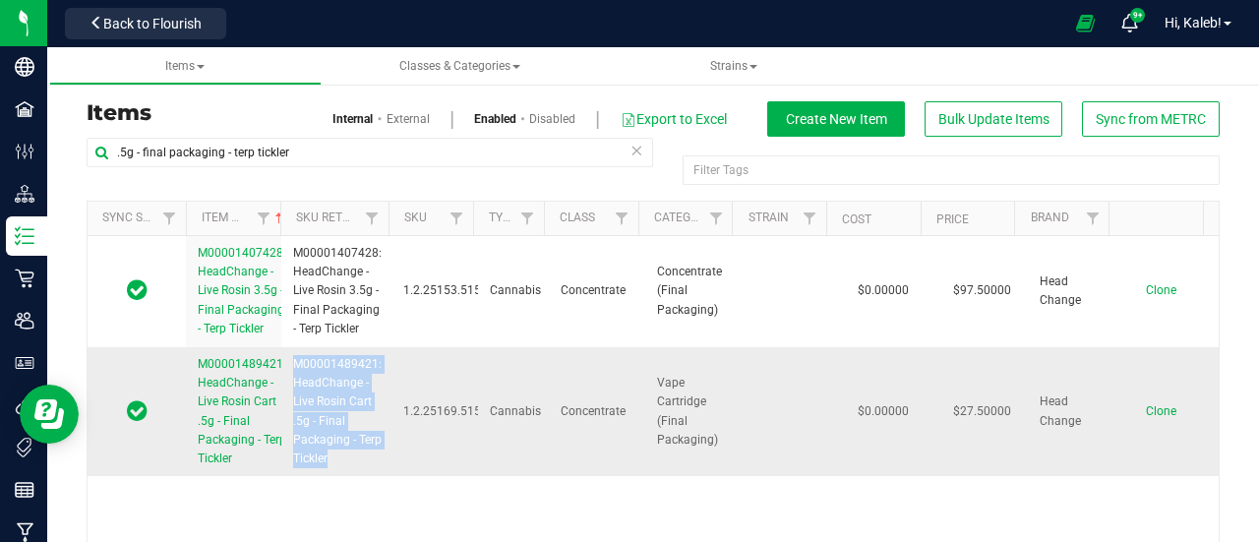
drag, startPoint x: 289, startPoint y: 360, endPoint x: 352, endPoint y: 459, distance: 117.6
click at [352, 459] on span "M00001489421: HeadChange - Live Rosin Cart .5g - Final Packaging - Terp Tickler" at bounding box center [337, 411] width 89 height 113
copy span "M00001489421: HeadChange - Live Rosin Cart .5g - Final Packaging - Terp Tickler"
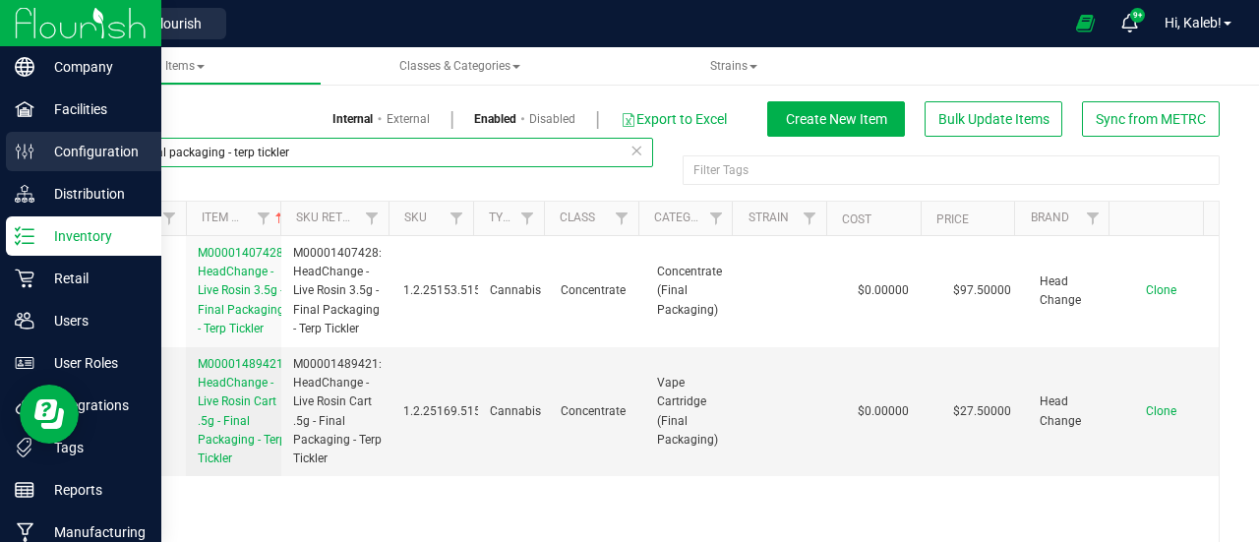
click at [40, 149] on div "Company Facilities Configuration Distribution Inventory Retail Users User Roles…" at bounding box center [629, 271] width 1259 height 542
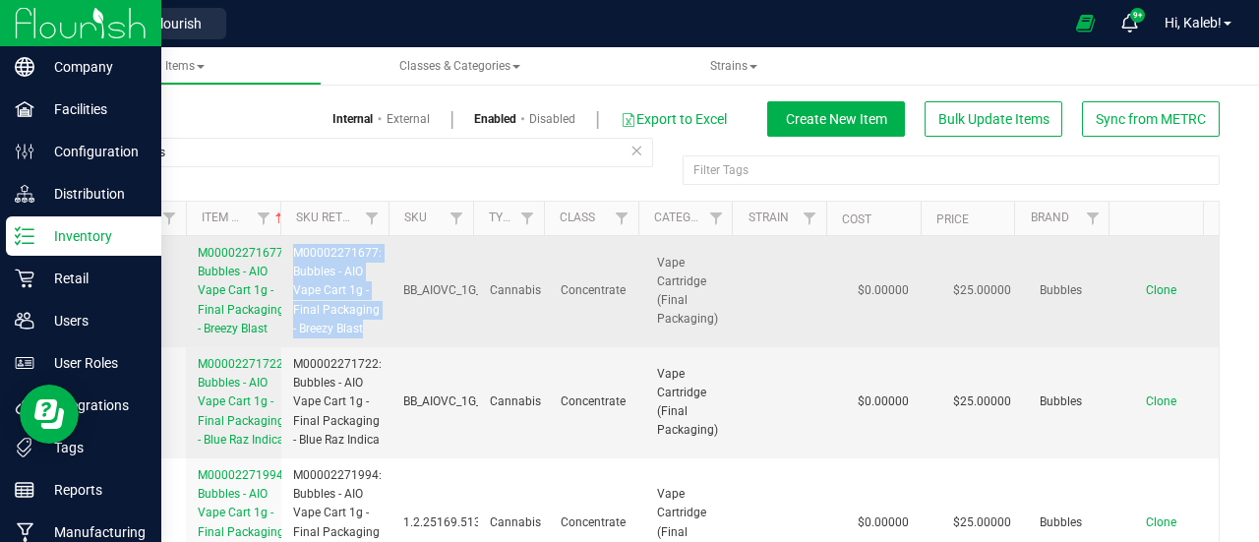
drag, startPoint x: 290, startPoint y: 249, endPoint x: 368, endPoint y: 332, distance: 113.4
click at [368, 332] on span "M00002271677: Bubbles - AIO Vape Cart 1g - Final Packaging - Breezy Blast" at bounding box center [337, 291] width 89 height 94
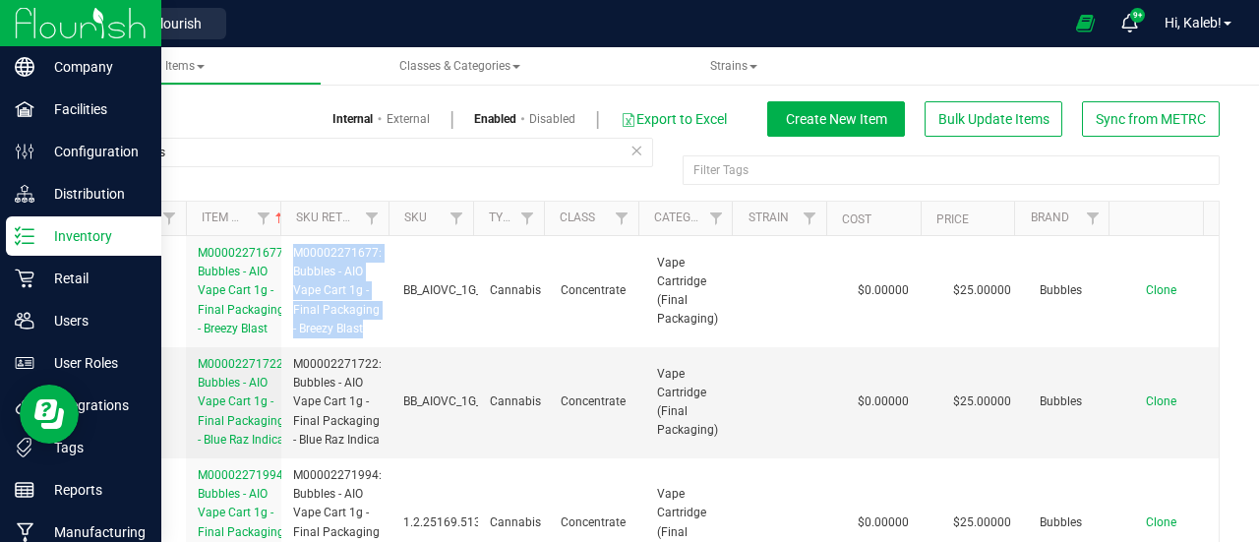
copy span "M00002271677: Bubbles - AIO Vape Cart 1g - Final Packaging - Breezy Blast"
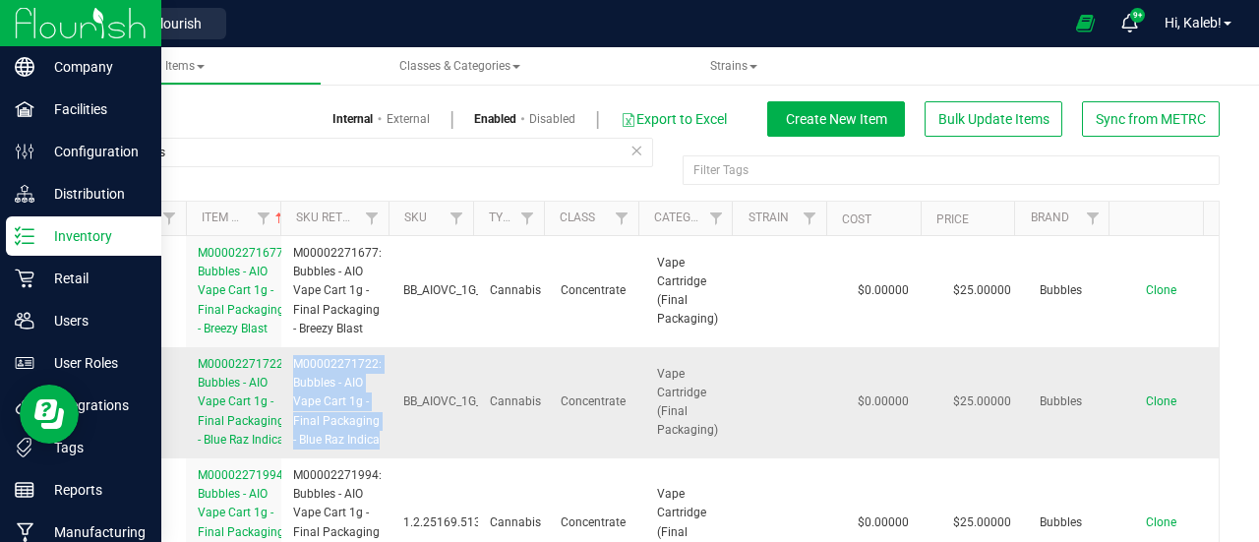
drag, startPoint x: 293, startPoint y: 365, endPoint x: 355, endPoint y: 457, distance: 111.3
click at [355, 450] on span "M00002271722: Bubbles - AIO Vape Cart 1g - Final Packaging - Blue Raz Indica" at bounding box center [337, 402] width 89 height 94
copy span "M00002271722: Bubbles - AIO Vape Cart 1g - Final Packaging - Blue Raz Indica"
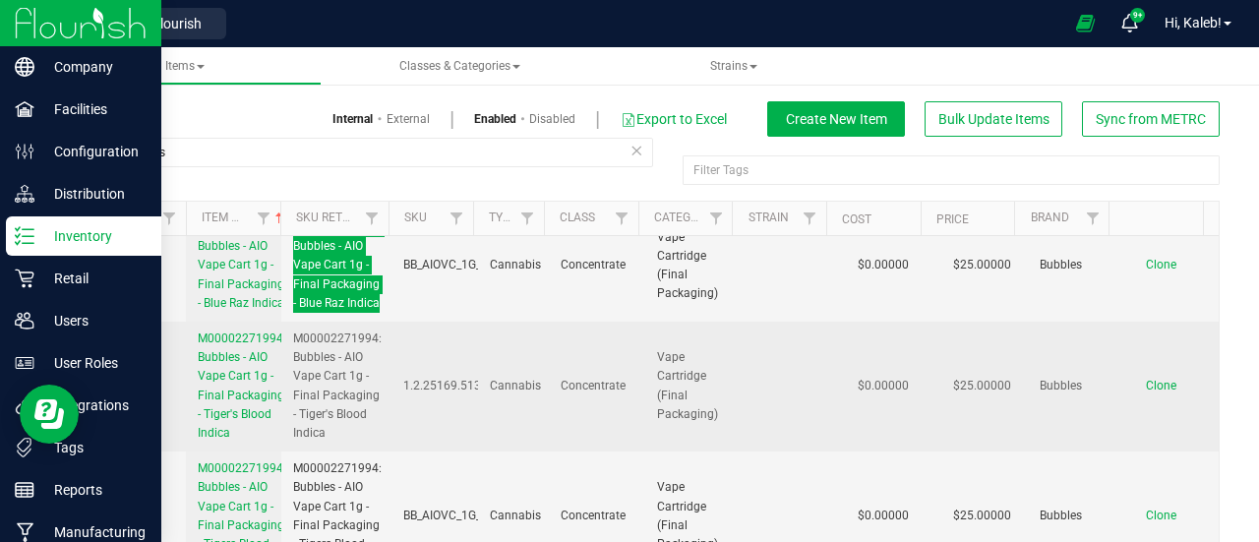
scroll to position [197, 0]
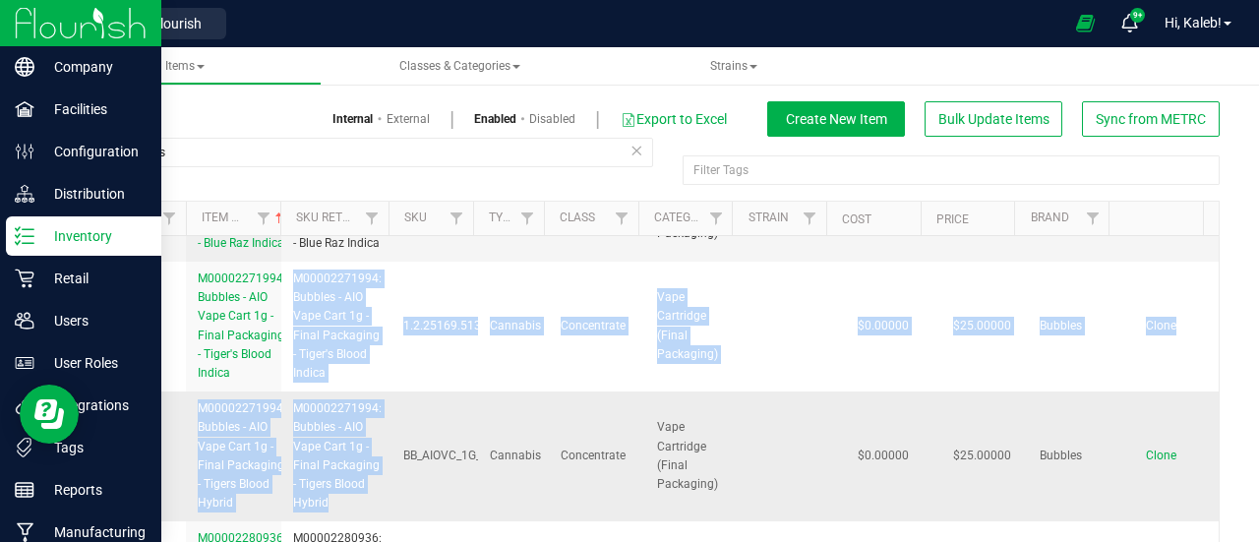
drag, startPoint x: 291, startPoint y: 292, endPoint x: 344, endPoint y: 410, distance: 129.5
click at [344, 410] on tbody "M00002271677: Bubbles - AIO Vape Cart 1g - Final Packaging - Breezy Blast M0000…" at bounding box center [653, 345] width 1131 height 612
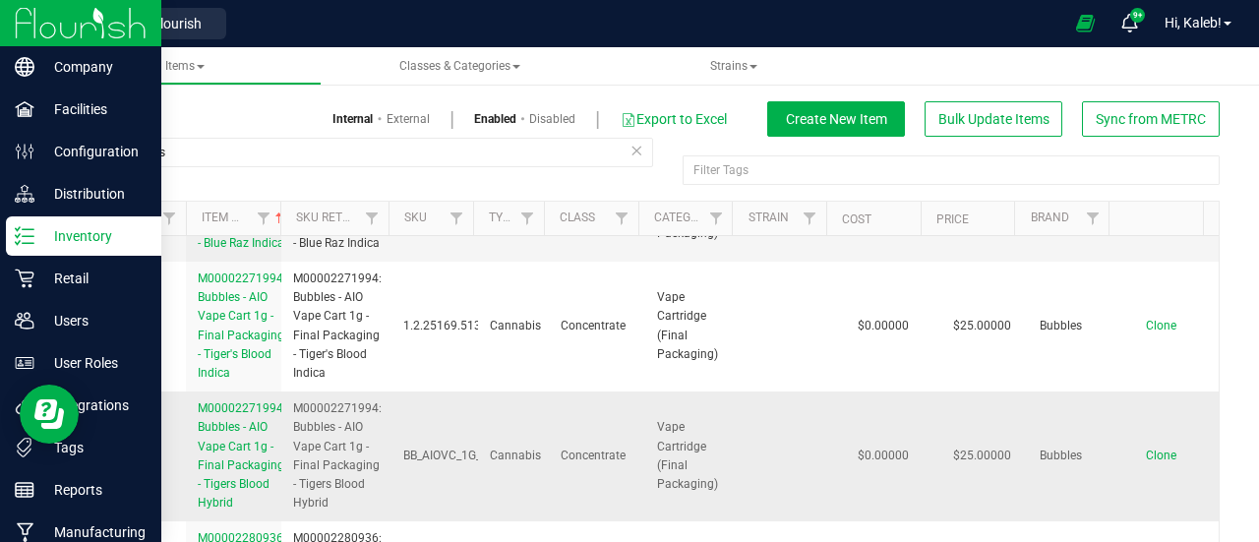
click at [344, 408] on td "M00002271994: Bubbles - AIO Vape Cart 1g - Final Packaging - Tigers Blood Hybrid" at bounding box center [336, 457] width 110 height 130
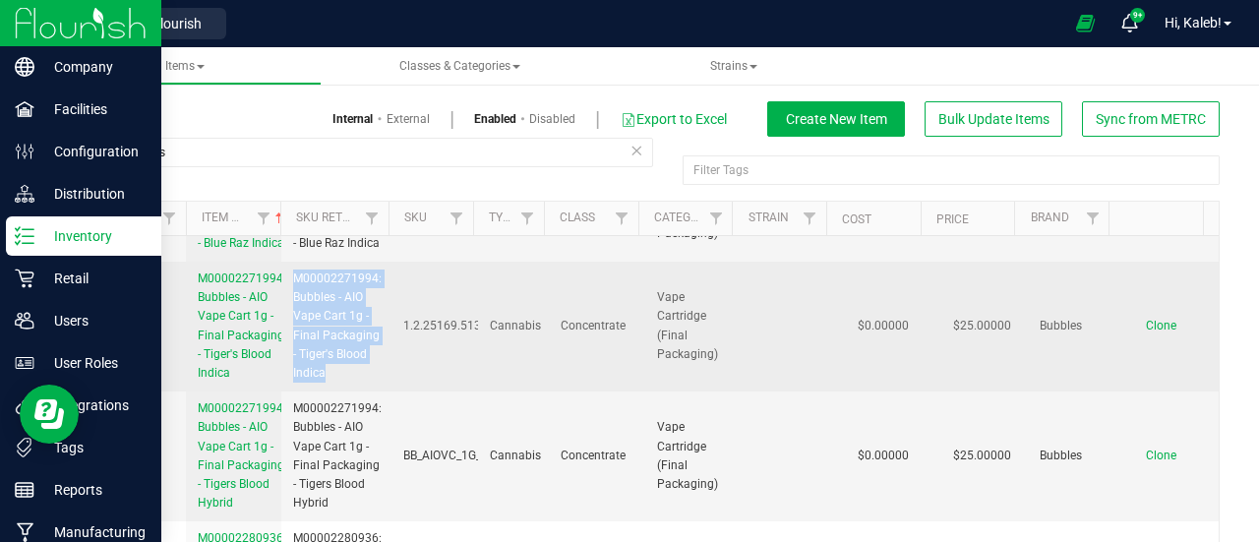
drag, startPoint x: 290, startPoint y: 295, endPoint x: 348, endPoint y: 389, distance: 110.0
click at [348, 383] on span "M00002271994: Bubbles - AIO Vape Cart 1g - Final Packaging - Tiger's Blood Indi…" at bounding box center [337, 326] width 89 height 113
copy span "M00002271994: Bubbles - AIO Vape Cart 1g - Final Packaging - Tiger's Blood Indi…"
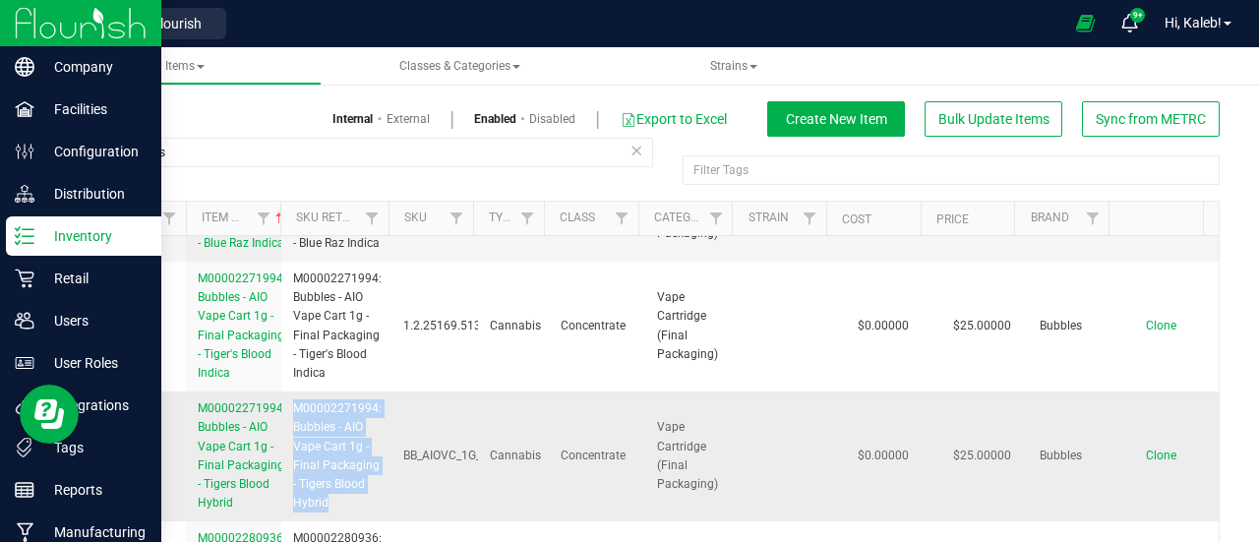
drag, startPoint x: 293, startPoint y: 424, endPoint x: 333, endPoint y: 514, distance: 97.8
click at [333, 513] on span "M00002271994: Bubbles - AIO Vape Cart 1g - Final Packaging - Tigers Blood Hybrid" at bounding box center [337, 455] width 89 height 113
copy span "M00002271994: Bubbles - AIO Vape Cart 1g - Final Packaging - Tigers Blood Hybrid"
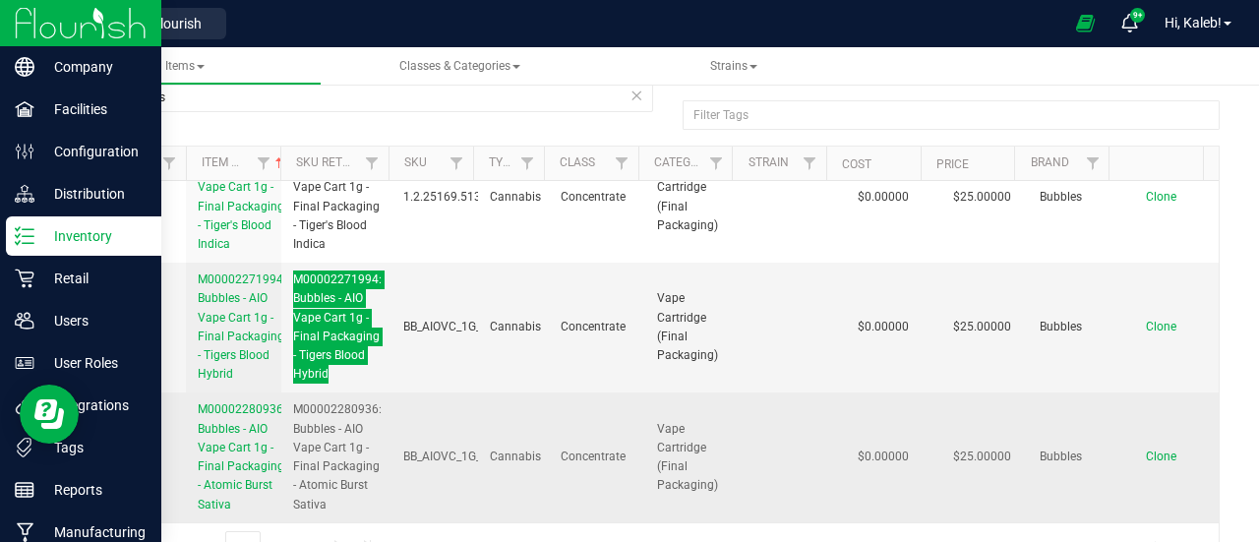
scroll to position [101, 0]
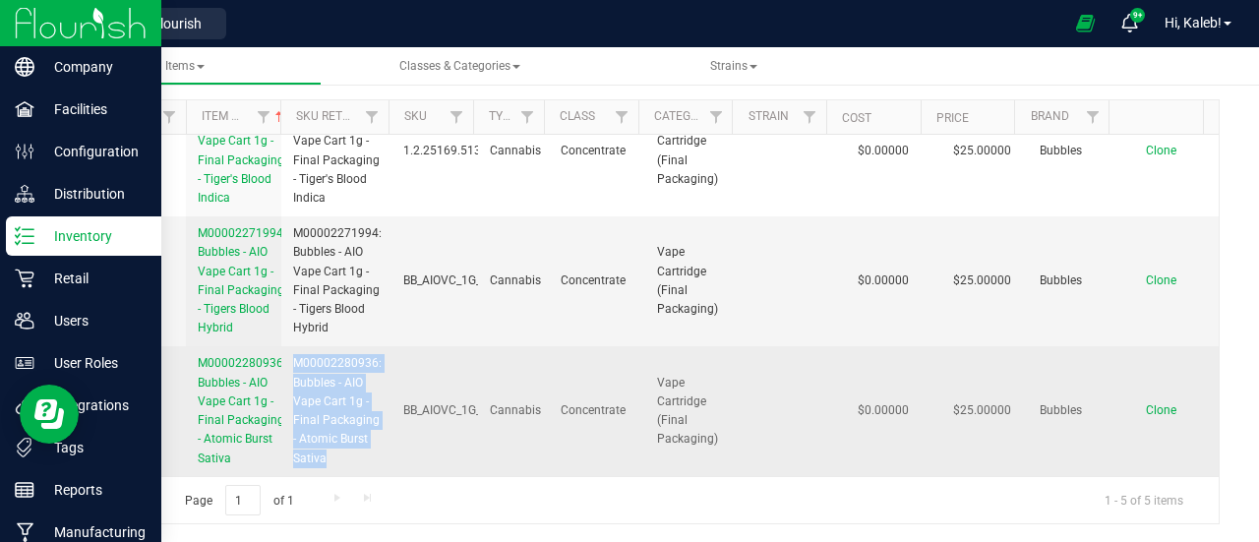
drag, startPoint x: 293, startPoint y: 360, endPoint x: 335, endPoint y: 453, distance: 101.7
click at [335, 453] on span "M00002280936: Bubbles - AIO Vape Cart 1g - Final Packaging - Atomic Burst Sativa" at bounding box center [337, 410] width 89 height 113
copy span "M00002280936: Bubbles - AIO Vape Cart 1g - Final Packaging - Atomic Burst Sativa"
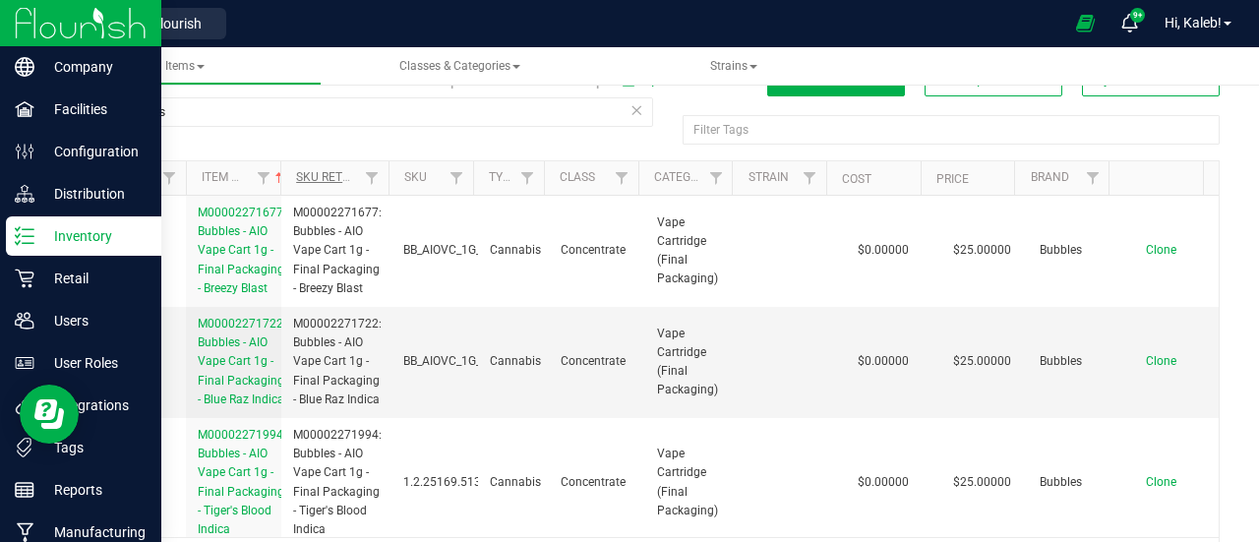
scroll to position [0, 0]
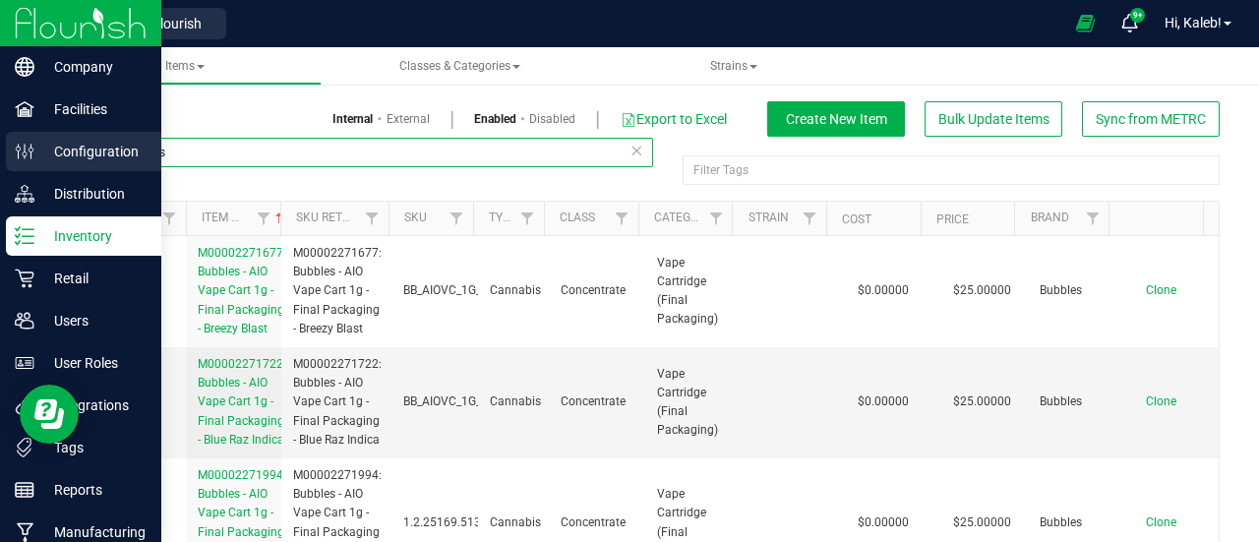
drag, startPoint x: 281, startPoint y: 151, endPoint x: 0, endPoint y: 149, distance: 281.4
click at [0, 149] on div "Company Facilities Configuration Distribution Inventory Retail Users User Roles…" at bounding box center [629, 271] width 1259 height 542
paste input "Final Packaging - Pop DaFunk"
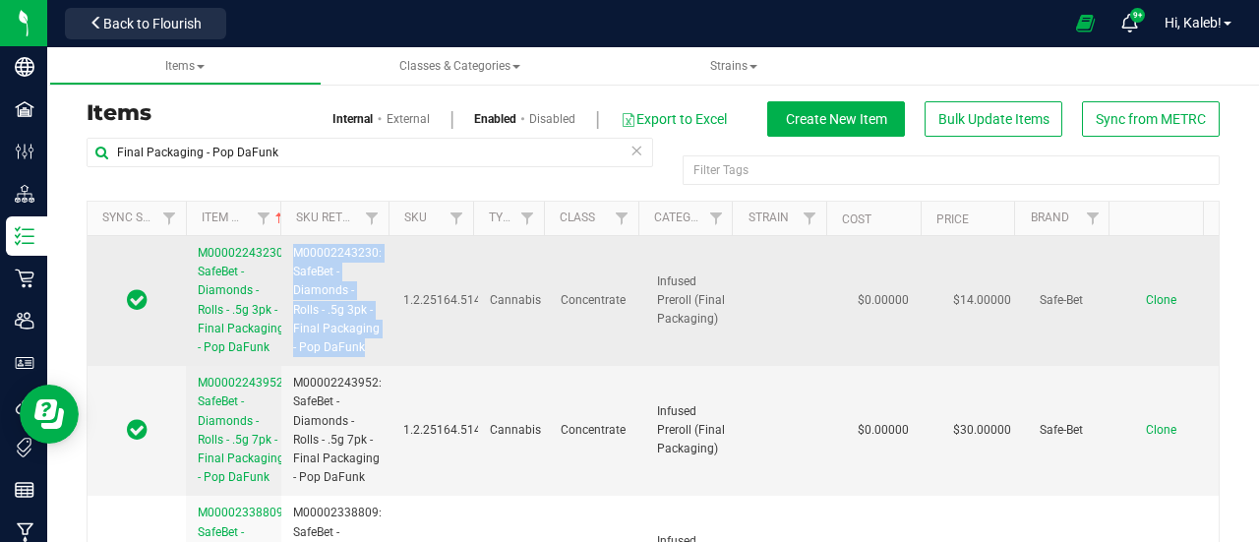
drag, startPoint x: 293, startPoint y: 251, endPoint x: 364, endPoint y: 349, distance: 121.2
click at [364, 349] on span "M00002243230: SafeBet - Diamonds - Rolls - .5g 3pk - Final Packaging - Pop DaFu…" at bounding box center [337, 300] width 89 height 113
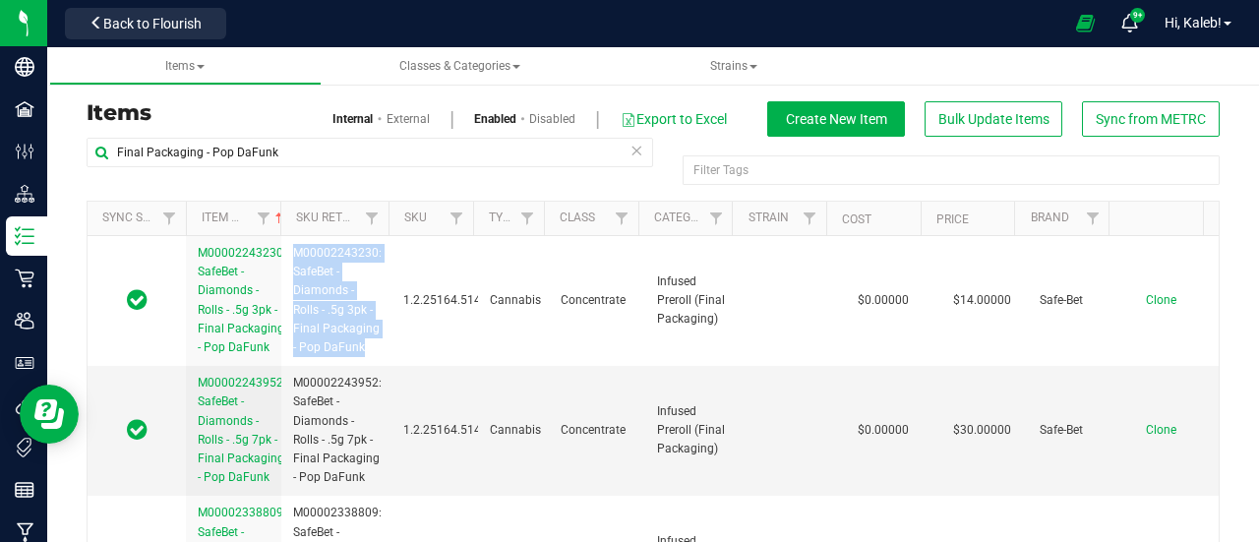
copy span "M00002243230: SafeBet - Diamonds - Rolls - .5g 3pk - Final Packaging - Pop DaFu…"
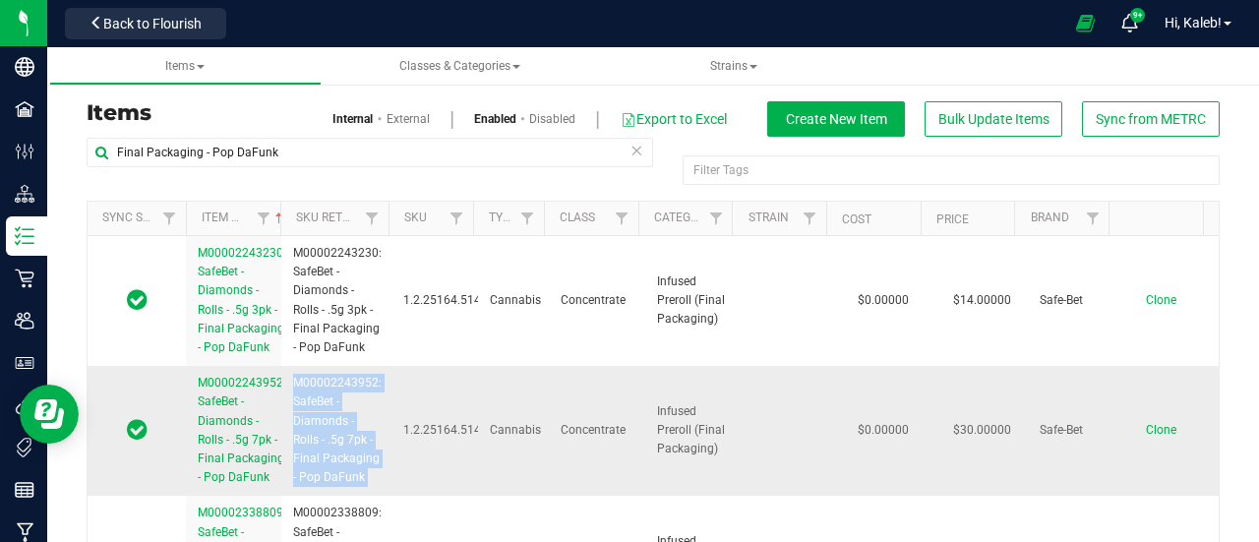
drag, startPoint x: 291, startPoint y: 381, endPoint x: 390, endPoint y: 473, distance: 135.0
click at [390, 473] on tr "M00002243952: SafeBet - Diamonds - Rolls - .5g 7pk - Final Packaging - Pop DaFu…" at bounding box center [653, 431] width 1131 height 130
copy tr "M00002243952: SafeBet - Diamonds - Rolls - .5g 7pk - Final Packaging - Pop DaFu…"
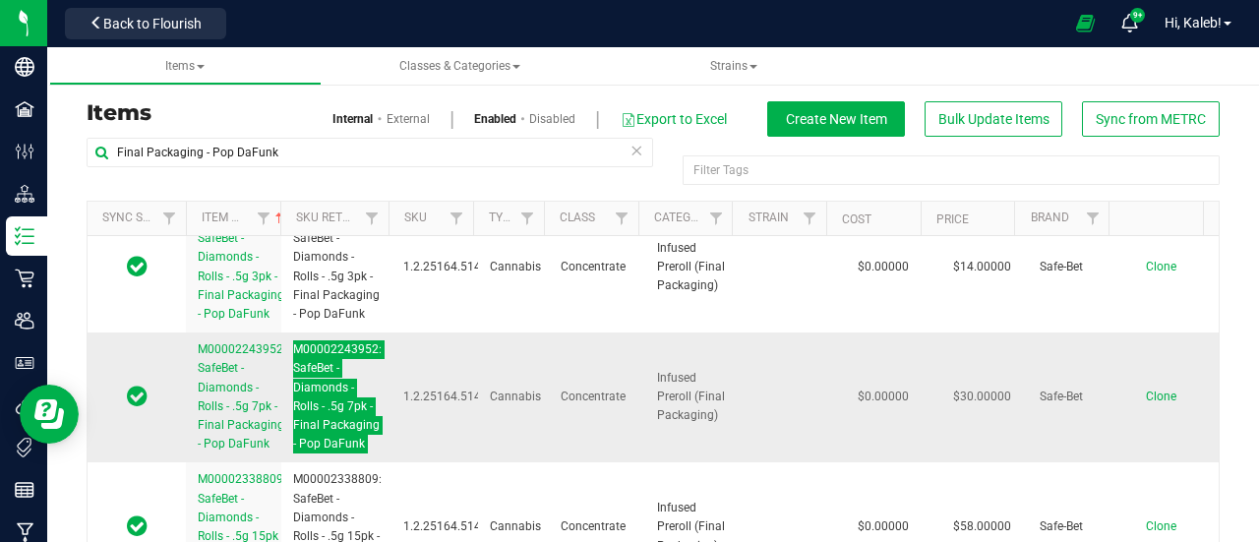
scroll to position [65, 0]
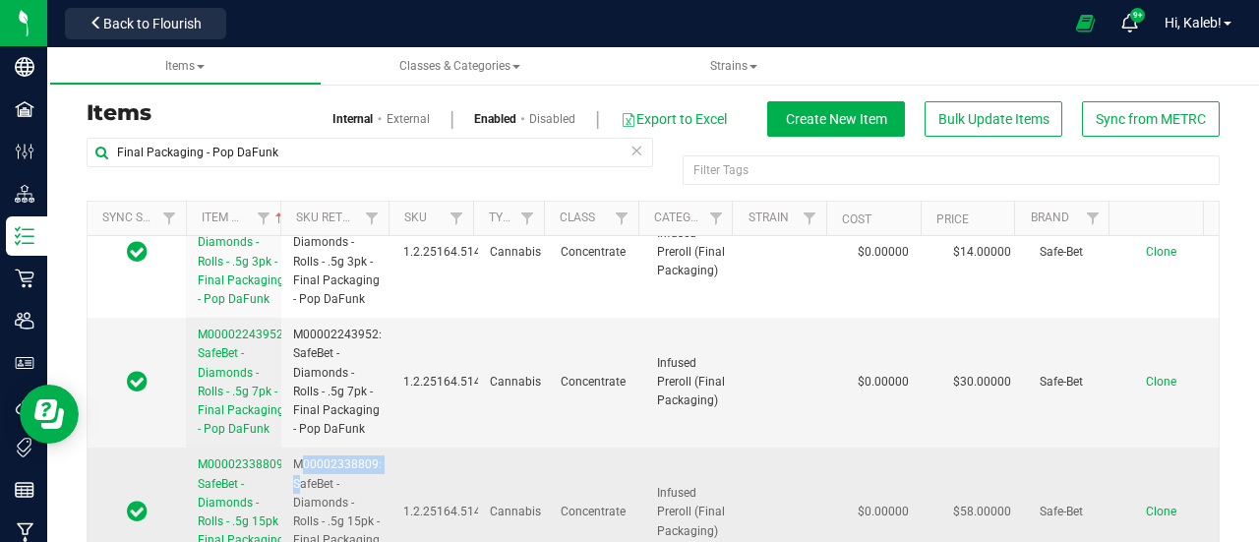
drag, startPoint x: 297, startPoint y: 444, endPoint x: 300, endPoint y: 455, distance: 12.2
click at [300, 455] on span "M00002338809: SafeBet - Diamonds - Rolls - .5g 15pk - Final Packaging - Pop DaF…" at bounding box center [337, 511] width 89 height 113
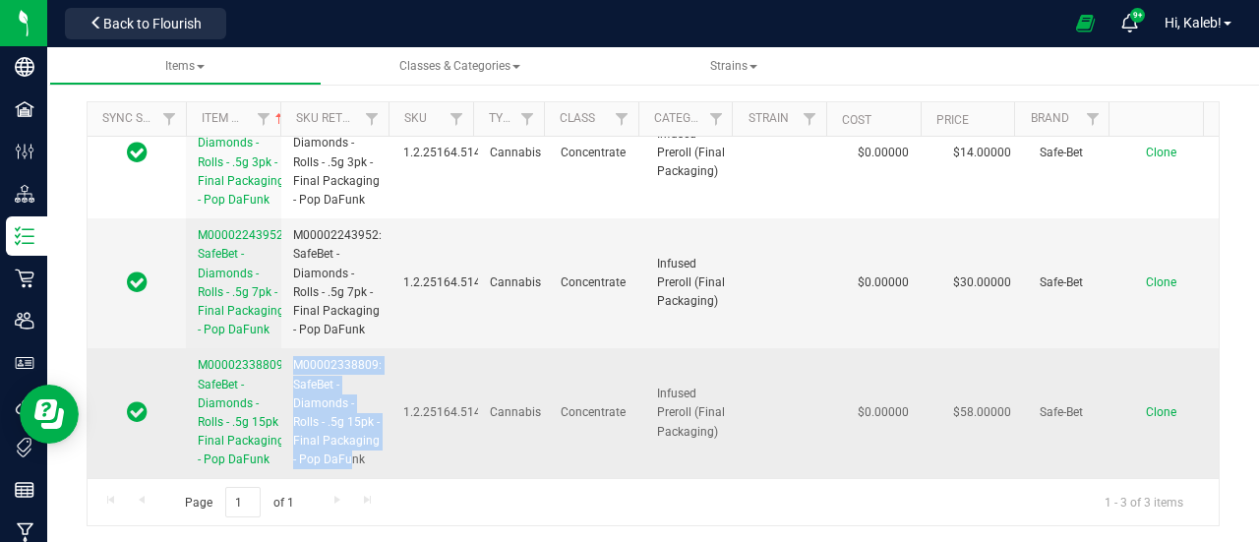
scroll to position [101, 0]
drag, startPoint x: 291, startPoint y: 444, endPoint x: 352, endPoint y: 458, distance: 62.8
click at [352, 458] on span "M00002338809: SafeBet - Diamonds - Rolls - .5g 15pk - Final Packaging - Pop DaF…" at bounding box center [337, 410] width 89 height 113
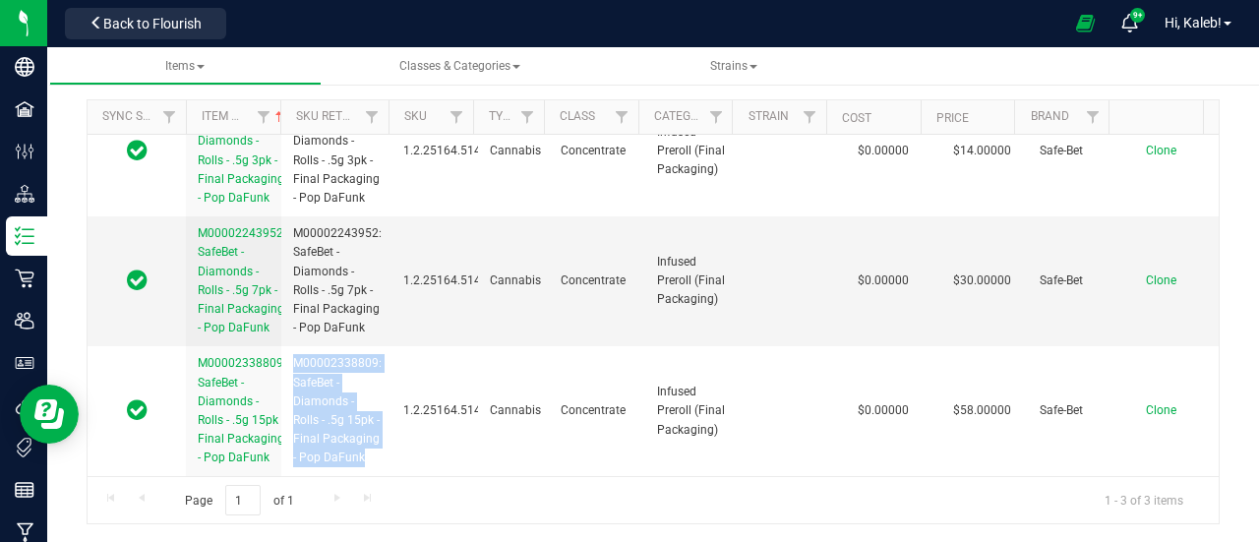
copy span "M00002338809: SafeBet - Diamonds - Rolls - .5g 15pk - Final Packaging - Pop DaF…"
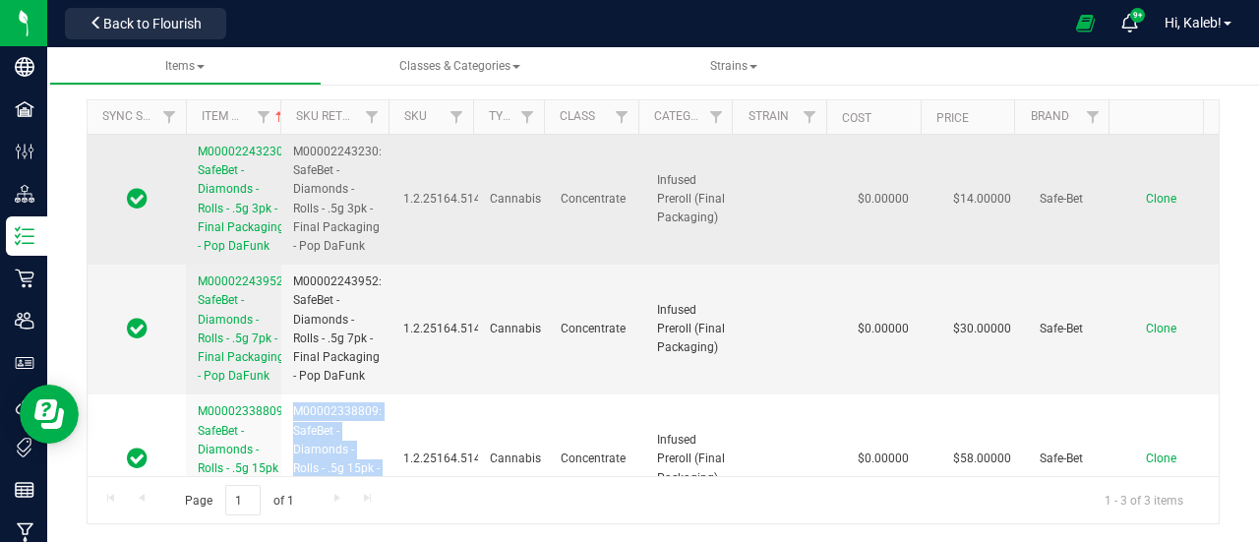
scroll to position [0, 0]
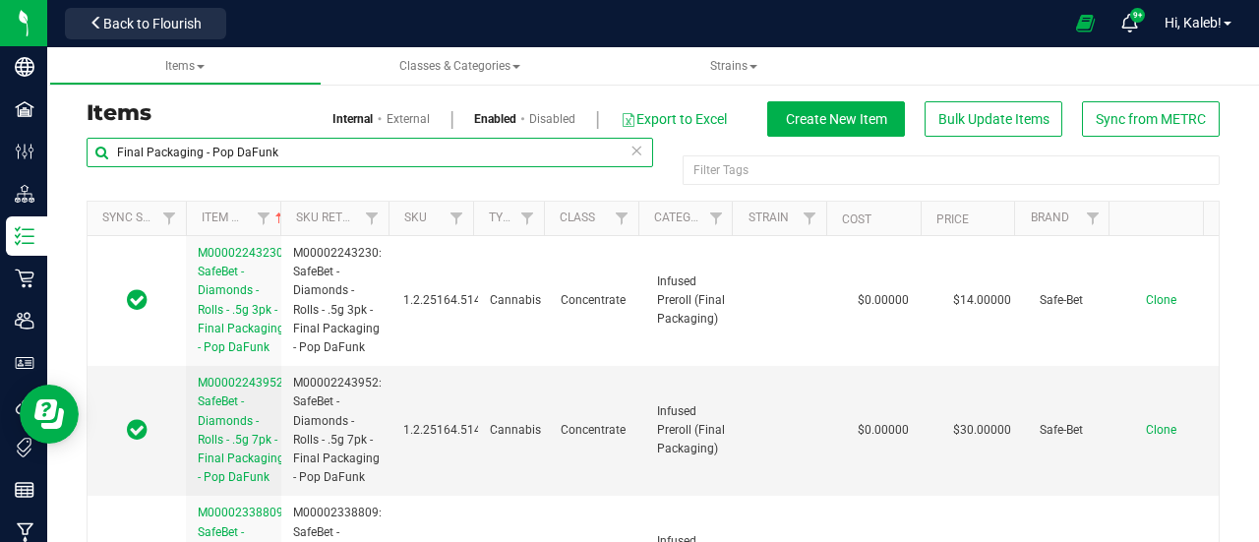
drag, startPoint x: 216, startPoint y: 151, endPoint x: 1265, endPoint y: 138, distance: 1048.8
click at [1258, 138] on html "Company Facilities Configuration Distribution Inventory Retail Users User Roles…" at bounding box center [629, 271] width 1259 height 542
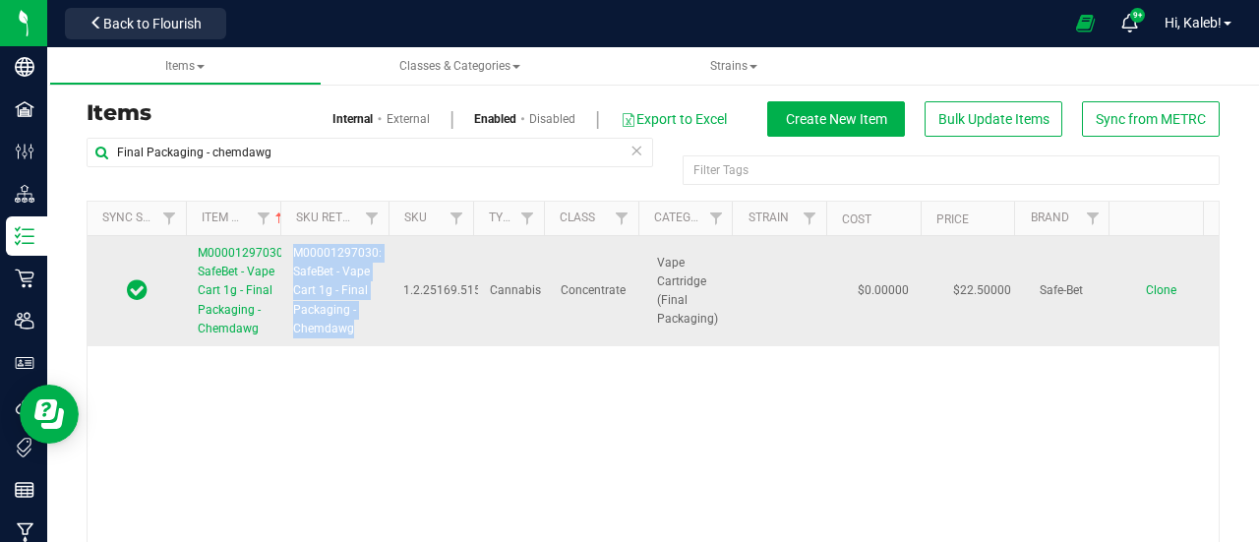
drag, startPoint x: 289, startPoint y: 269, endPoint x: 351, endPoint y: 328, distance: 85.6
click at [351, 328] on span "M00001297030: SafeBet - Vape Cart 1g - Final Packaging - Chemdawg" at bounding box center [337, 291] width 89 height 94
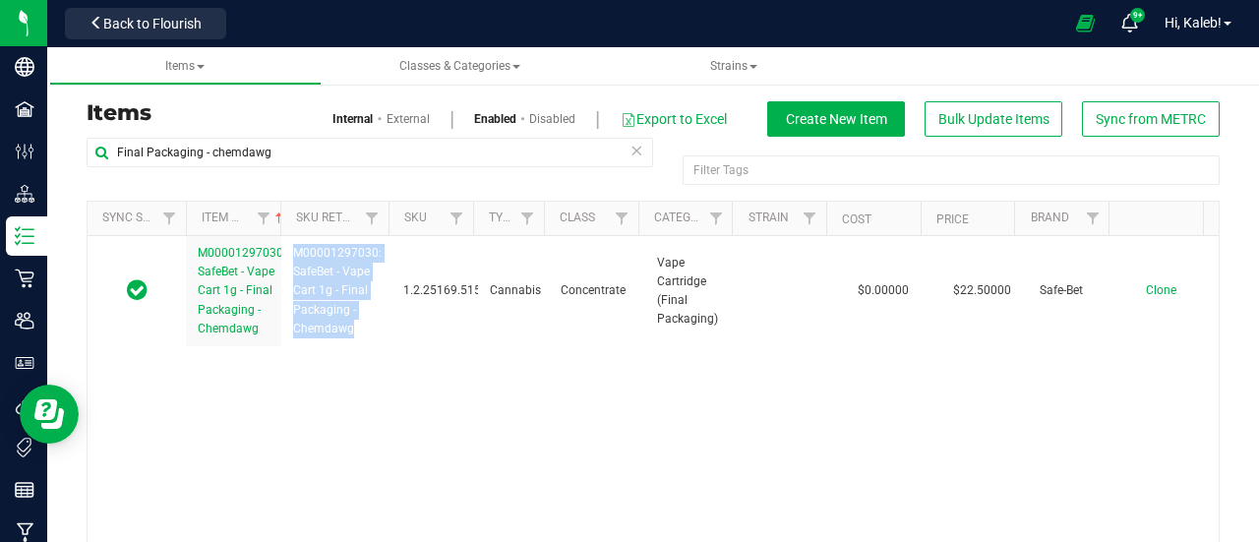
copy span "M00001297030: SafeBet - Vape Cart 1g - Final Packaging - Chemdawg"
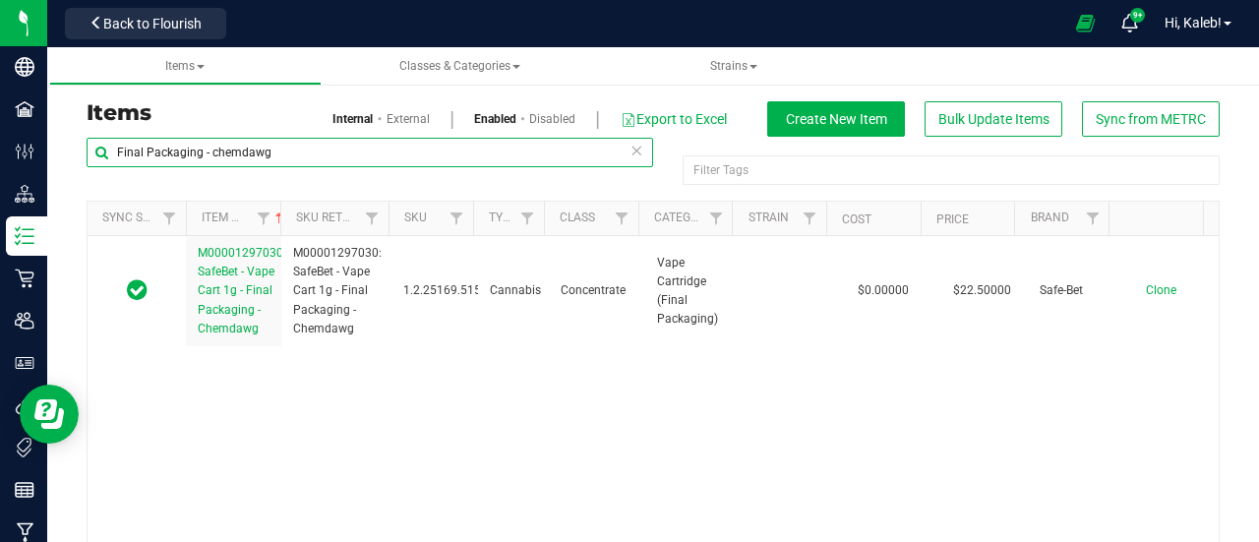
click at [224, 165] on input "Final Packaging - chemdawg" at bounding box center [370, 153] width 567 height 30
click at [225, 165] on input "Final Packaging - chemdawg" at bounding box center [370, 153] width 567 height 30
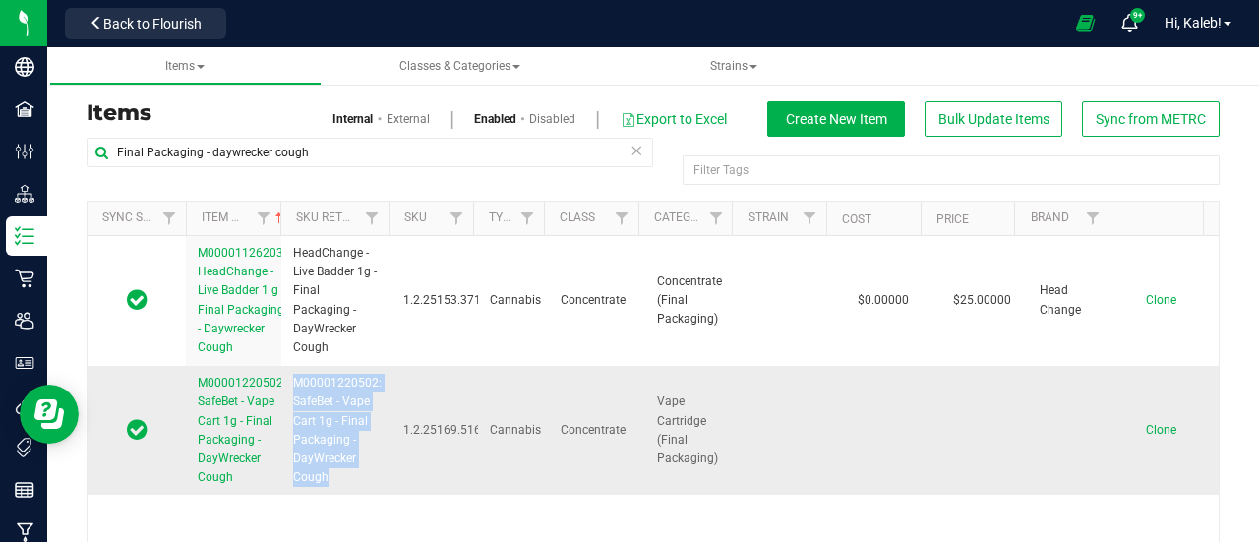
drag, startPoint x: 288, startPoint y: 395, endPoint x: 375, endPoint y: 495, distance: 131.8
click at [375, 495] on td "M00001220502: SafeBet - Vape Cart 1g - Final Packaging - DayWrecker Cough" at bounding box center [336, 430] width 110 height 129
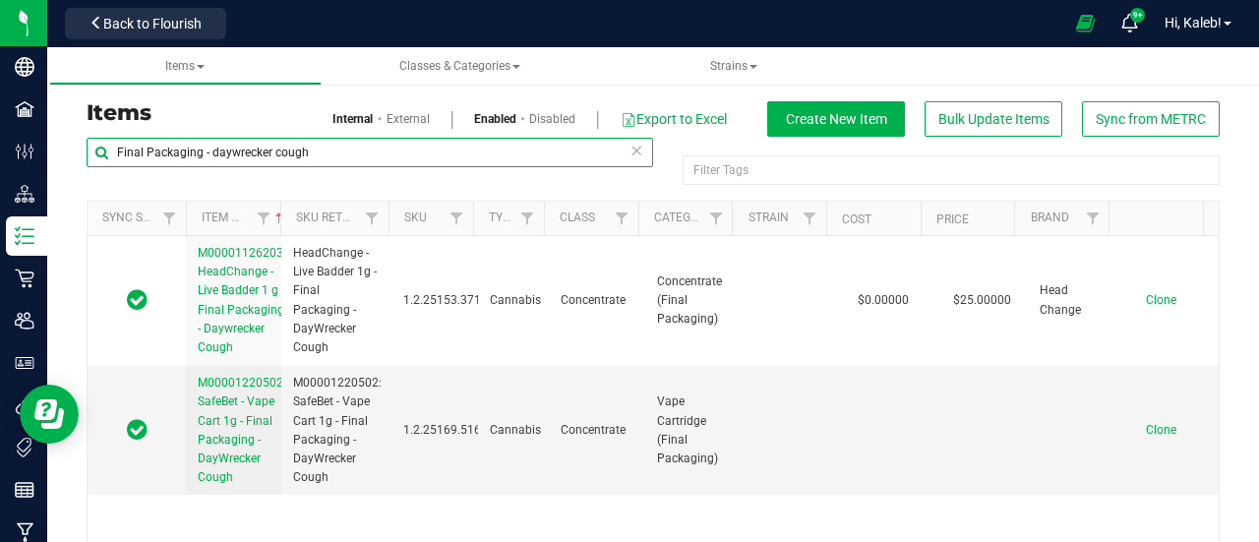
drag, startPoint x: 211, startPoint y: 152, endPoint x: 1005, endPoint y: 139, distance: 795.0
click at [994, 131] on div "Items Internal External Enabled Disabled Export to Excel Create New Item Bulk U…" at bounding box center [653, 363] width 1163 height 524
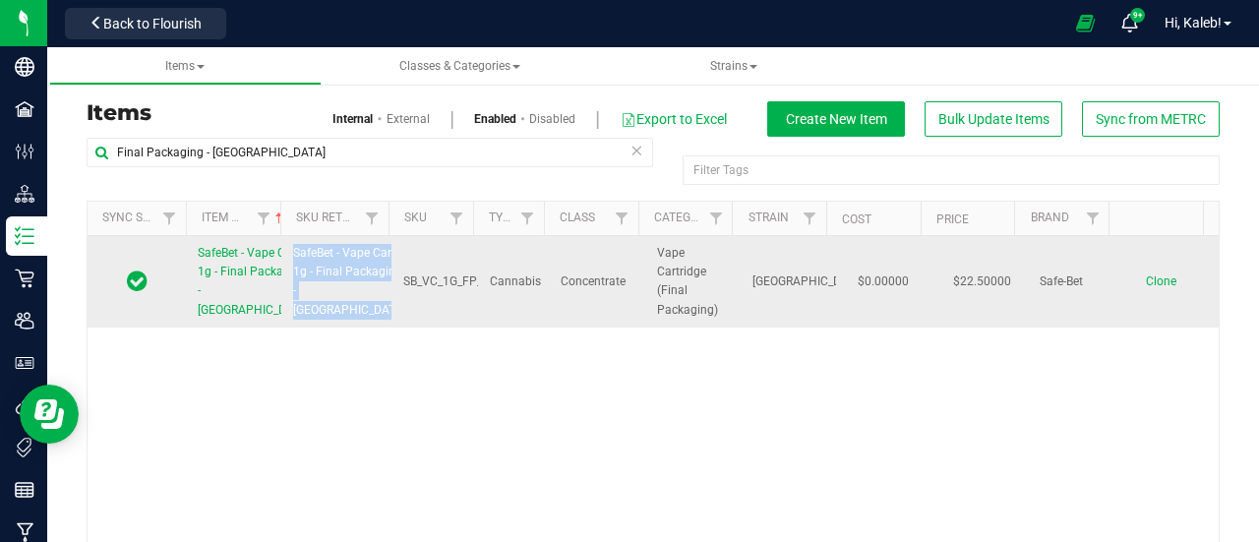
drag, startPoint x: 291, startPoint y: 269, endPoint x: 392, endPoint y: 321, distance: 113.1
click at [392, 321] on tr "SafeBet - Vape Cart 1g - Final Packaging - [GEOGRAPHIC_DATA] SafeBet - Vape Car…" at bounding box center [653, 281] width 1131 height 91
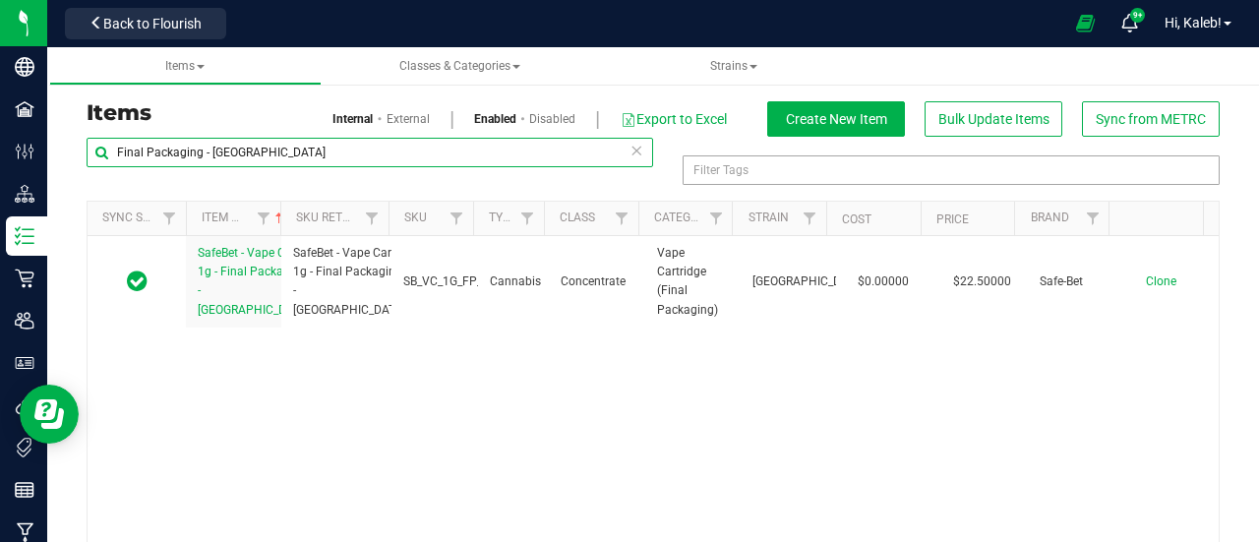
drag, startPoint x: 212, startPoint y: 154, endPoint x: 769, endPoint y: 164, distance: 556.9
click at [1107, 153] on div "Final Packaging - [GEOGRAPHIC_DATA] Filter Tags Filter Tags" at bounding box center [1107, 147] width 0 height 14
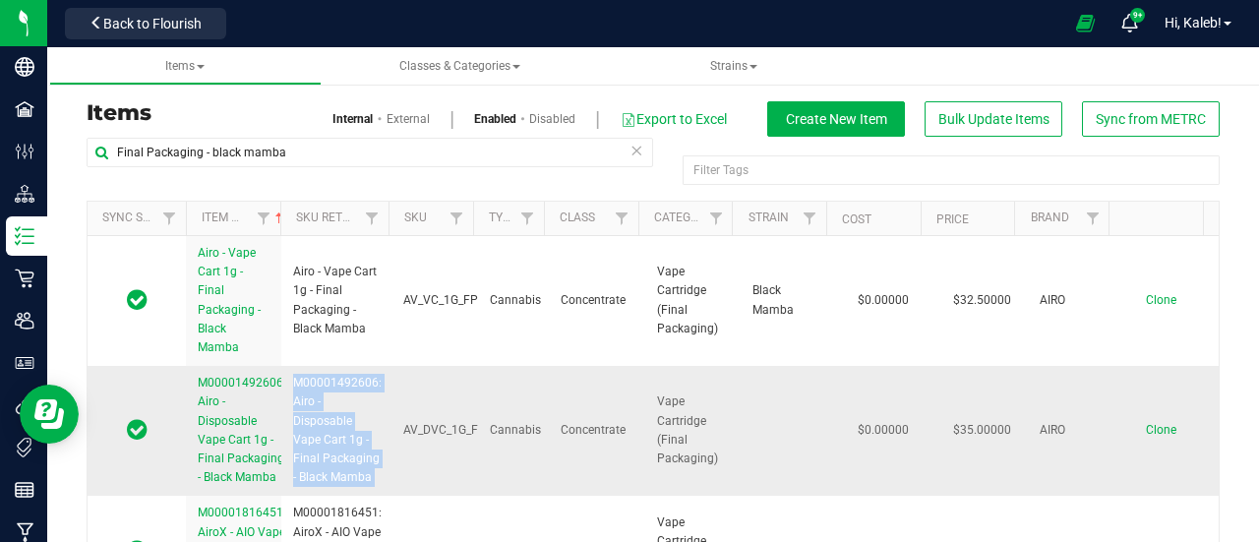
drag, startPoint x: 291, startPoint y: 381, endPoint x: 395, endPoint y: 460, distance: 131.2
click at [395, 460] on tr "M00001492606: Airo - Disposable Vape Cart 1g - Final Packaging - Black Mamba M0…" at bounding box center [653, 431] width 1131 height 130
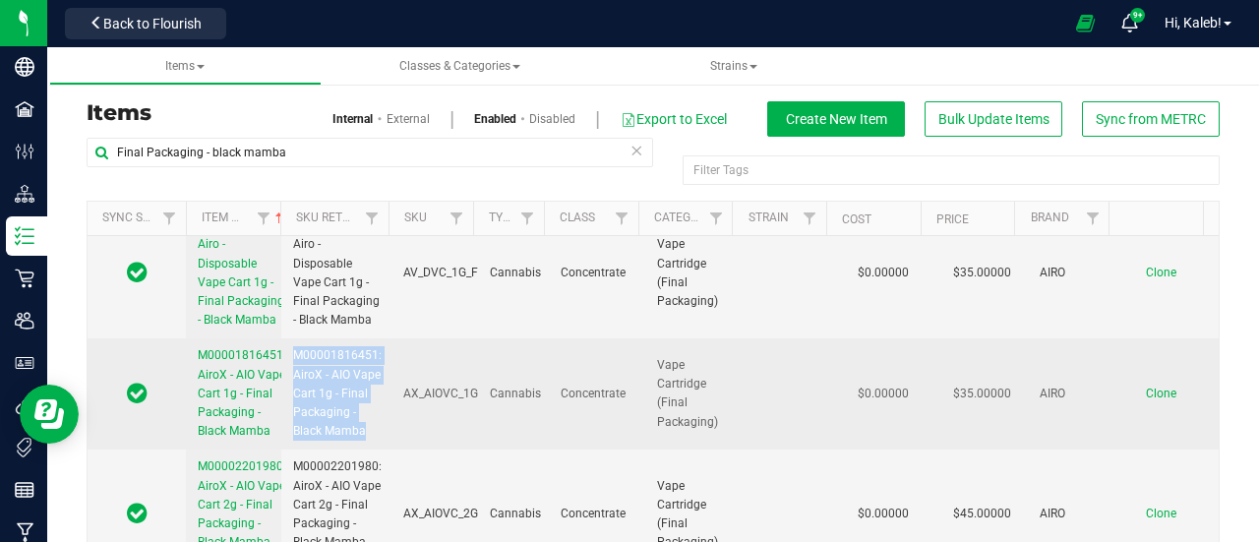
drag, startPoint x: 291, startPoint y: 354, endPoint x: 374, endPoint y: 435, distance: 115.5
click at [374, 435] on span "M00001816451: AiroX - AIO Vape Cart 1g - Final Packaging - Black Mamba" at bounding box center [337, 393] width 89 height 94
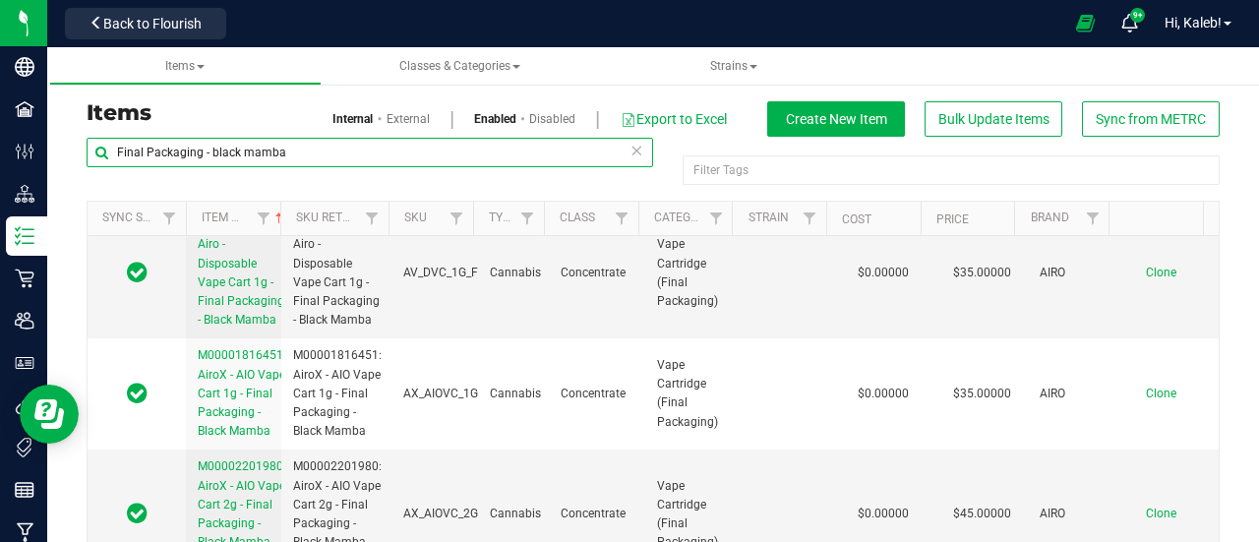
drag, startPoint x: 216, startPoint y: 145, endPoint x: 939, endPoint y: 146, distance: 722.1
click at [935, 146] on div "Final Packaging - black mamba Filter Tags Filter Tags" at bounding box center [653, 169] width 1133 height 63
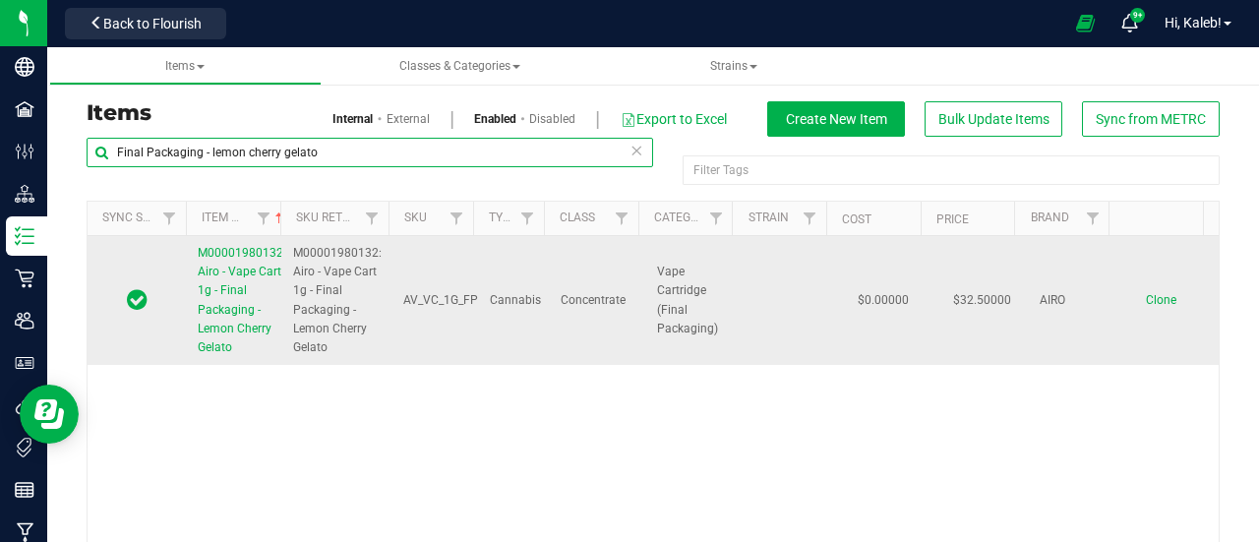
type input "Final Packaging - lemon cherry gelato"
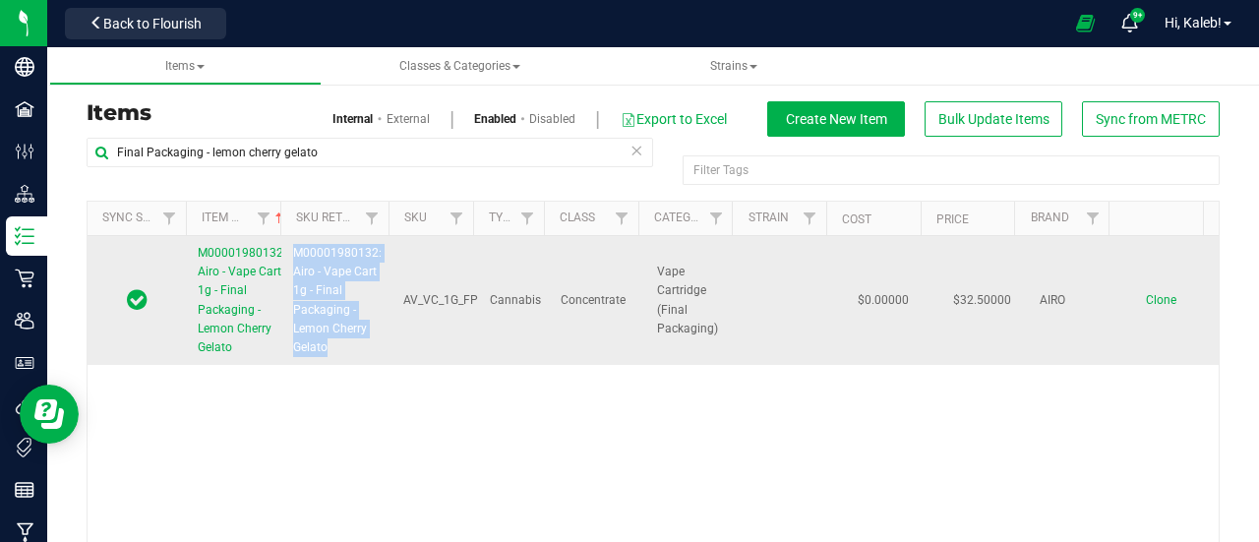
drag, startPoint x: 294, startPoint y: 251, endPoint x: 372, endPoint y: 341, distance: 119.3
click at [372, 341] on span "M00001980132: Airo - Vape Cart 1g - Final Packaging - Lemon Cherry Gelato" at bounding box center [337, 300] width 89 height 113
